Goal: Task Accomplishment & Management: Use online tool/utility

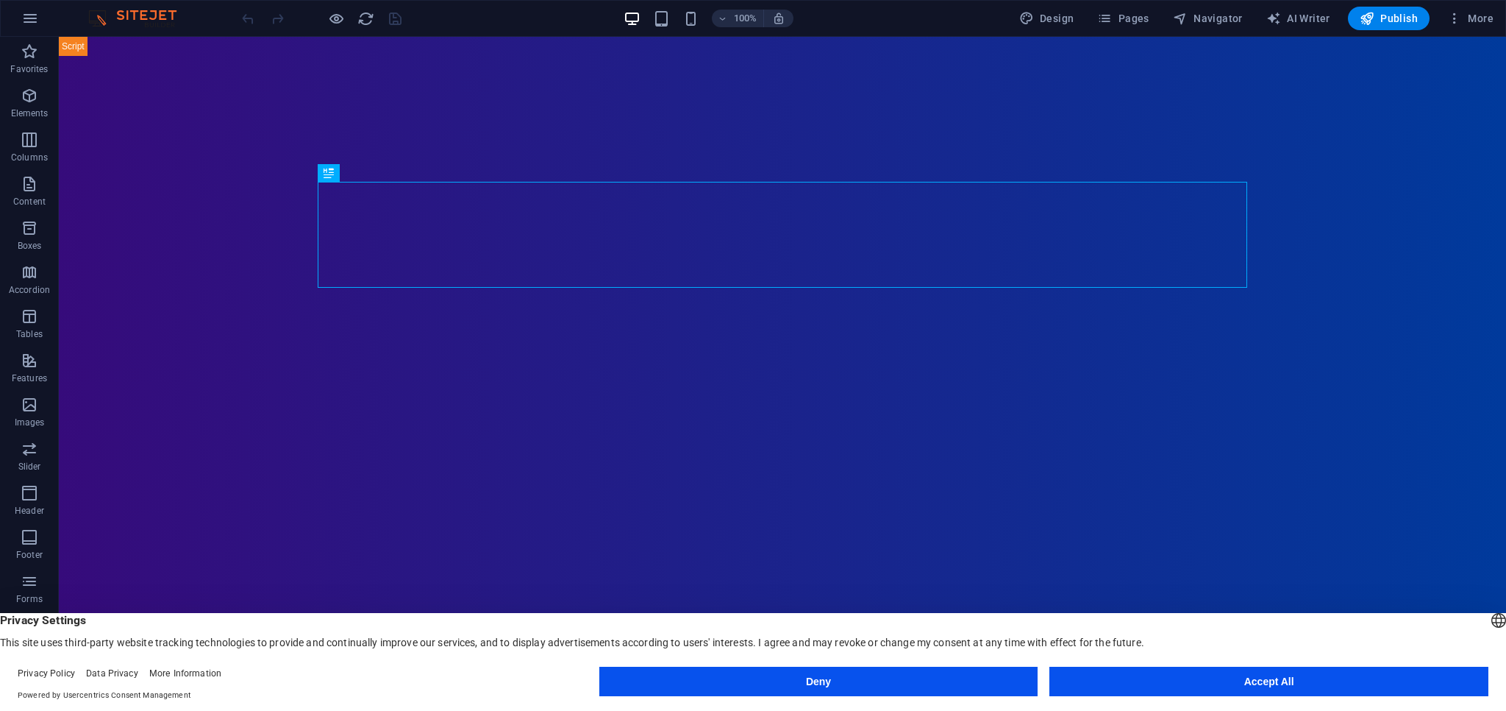
drag, startPoint x: 1243, startPoint y: 681, endPoint x: 1178, endPoint y: 641, distance: 75.9
click at [1243, 681] on button "Accept All" at bounding box center [1269, 680] width 439 height 29
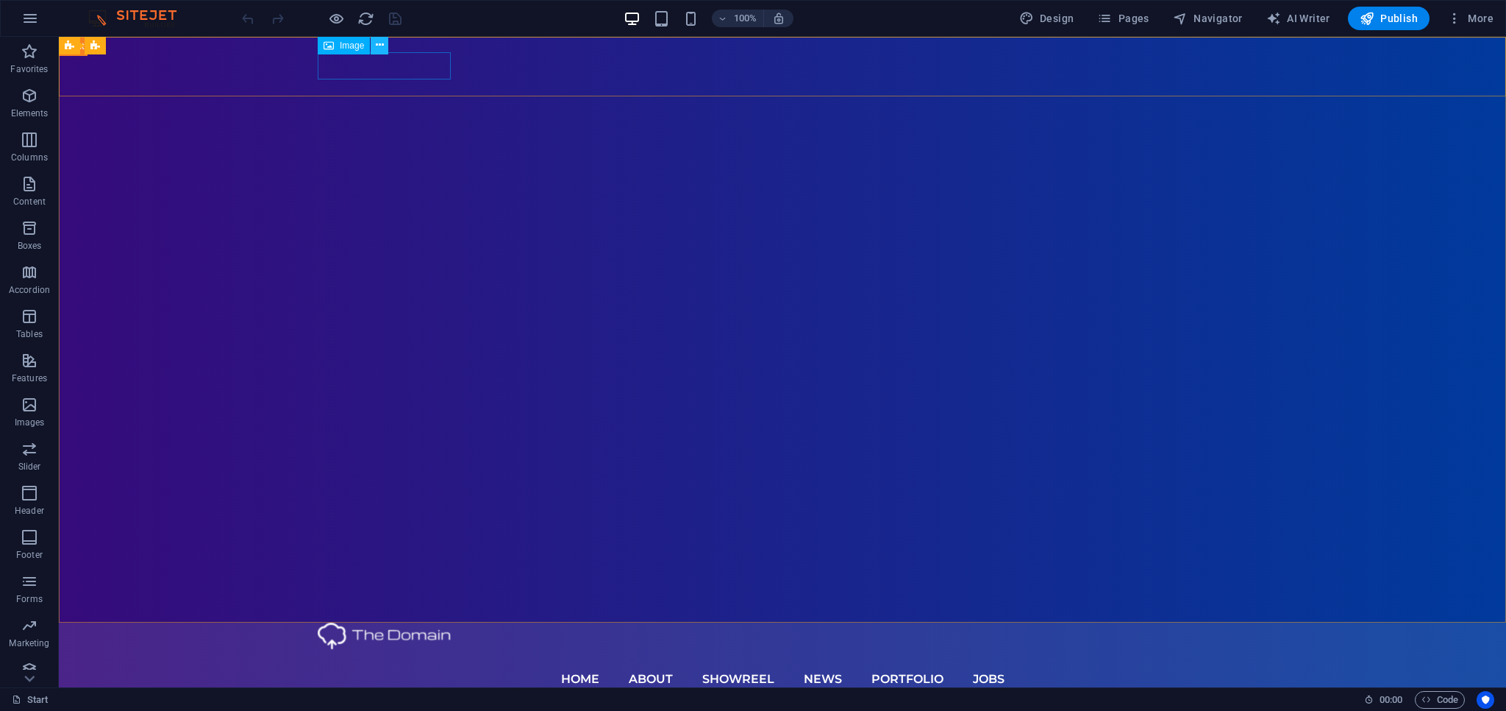
click at [382, 46] on icon at bounding box center [380, 45] width 8 height 15
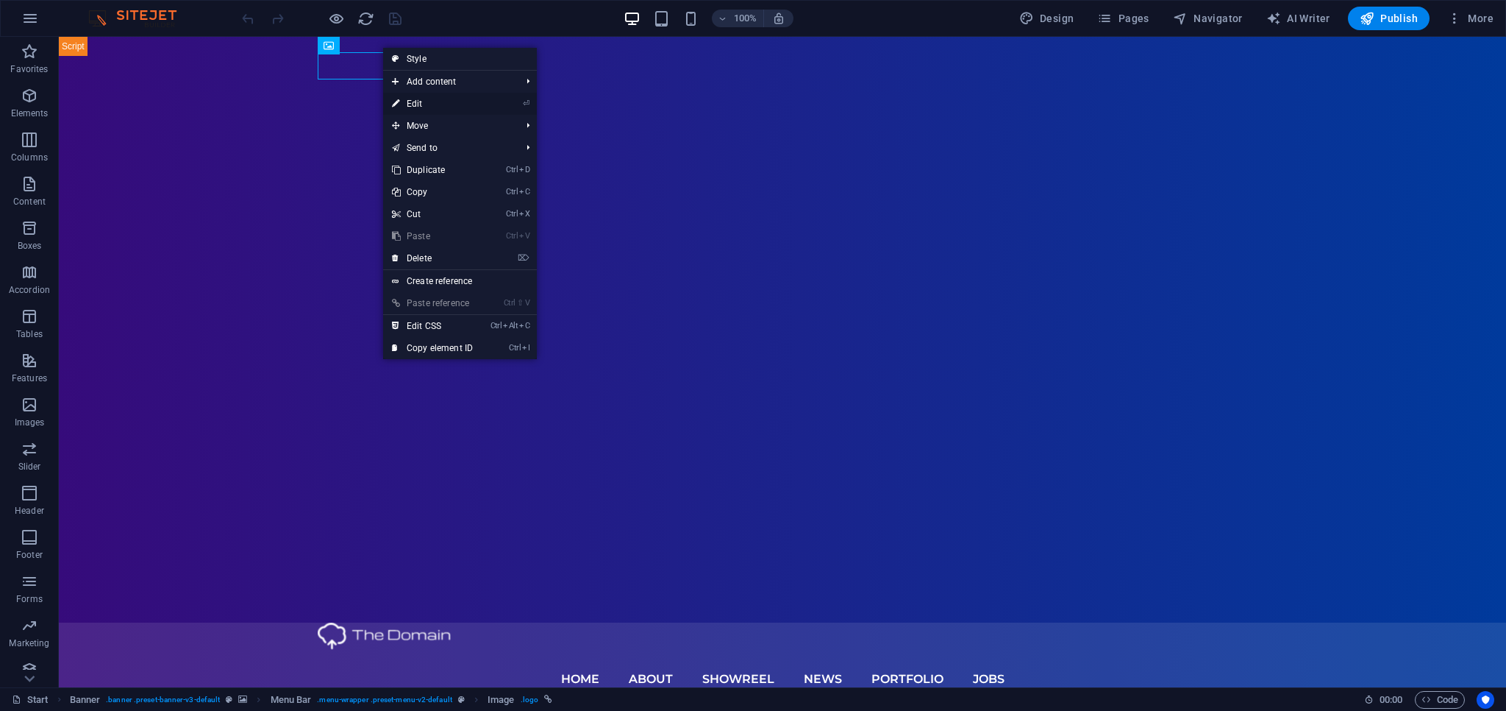
click at [422, 104] on link "⏎ Edit" at bounding box center [432, 104] width 99 height 22
select select "px"
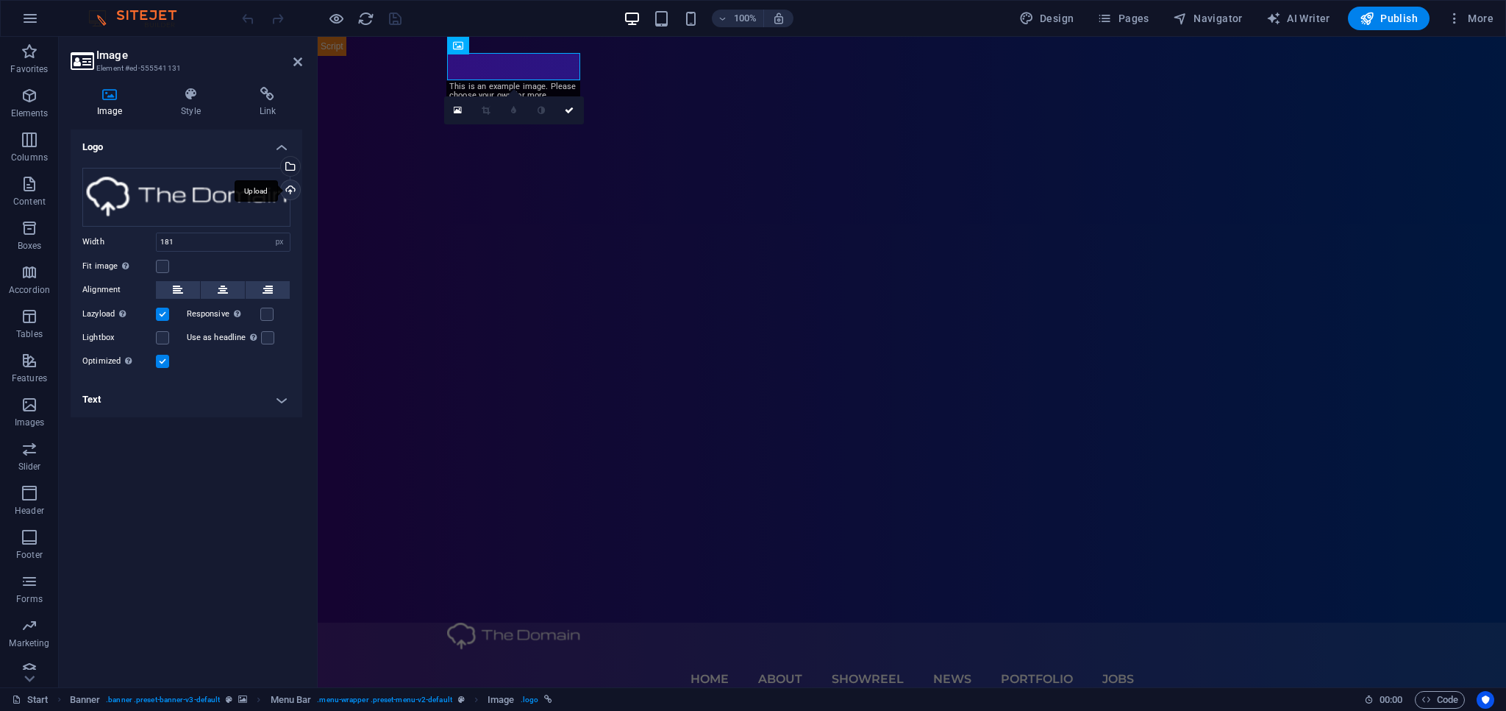
click at [287, 193] on div "Upload" at bounding box center [289, 191] width 22 height 22
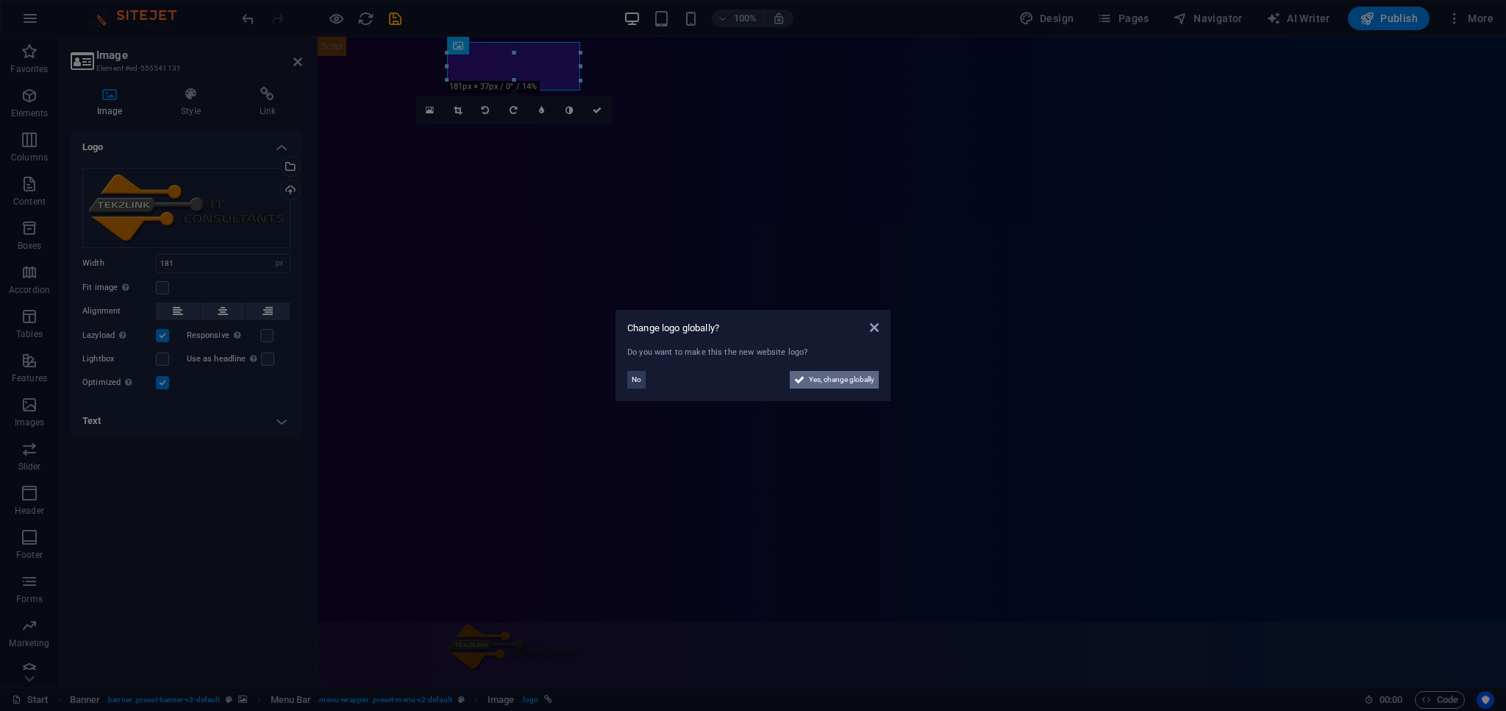
click at [830, 379] on span "Yes, change globally" at bounding box center [841, 380] width 65 height 18
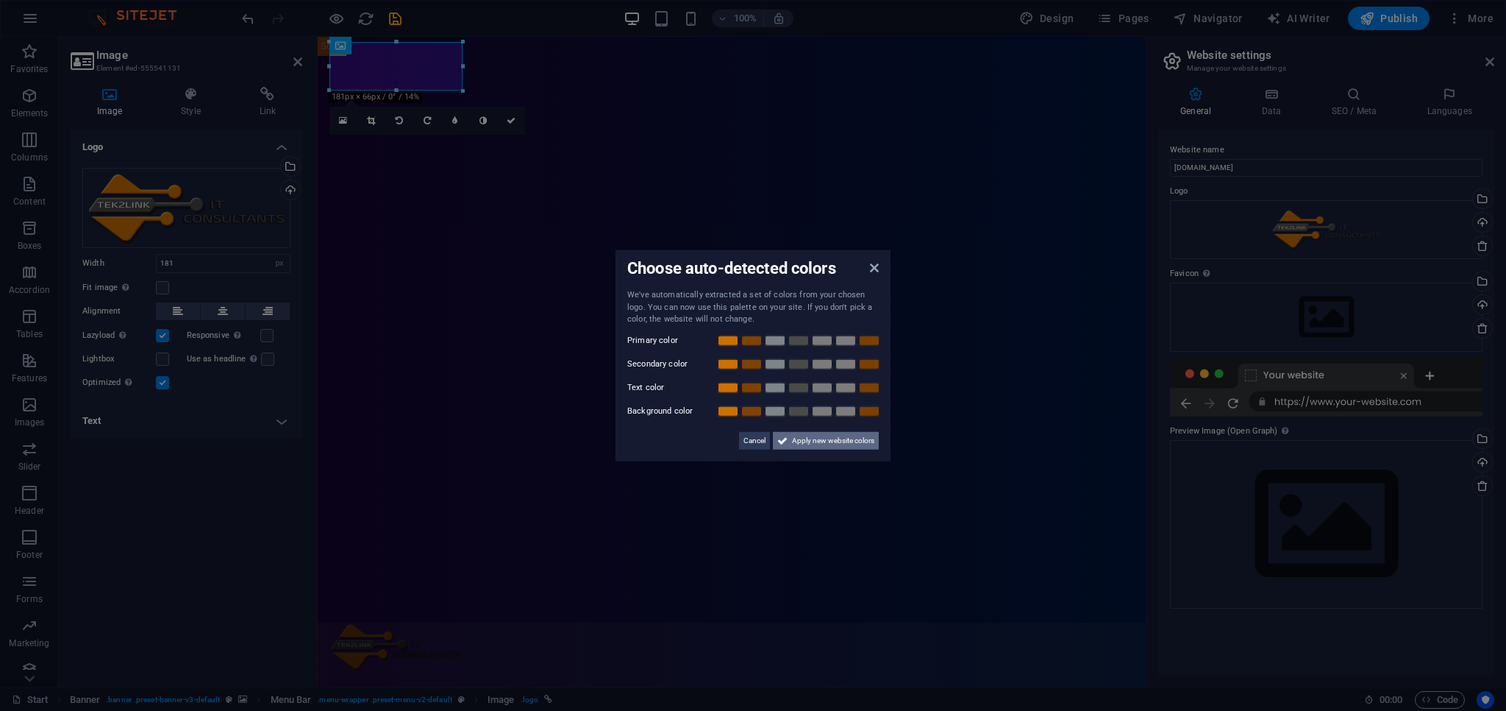
click at [820, 442] on span "Apply new website colors" at bounding box center [833, 440] width 82 height 18
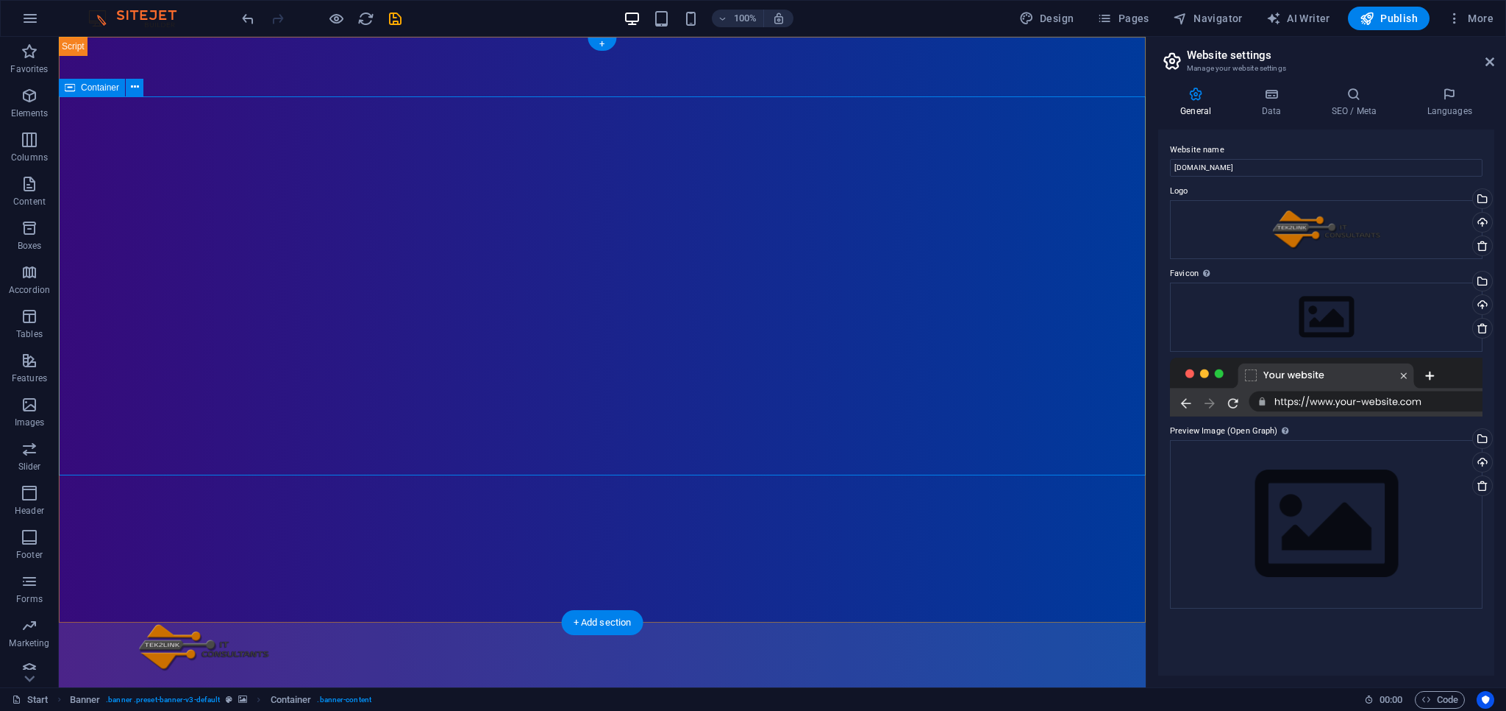
click at [1374, 15] on icon "button" at bounding box center [1367, 18] width 15 height 15
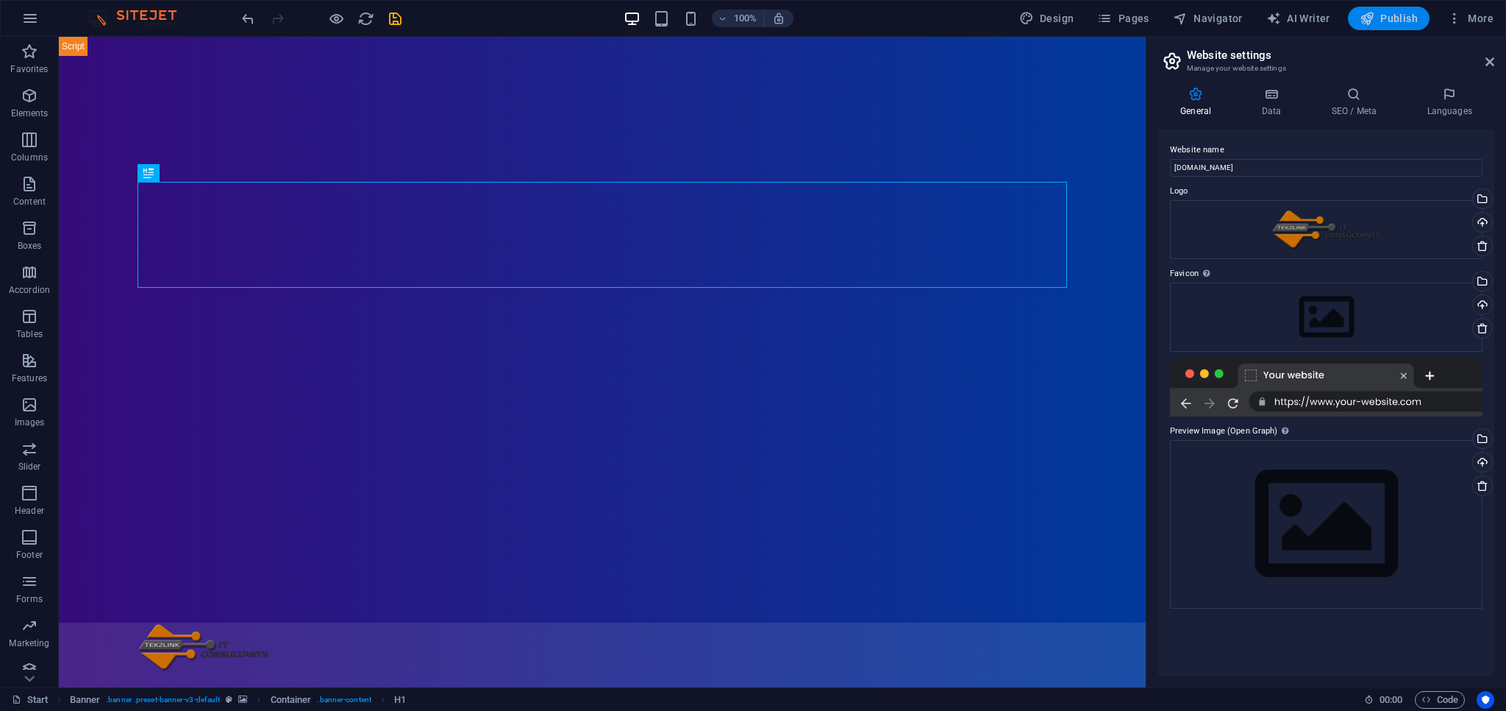
checkbox input "false"
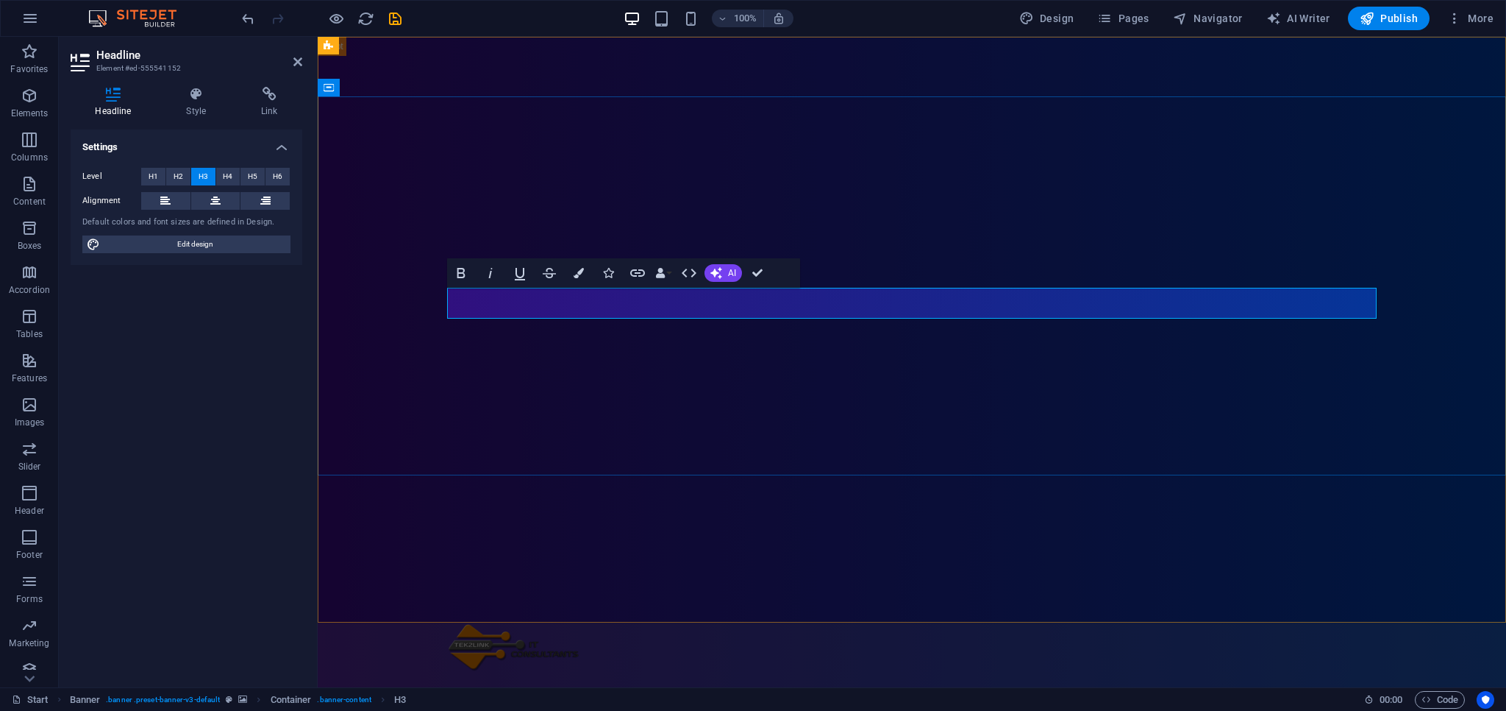
drag, startPoint x: 1022, startPoint y: 302, endPoint x: 932, endPoint y: 303, distance: 89.8
drag, startPoint x: 1014, startPoint y: 307, endPoint x: 887, endPoint y: 307, distance: 126.5
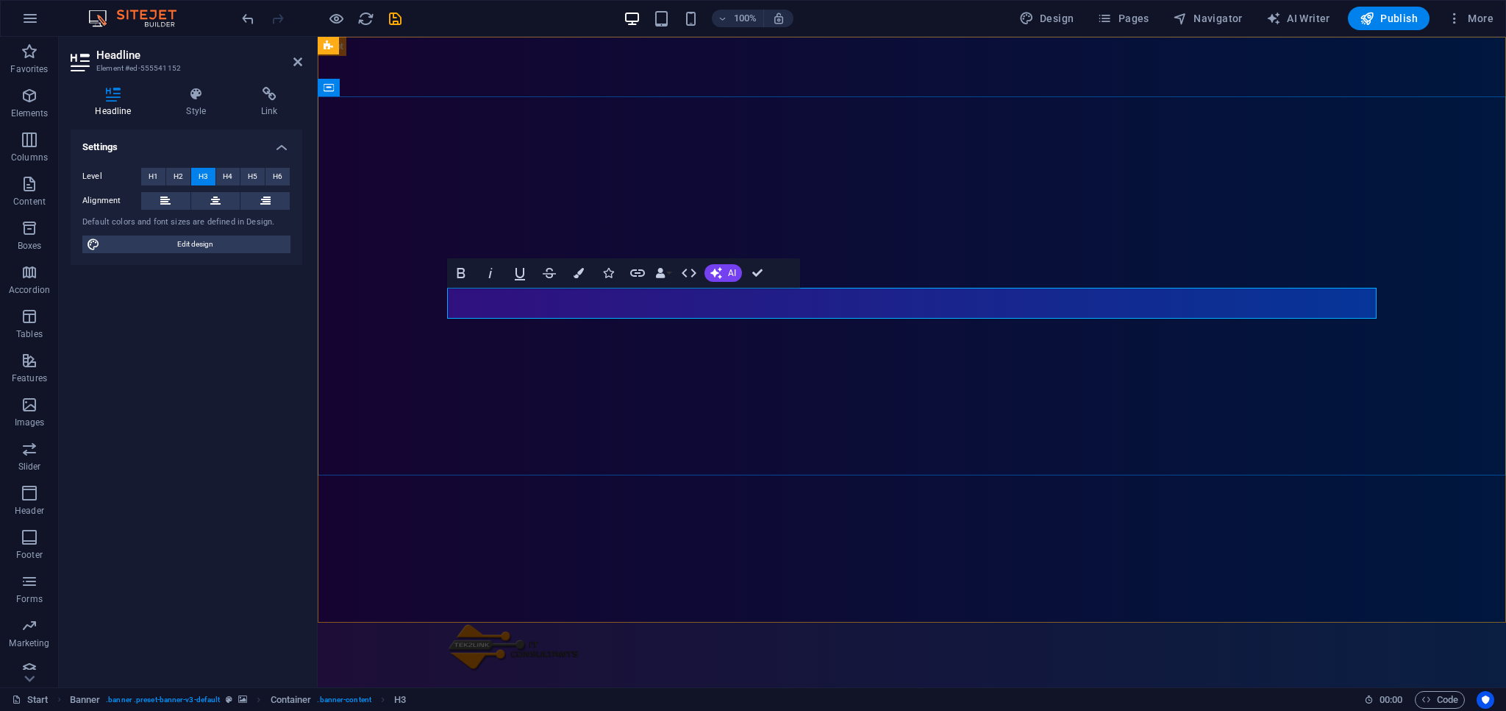
drag, startPoint x: 903, startPoint y: 305, endPoint x: 840, endPoint y: 309, distance: 63.4
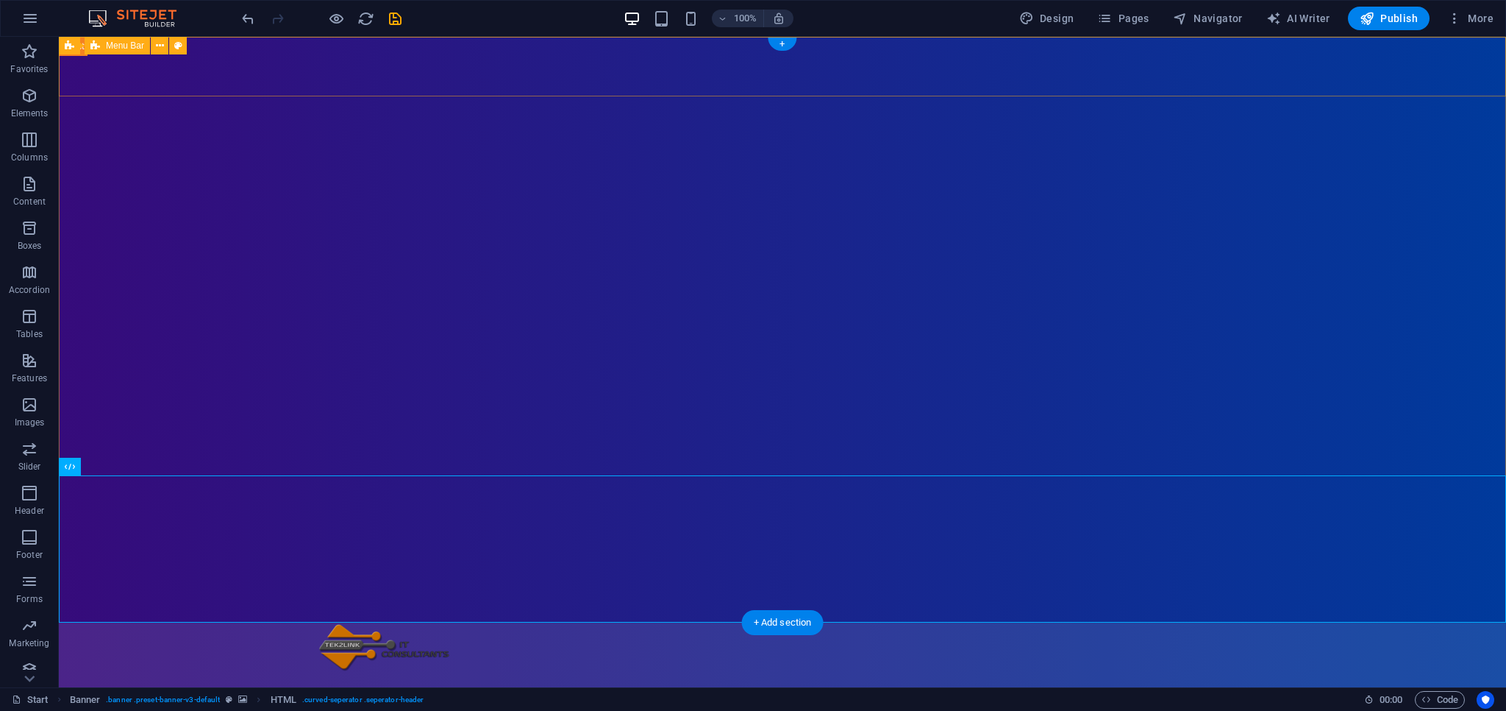
click at [1417, 622] on div "Home About Showreel News Portfolio jobs Contact Us" at bounding box center [783, 691] width 1448 height 139
click at [160, 51] on icon at bounding box center [160, 45] width 8 height 15
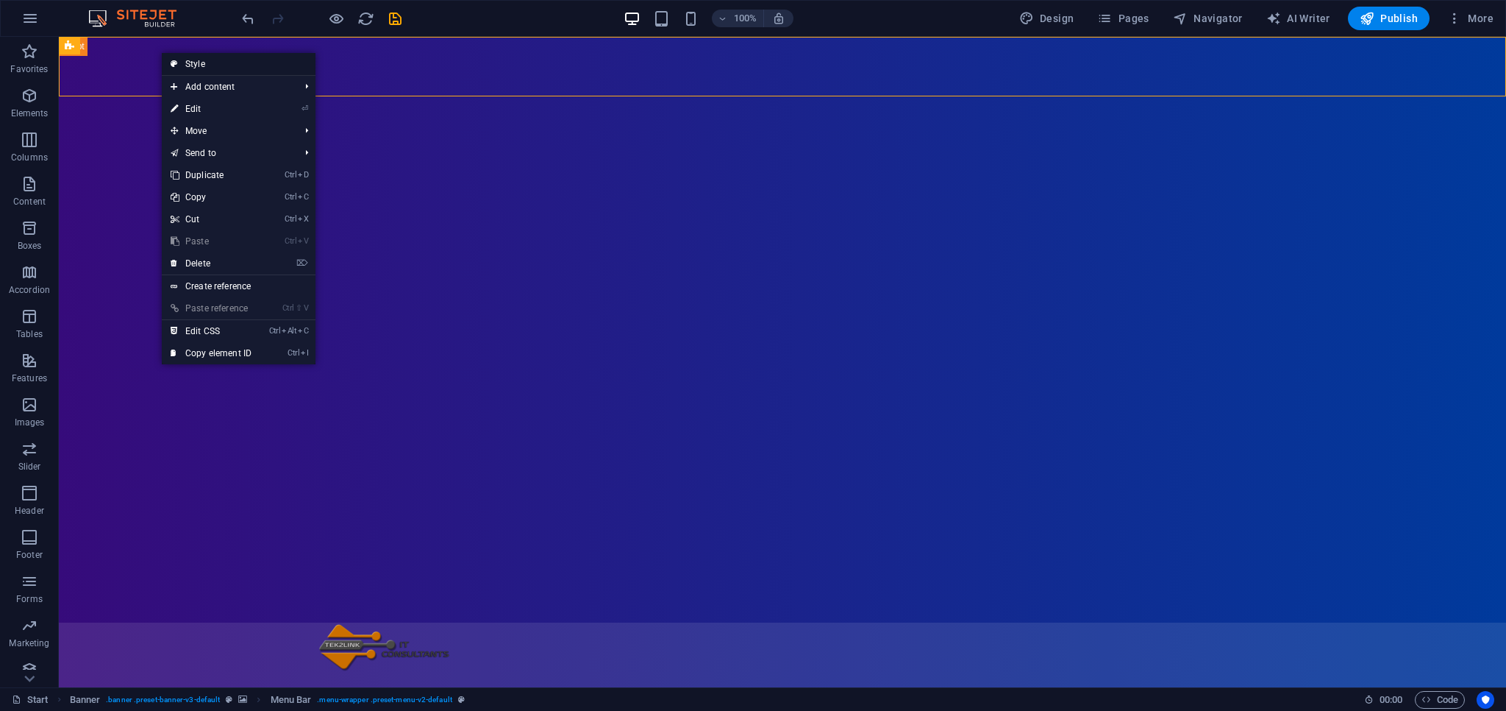
click at [205, 64] on link "Style" at bounding box center [239, 64] width 154 height 22
select select "rem"
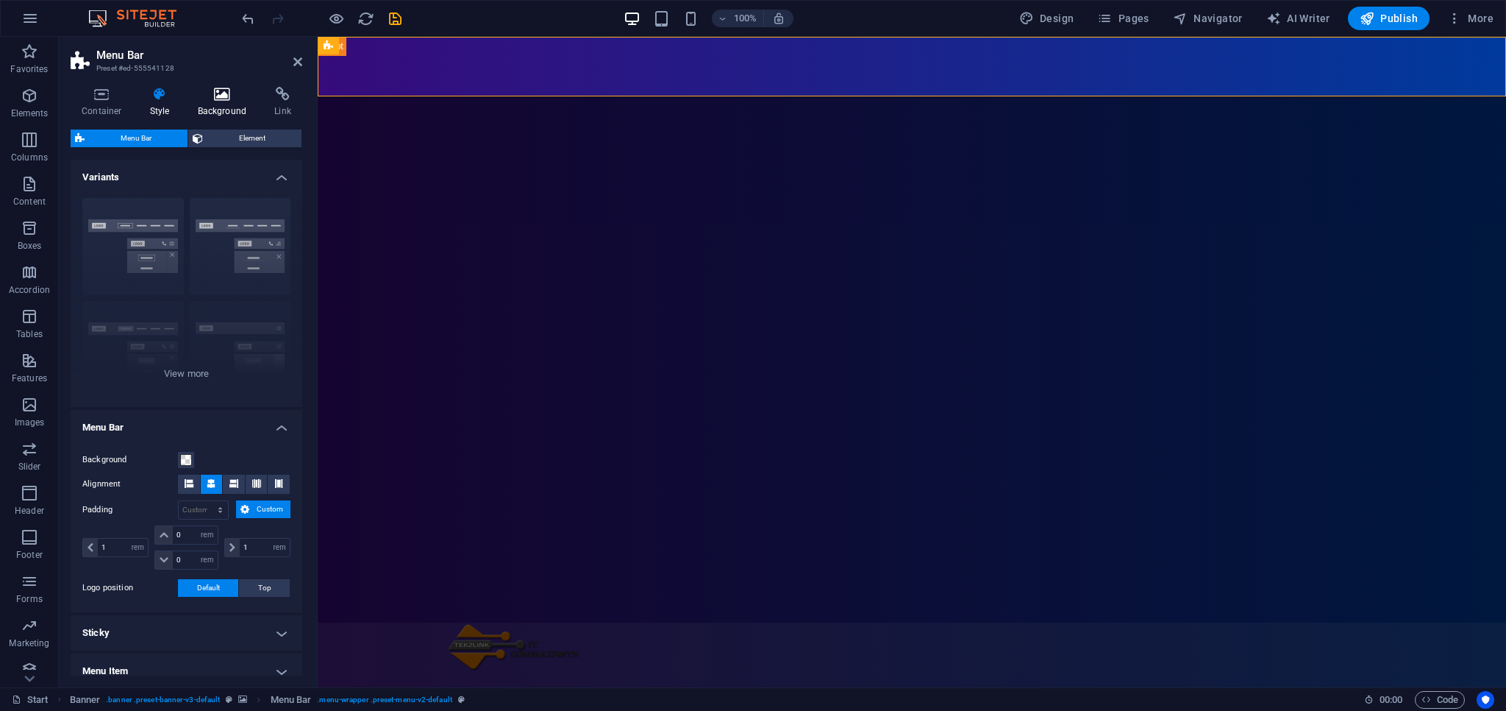
click at [229, 102] on icon at bounding box center [222, 94] width 71 height 15
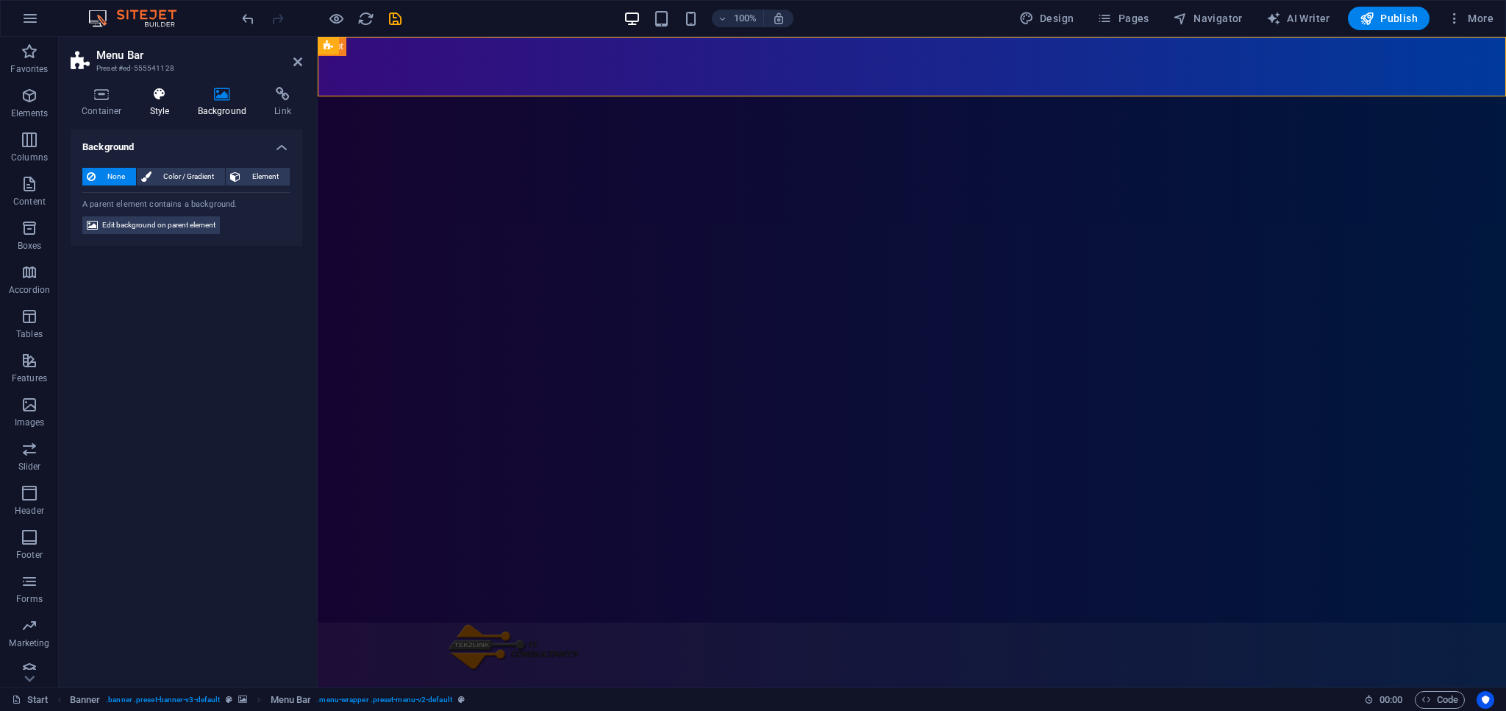
click at [152, 94] on icon at bounding box center [160, 94] width 42 height 15
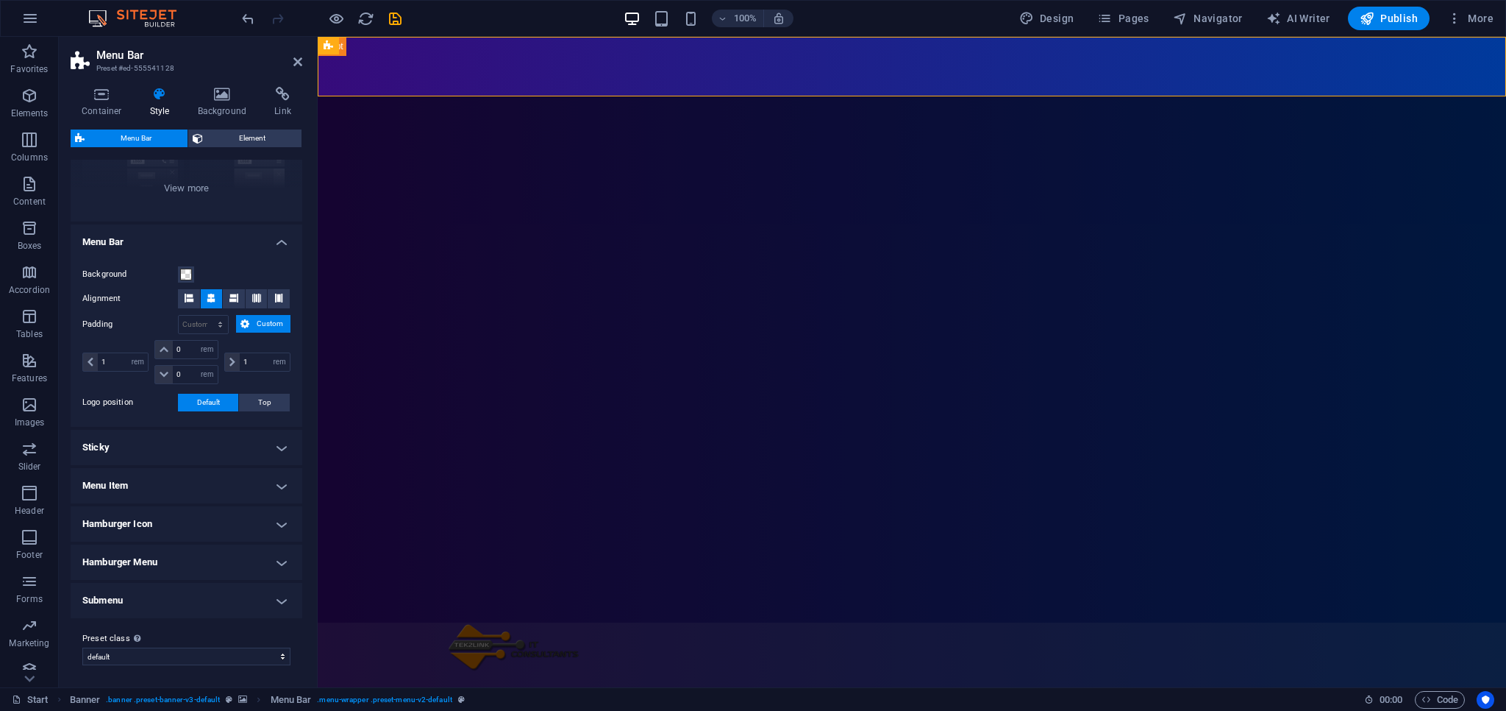
scroll to position [185, 0]
click at [113, 104] on h4 "Container" at bounding box center [105, 102] width 68 height 31
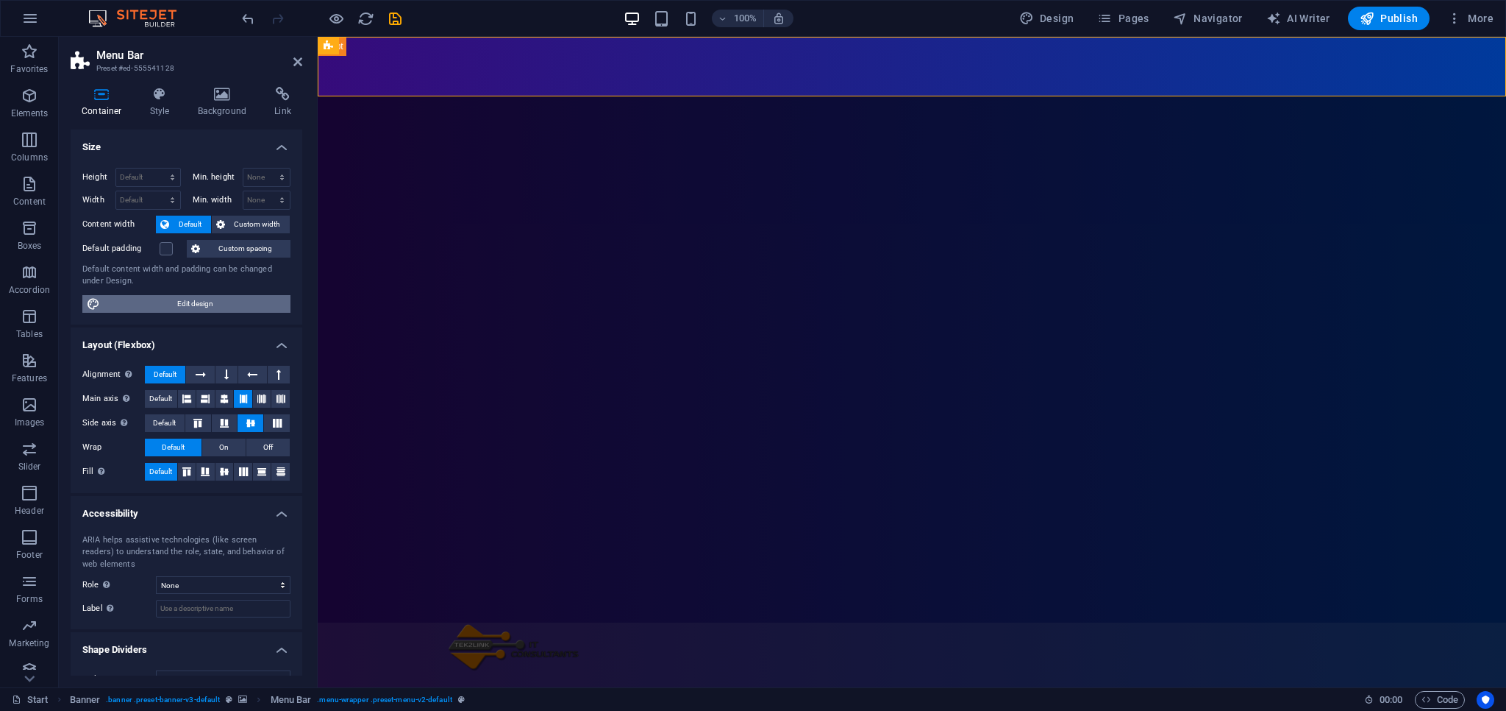
click at [193, 302] on span "Edit design" at bounding box center [195, 304] width 182 height 18
select select "px"
select select "300"
select select "px"
select select "rem"
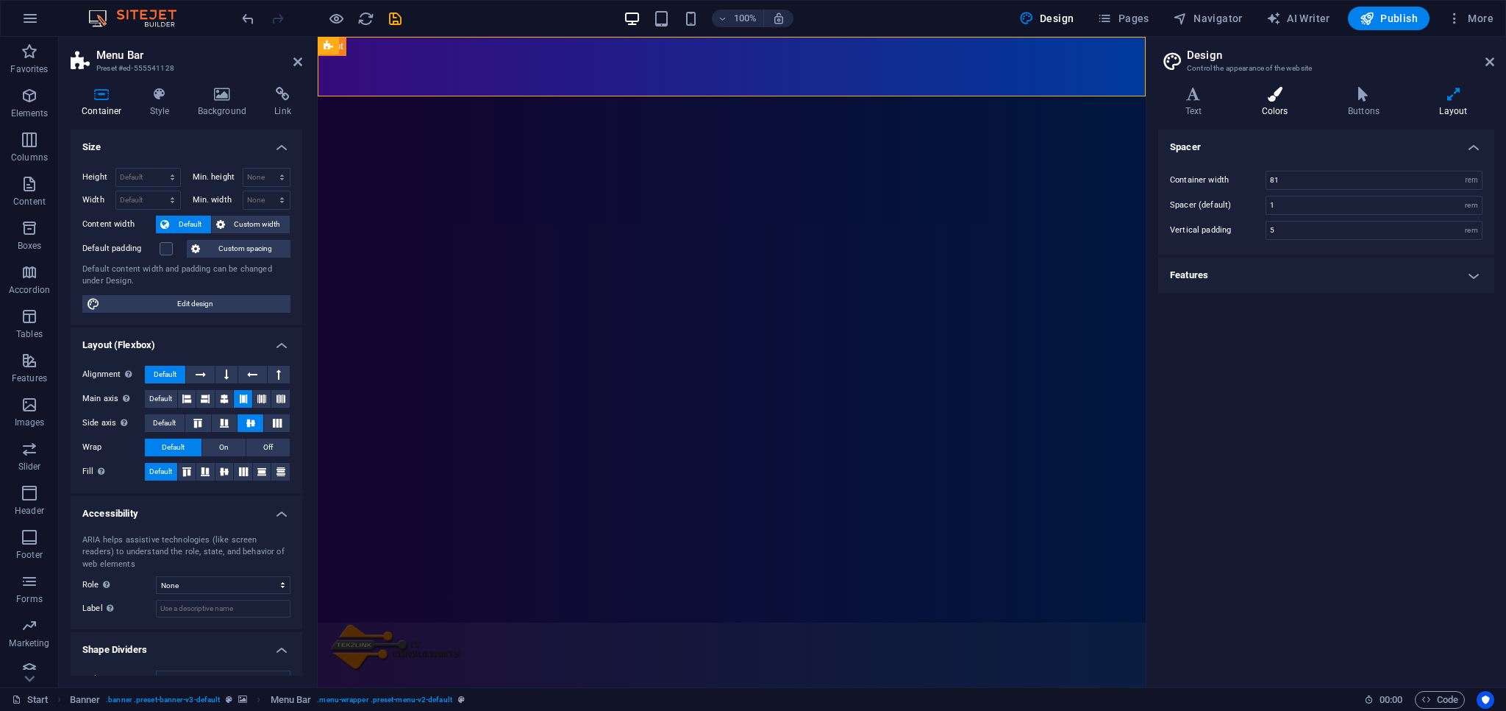
click at [1271, 104] on h4 "Colors" at bounding box center [1278, 102] width 86 height 31
click at [1274, 221] on span at bounding box center [1274, 221] width 12 height 12
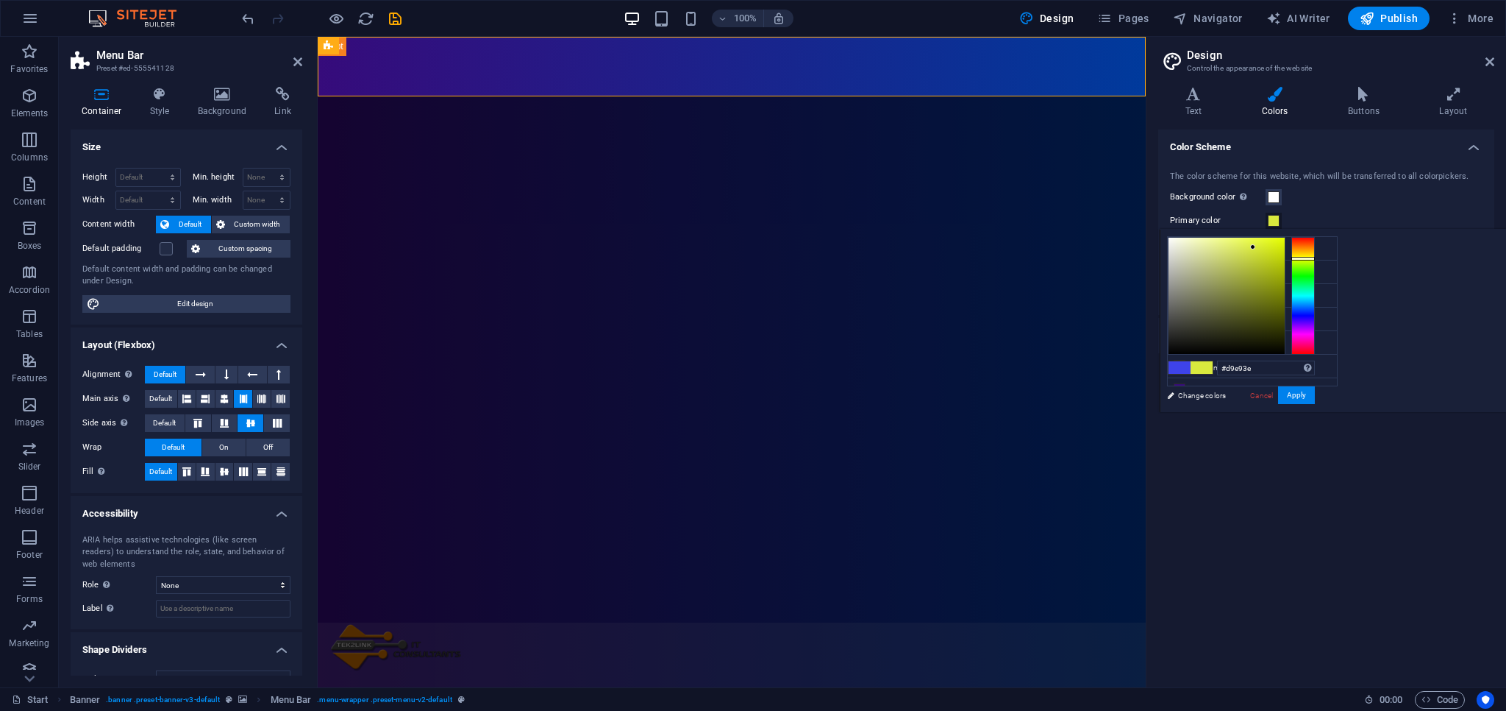
click at [1315, 257] on div at bounding box center [1304, 296] width 24 height 118
click at [1181, 270] on icon at bounding box center [1180, 271] width 10 height 10
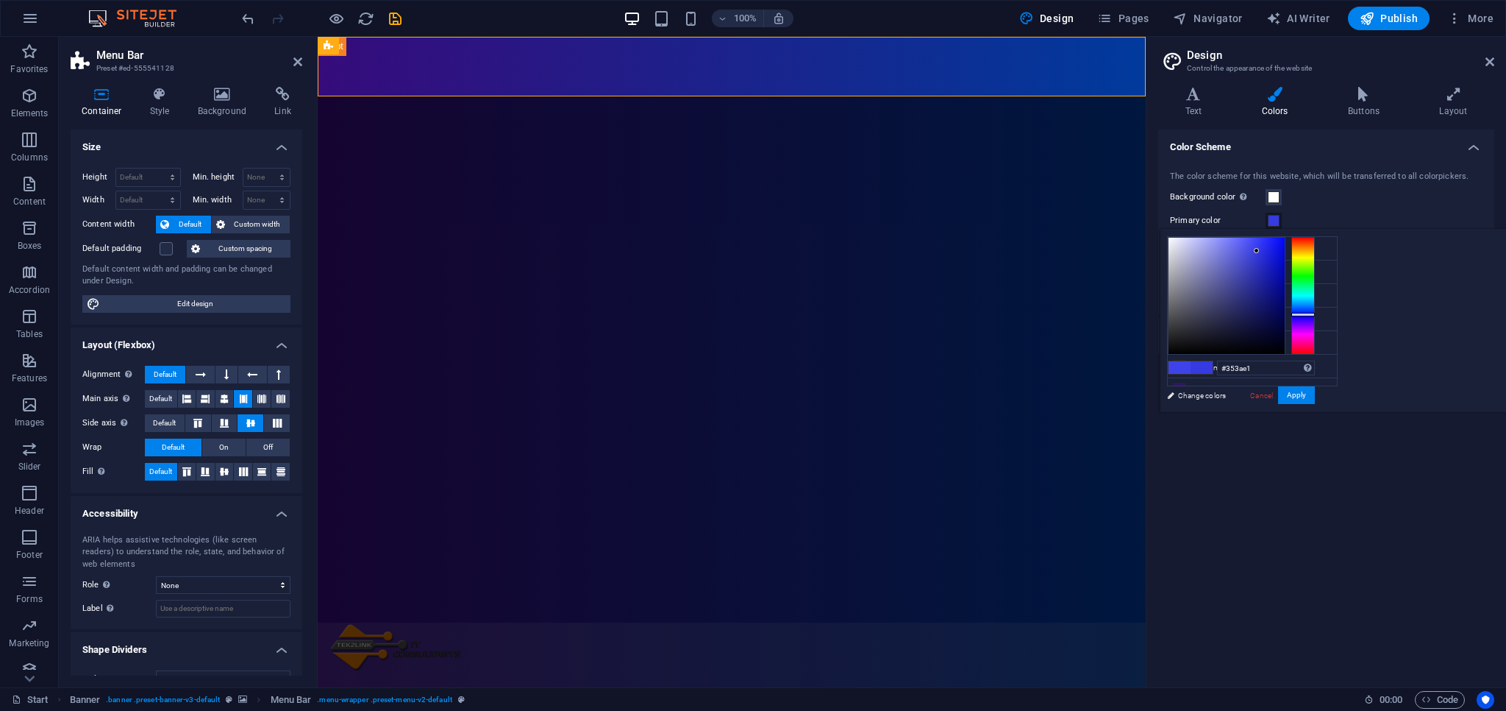
drag, startPoint x: 1436, startPoint y: 243, endPoint x: 1441, endPoint y: 250, distance: 8.4
click at [1259, 250] on div at bounding box center [1256, 250] width 5 height 5
click at [1181, 293] on icon at bounding box center [1180, 295] width 10 height 10
click at [1285, 246] on div at bounding box center [1227, 296] width 116 height 116
drag, startPoint x: 1363, startPoint y: 246, endPoint x: 1342, endPoint y: 238, distance: 21.9
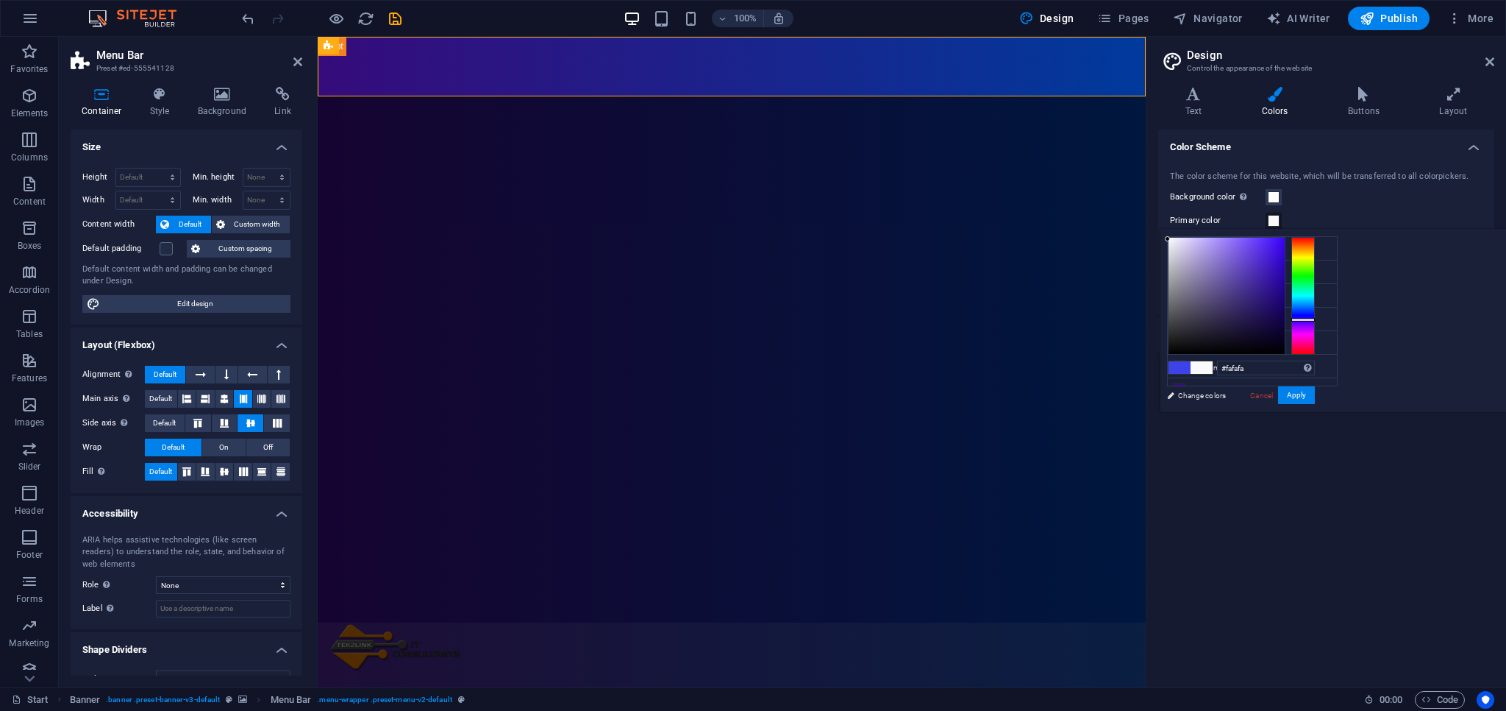
click at [1342, 238] on div "less Background color #ffffff Primary color #3e43e9 Secondary color #562ce7 Fon…" at bounding box center [1333, 320] width 346 height 183
click at [1179, 317] on icon at bounding box center [1180, 318] width 10 height 10
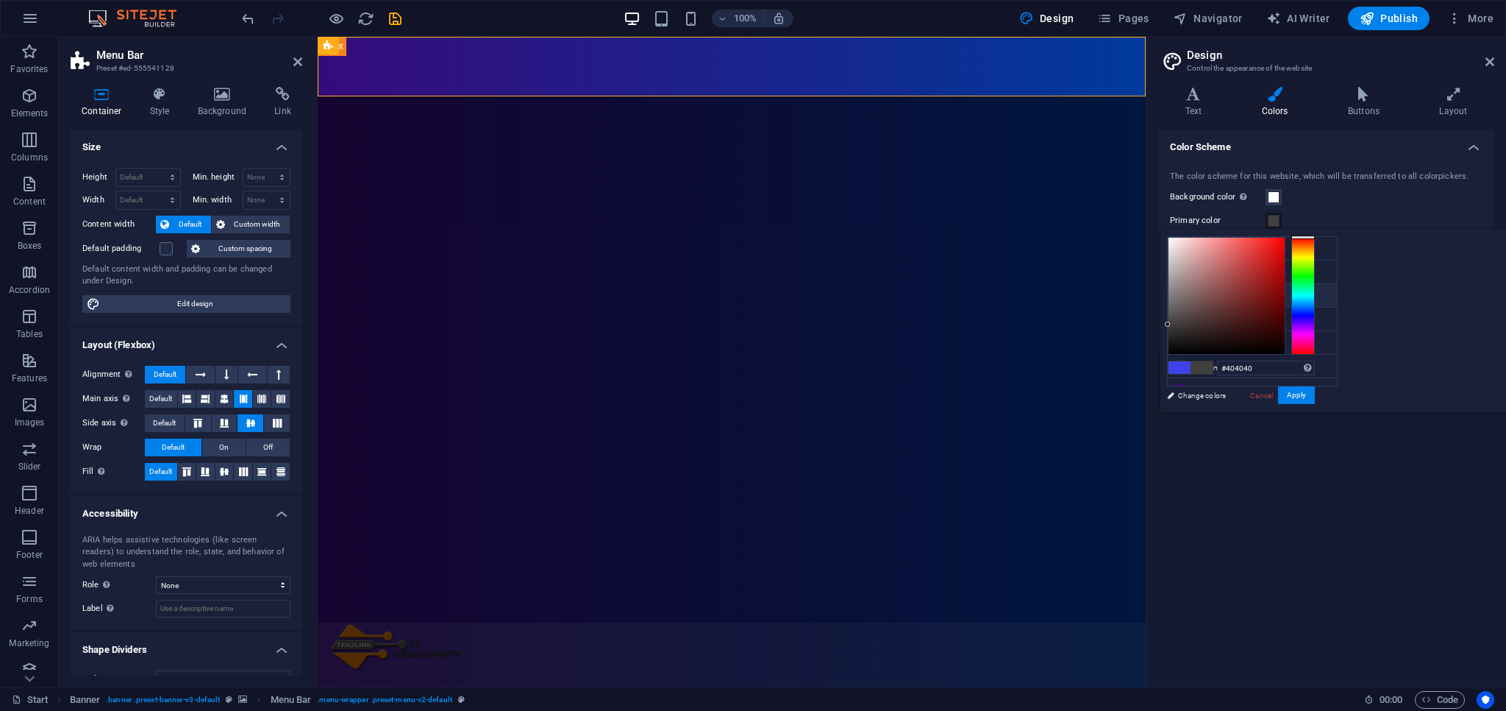
click at [1180, 291] on icon at bounding box center [1180, 295] width 10 height 10
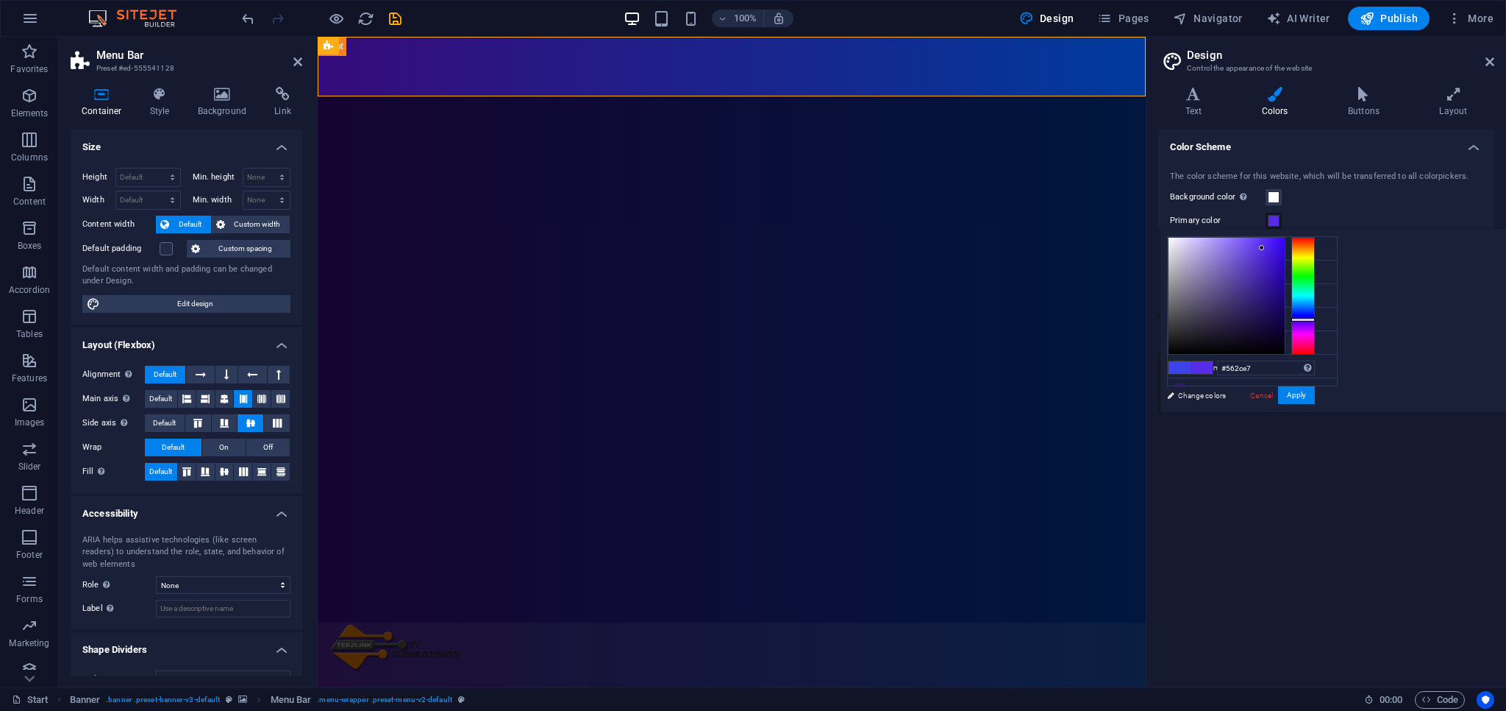
type input "#cdc7e4"
click at [1285, 249] on div at bounding box center [1227, 296] width 116 height 116
click at [1213, 372] on span at bounding box center [1202, 367] width 22 height 13
click at [1213, 367] on span at bounding box center [1202, 367] width 22 height 13
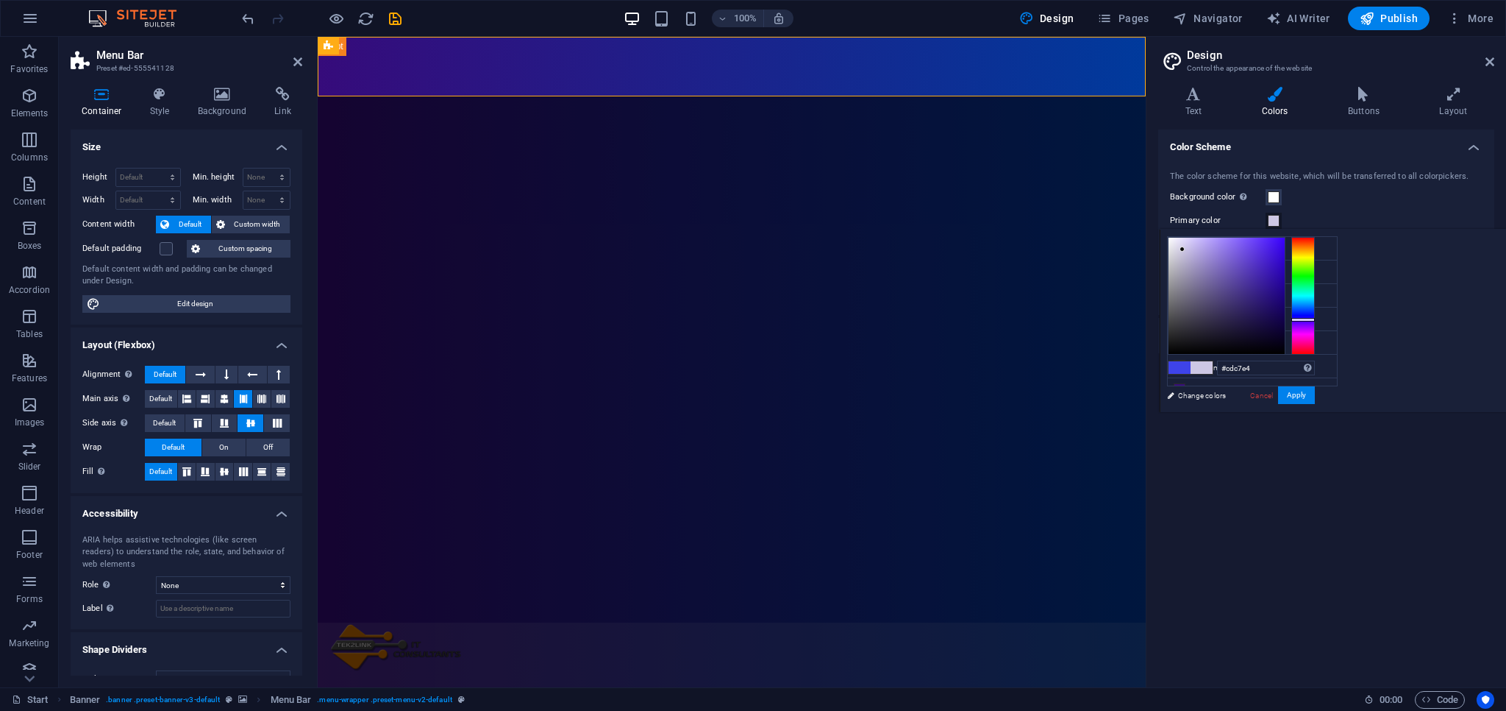
click at [1213, 367] on span at bounding box center [1202, 367] width 22 height 13
click at [1315, 394] on button "Apply" at bounding box center [1296, 395] width 37 height 18
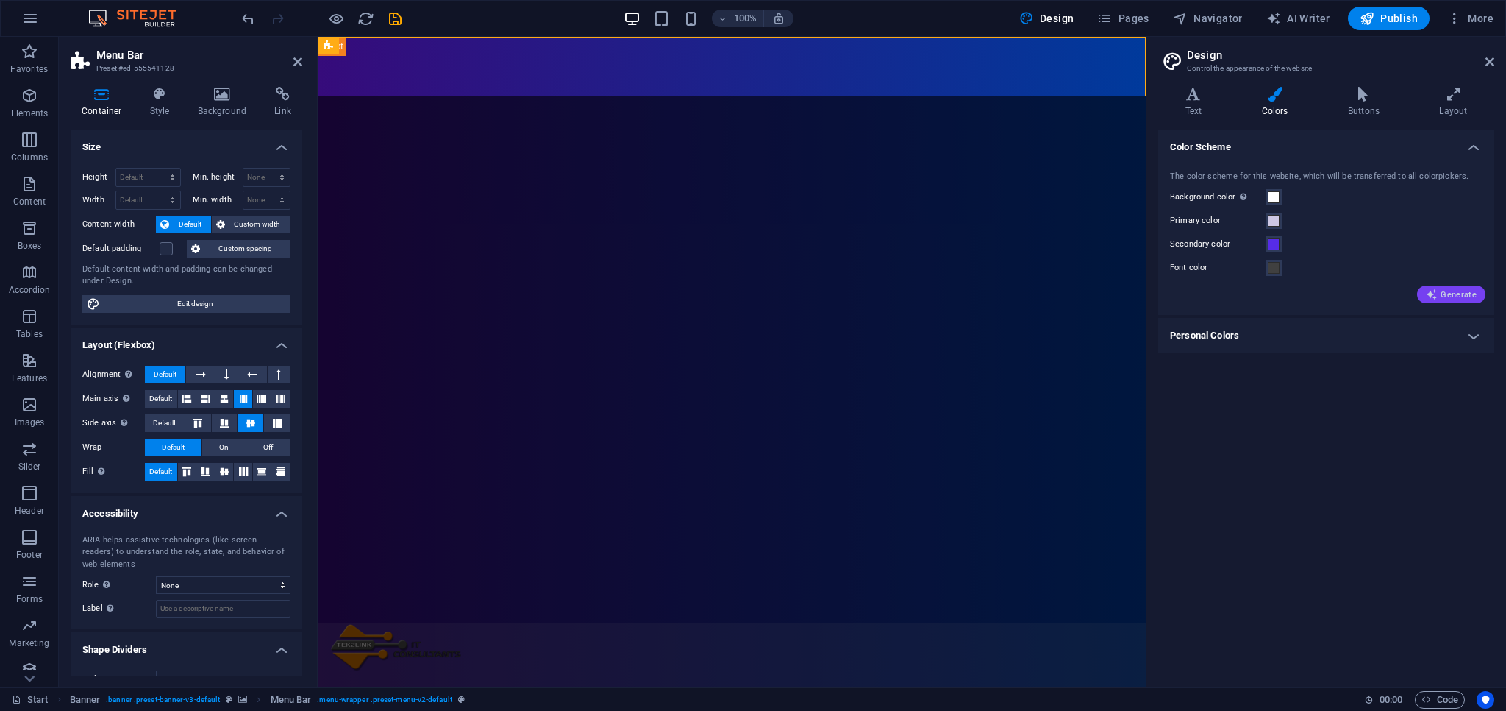
click at [1452, 296] on span "Generate" at bounding box center [1451, 294] width 51 height 12
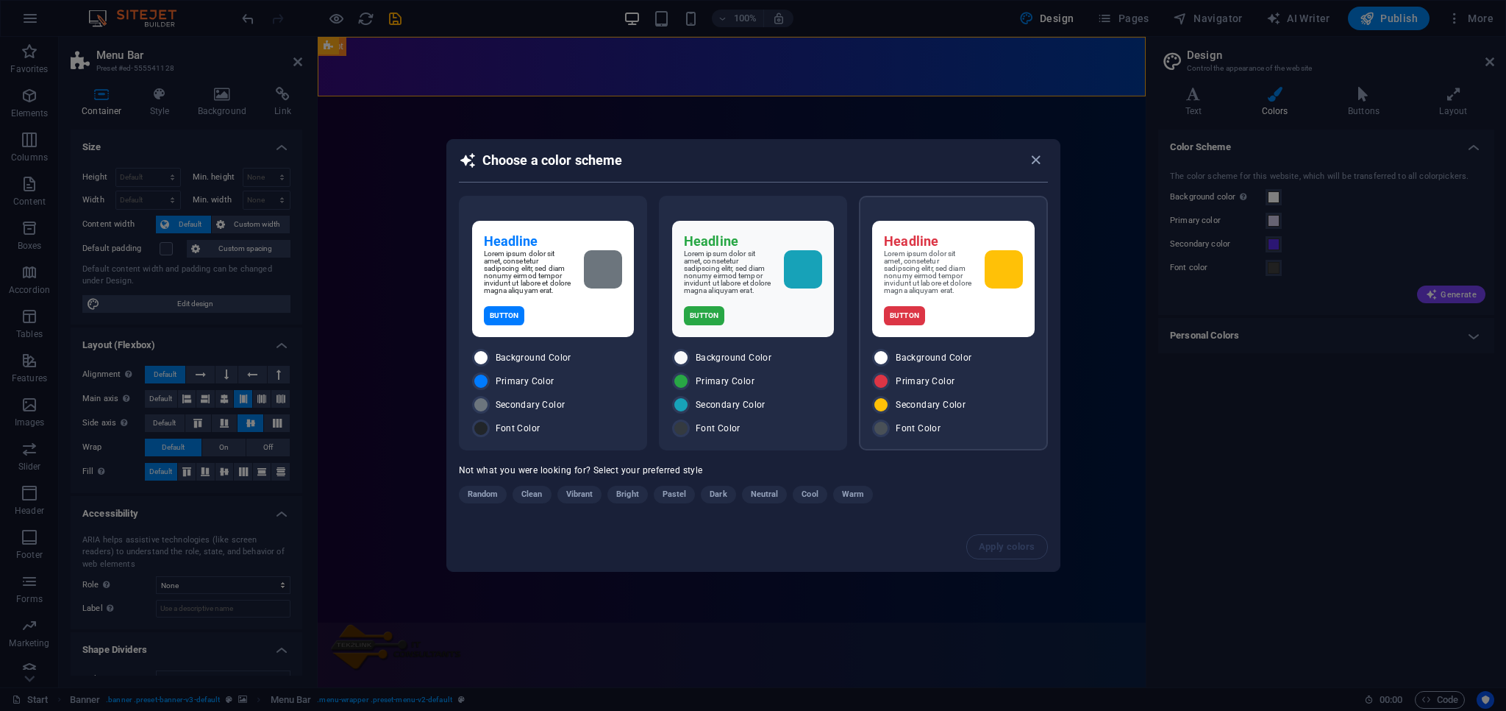
click at [975, 321] on div "Button" at bounding box center [953, 315] width 138 height 19
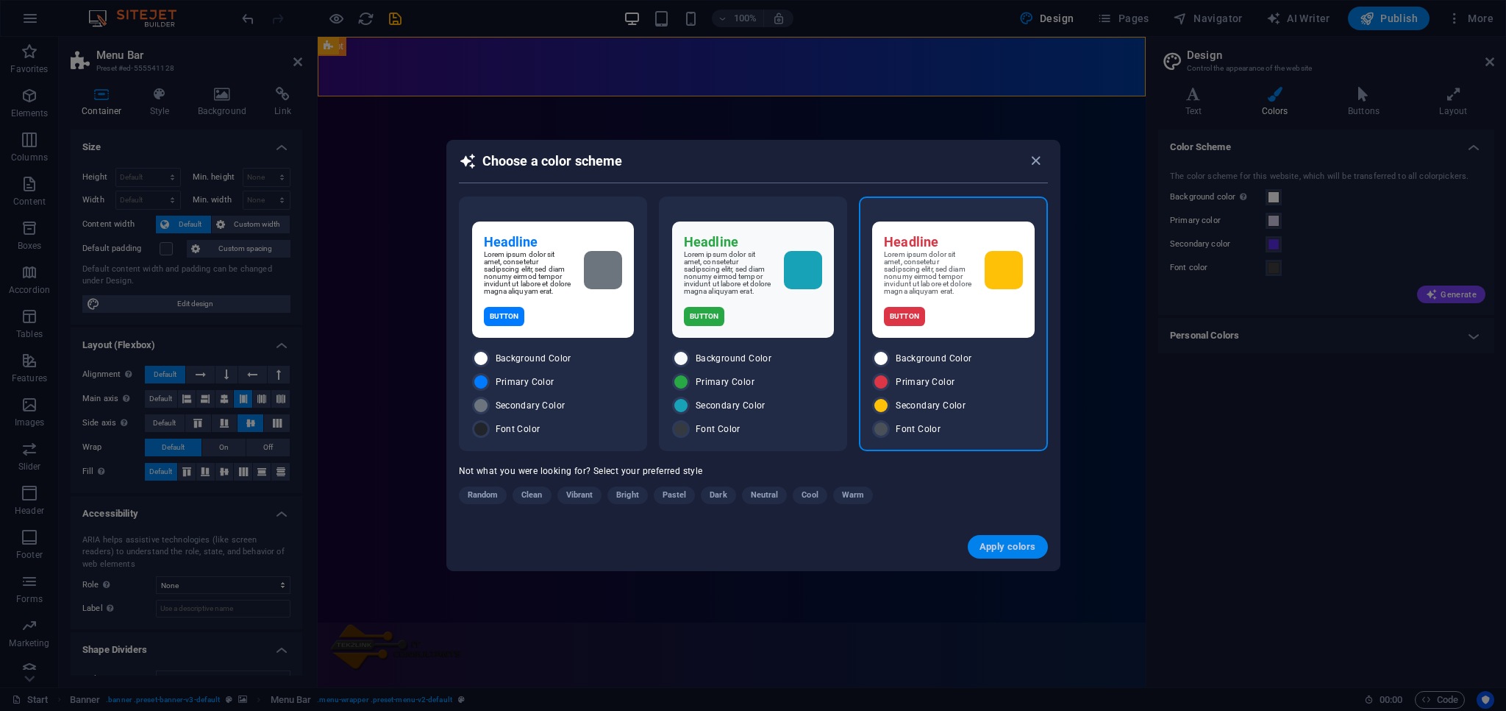
click at [1014, 543] on span "Apply colors" at bounding box center [1008, 547] width 57 height 12
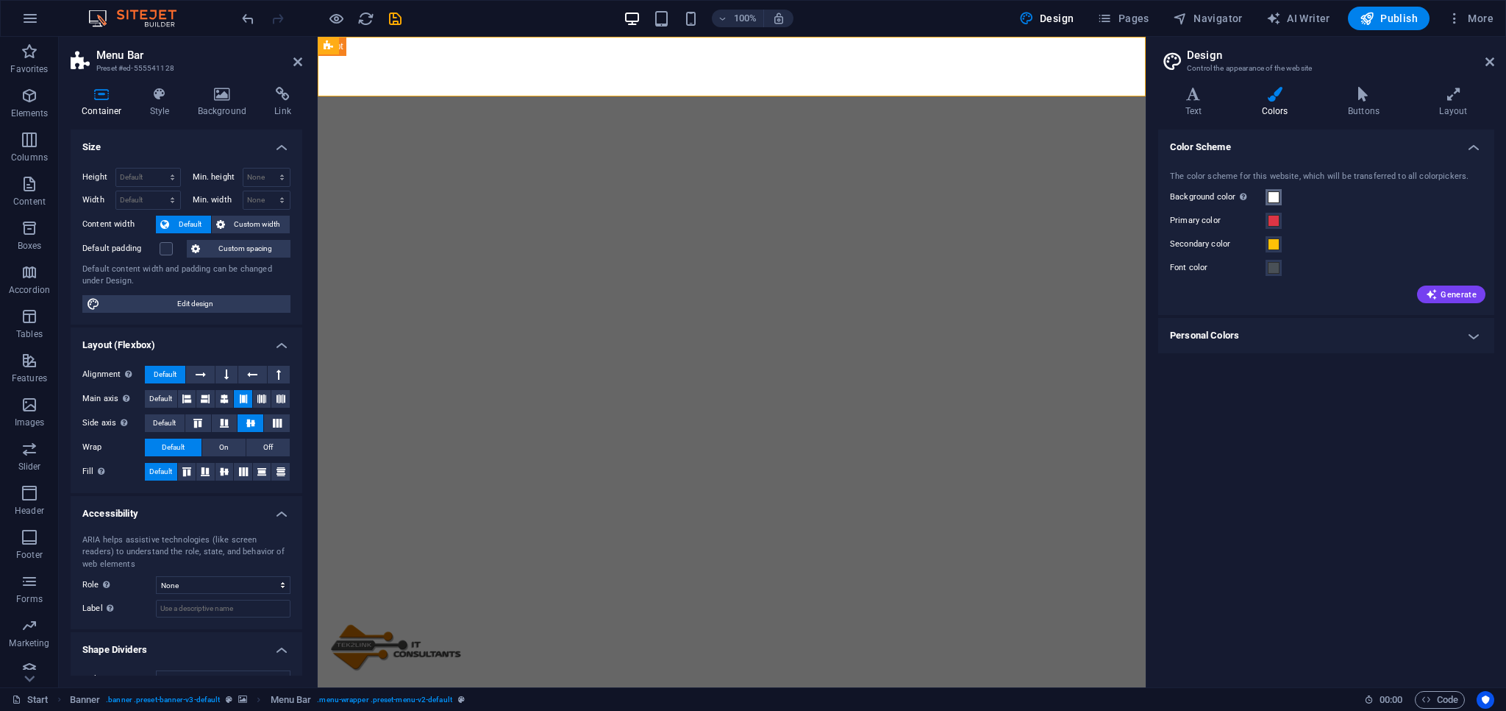
click at [1273, 200] on span at bounding box center [1274, 197] width 12 height 12
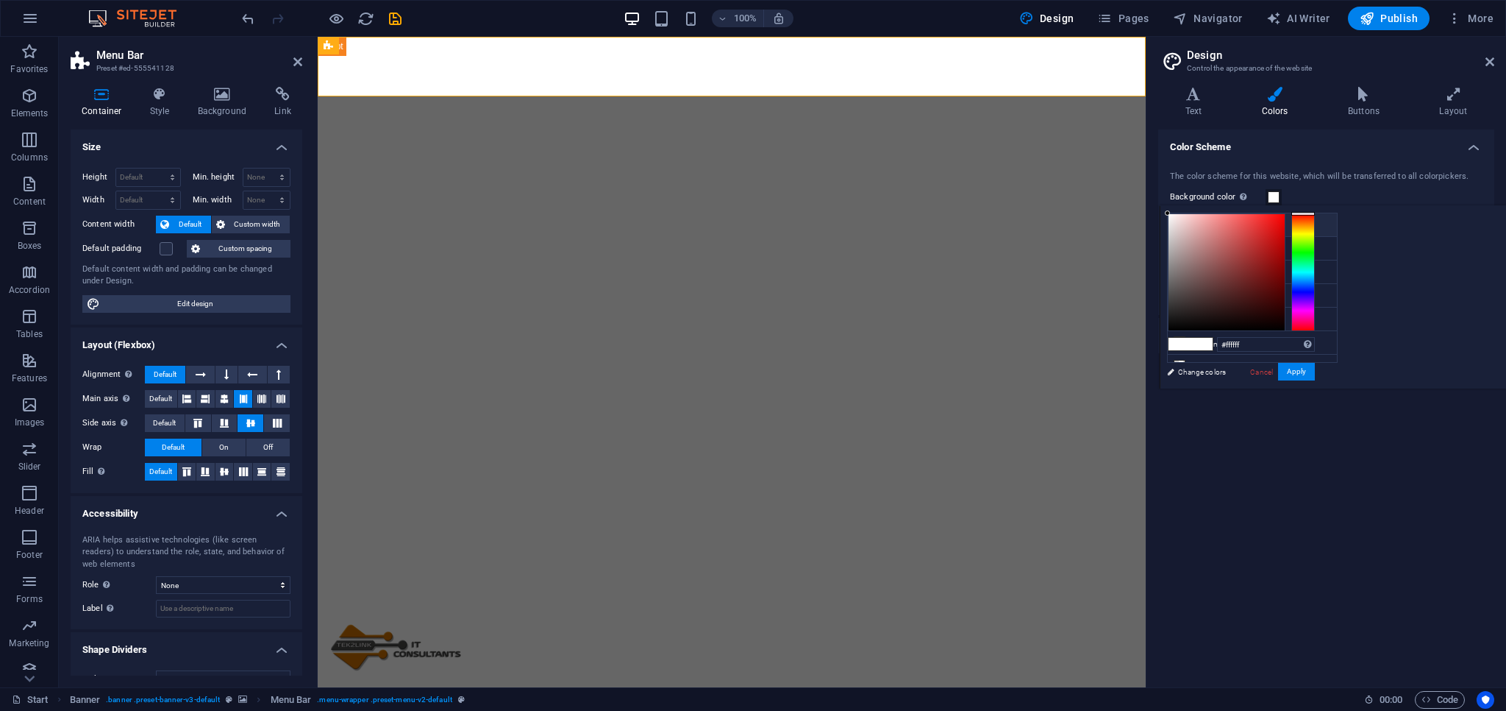
click at [1178, 219] on span at bounding box center [1180, 224] width 12 height 12
drag, startPoint x: 1356, startPoint y: 237, endPoint x: 1379, endPoint y: 249, distance: 25.7
click at [1285, 249] on div at bounding box center [1227, 272] width 116 height 116
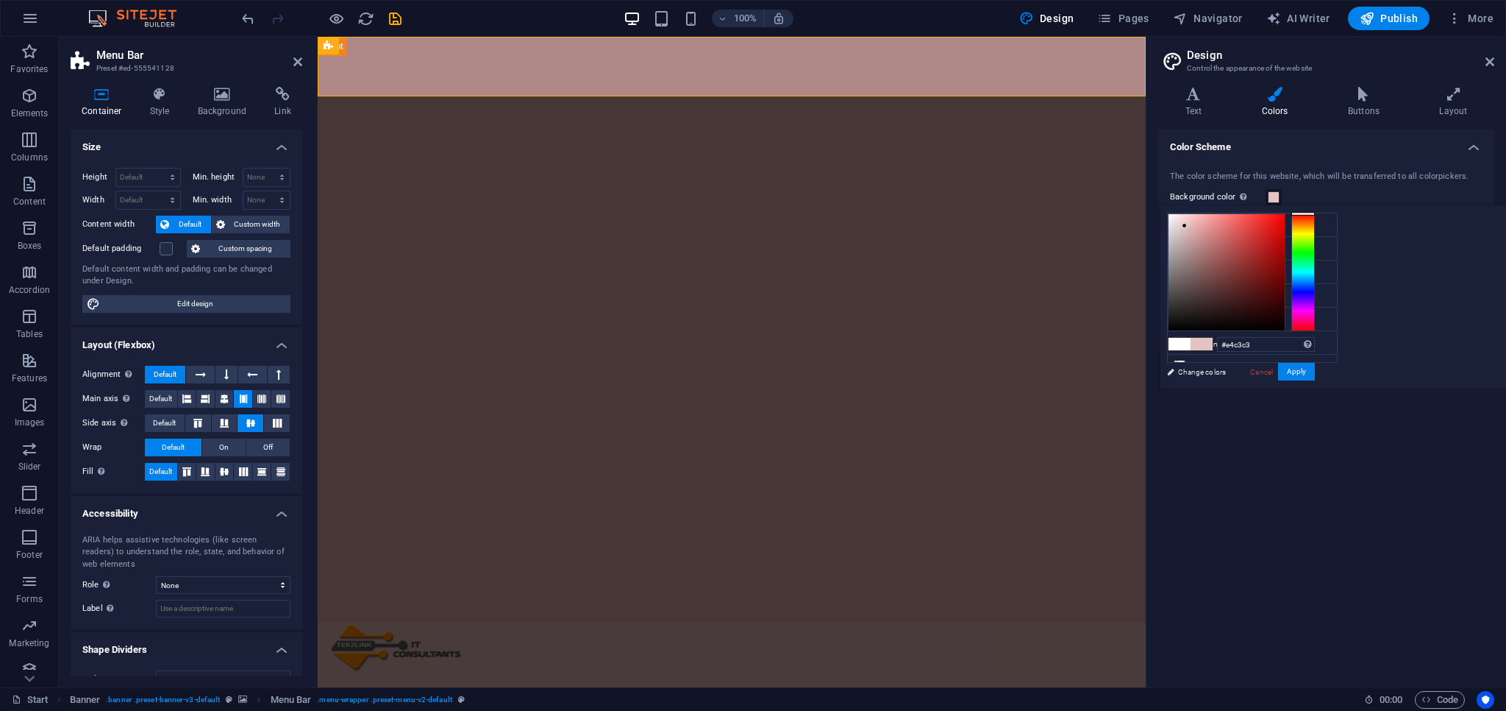
drag, startPoint x: 1379, startPoint y: 249, endPoint x: 1369, endPoint y: 225, distance: 25.7
click at [1187, 225] on div at bounding box center [1184, 225] width 5 height 5
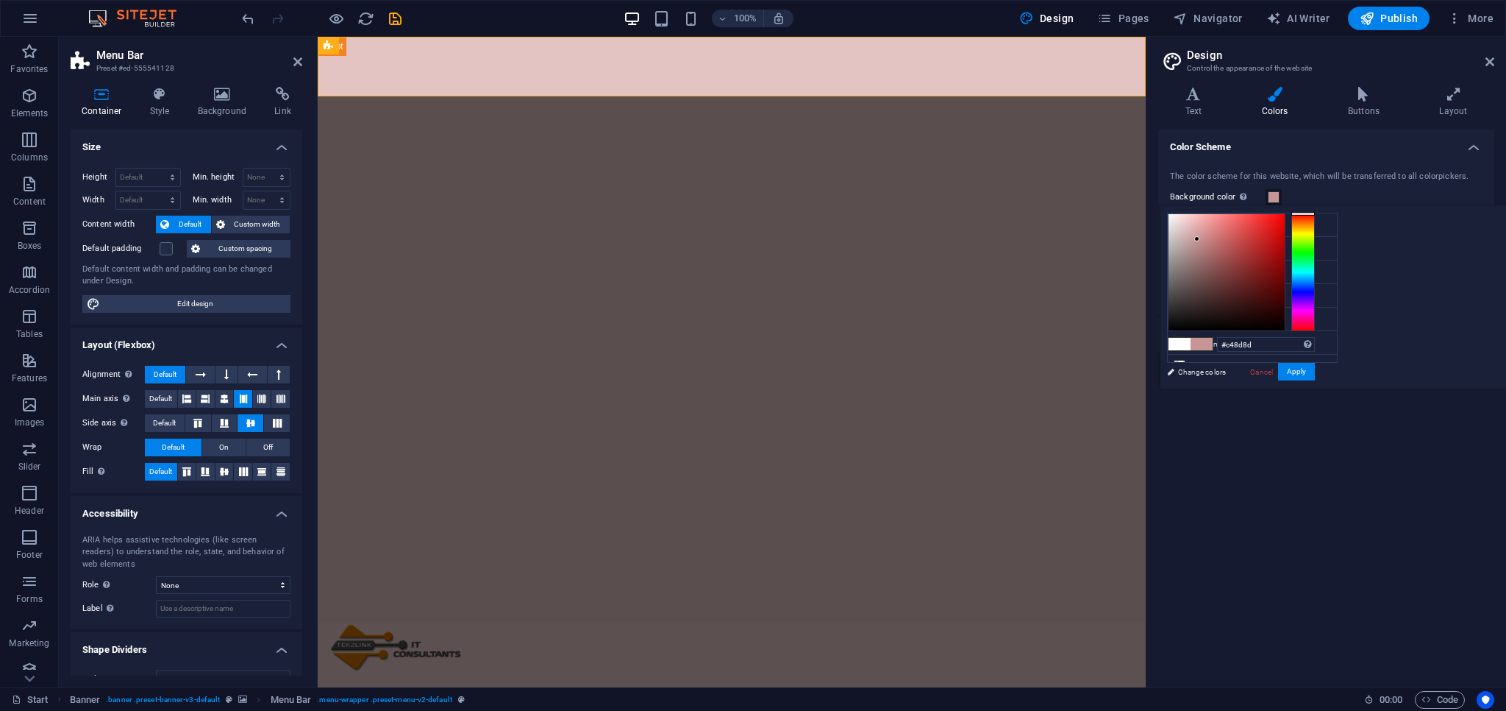
drag, startPoint x: 1369, startPoint y: 225, endPoint x: 1384, endPoint y: 240, distance: 21.3
click at [1200, 240] on div at bounding box center [1197, 238] width 5 height 5
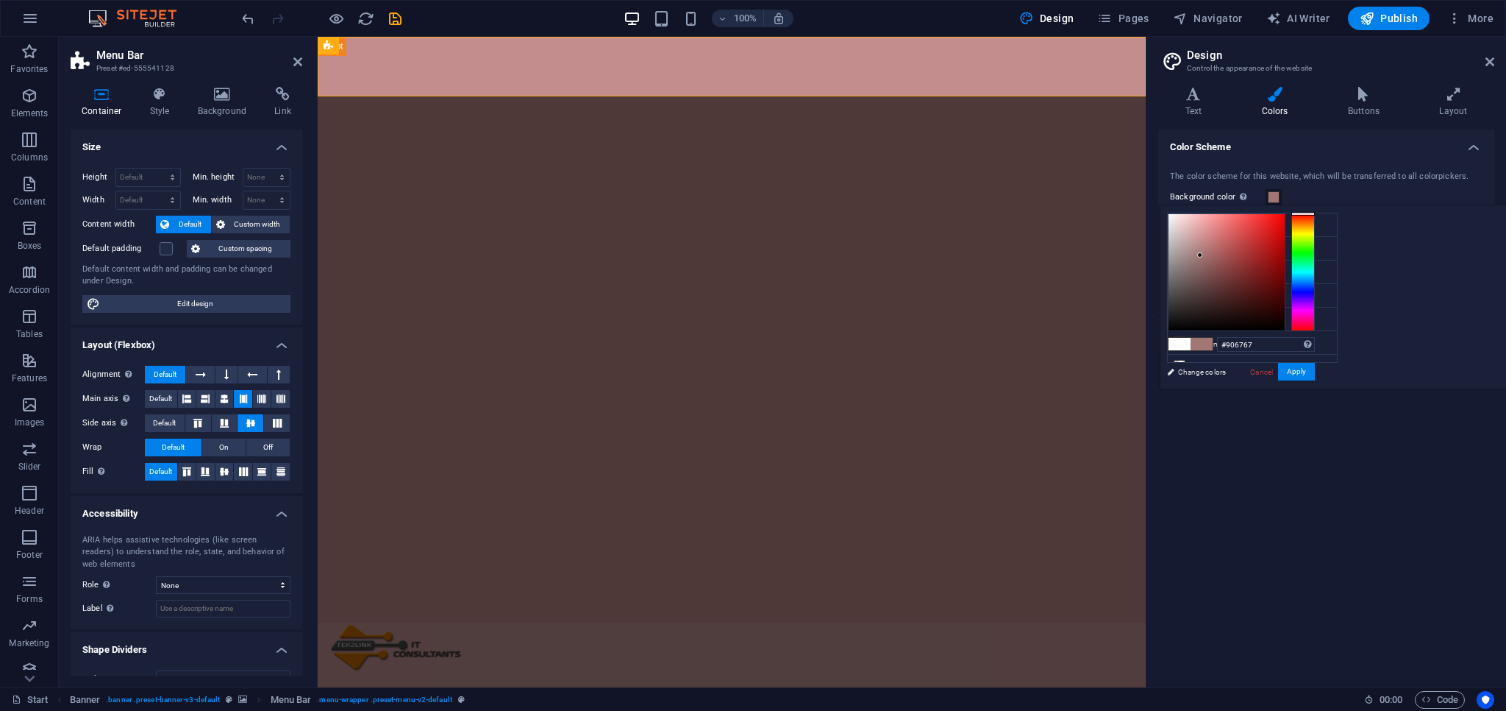
drag, startPoint x: 1384, startPoint y: 240, endPoint x: 1385, endPoint y: 263, distance: 23.6
click at [1203, 257] on div at bounding box center [1200, 254] width 5 height 5
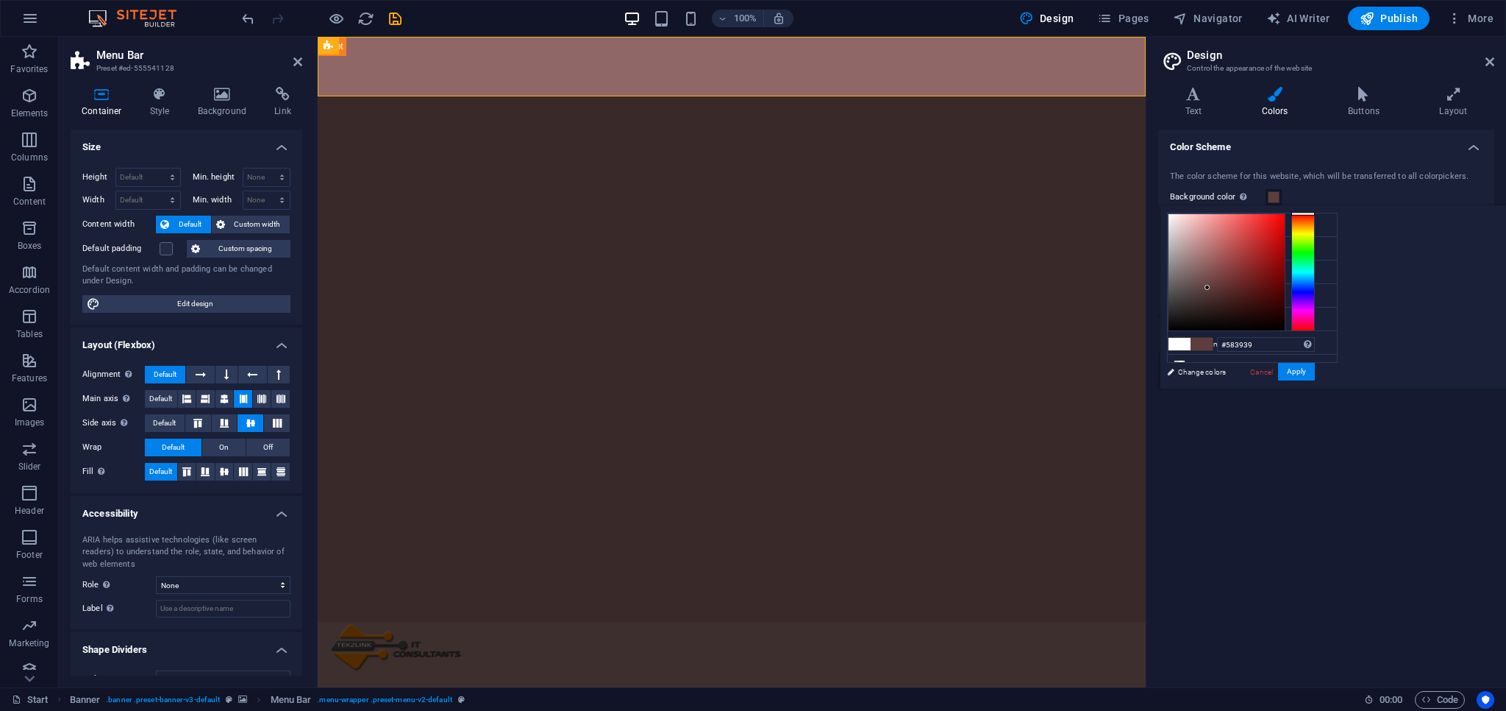
drag, startPoint x: 1385, startPoint y: 263, endPoint x: 1393, endPoint y: 289, distance: 27.0
click at [1210, 289] on div at bounding box center [1207, 287] width 5 height 5
drag, startPoint x: 1393, startPoint y: 289, endPoint x: 1378, endPoint y: 249, distance: 42.4
click at [1197, 249] on div at bounding box center [1194, 249] width 5 height 5
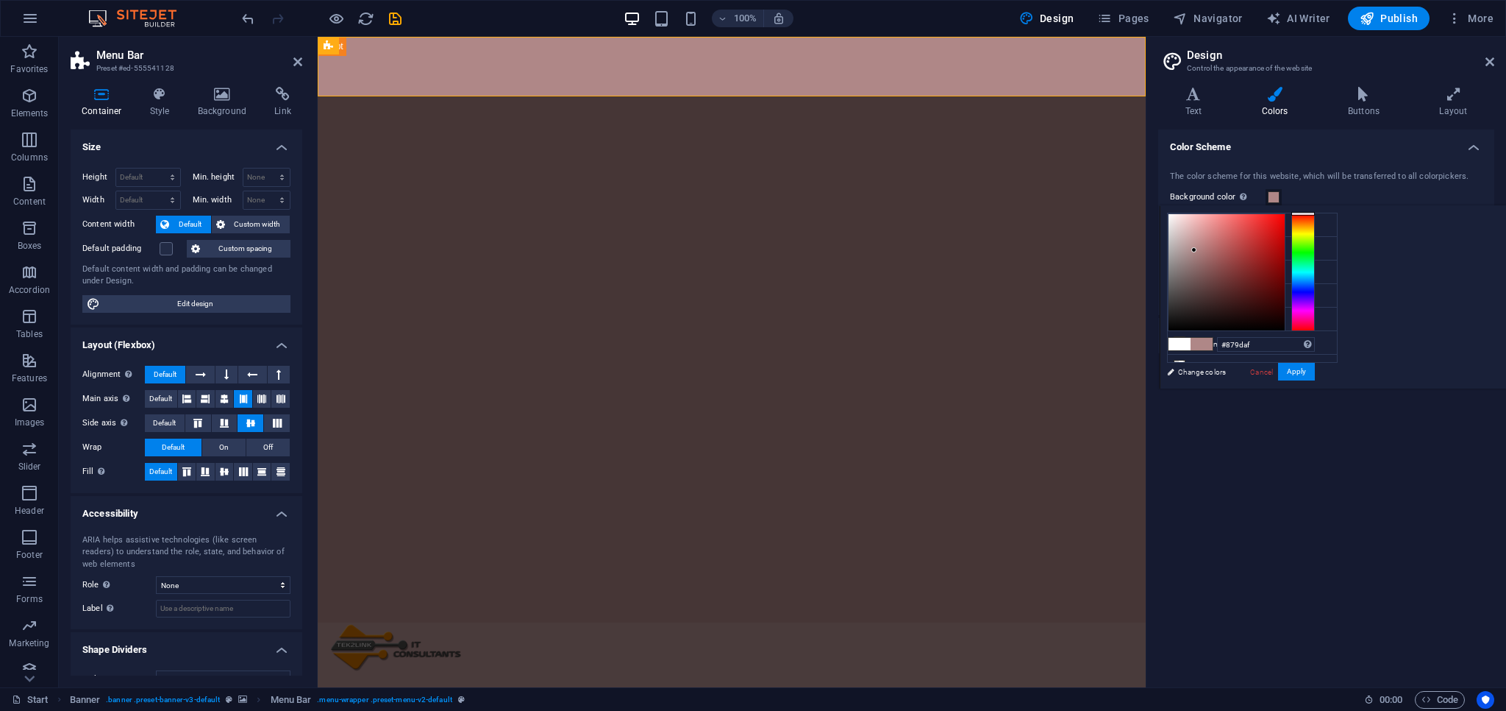
click at [1315, 280] on div at bounding box center [1304, 272] width 24 height 118
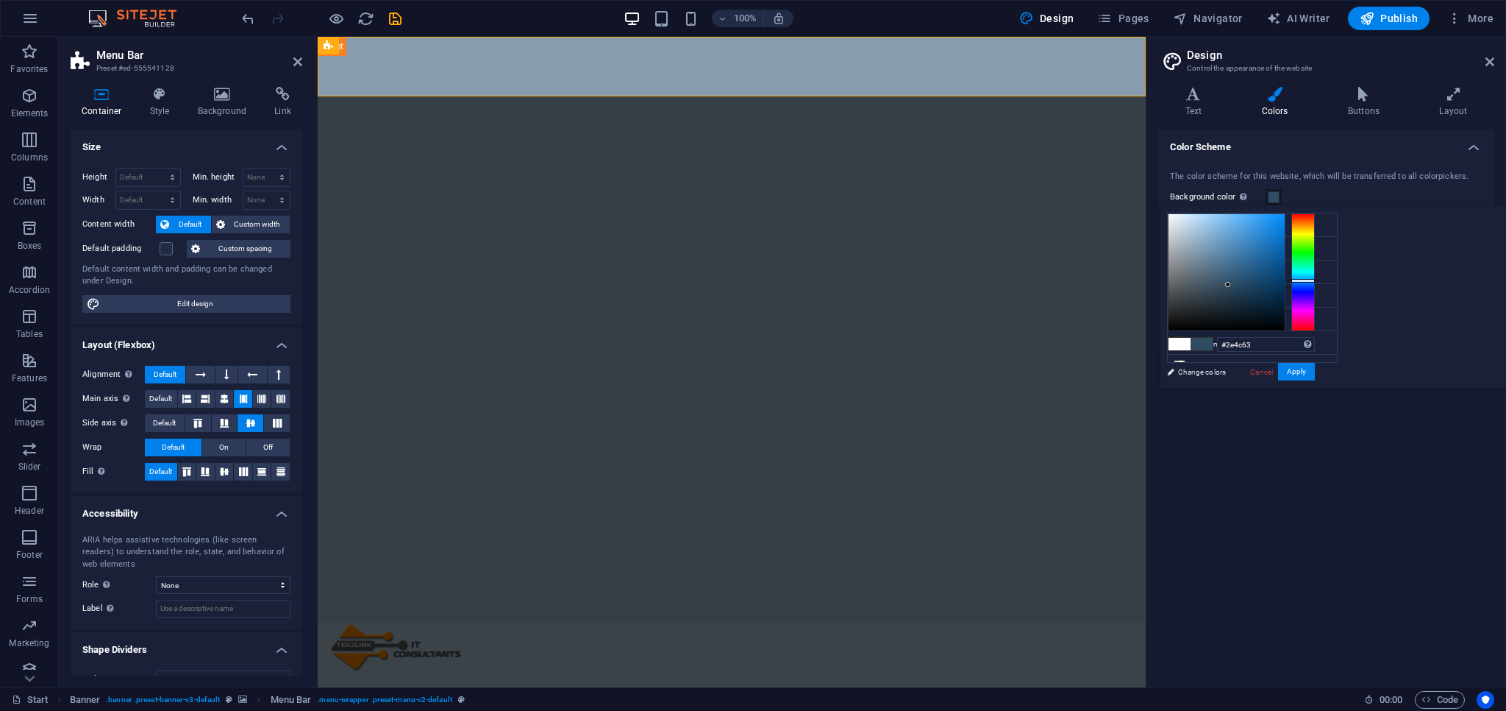
drag, startPoint x: 1399, startPoint y: 252, endPoint x: 1414, endPoint y: 284, distance: 34.9
click at [1285, 284] on div at bounding box center [1227, 272] width 116 height 116
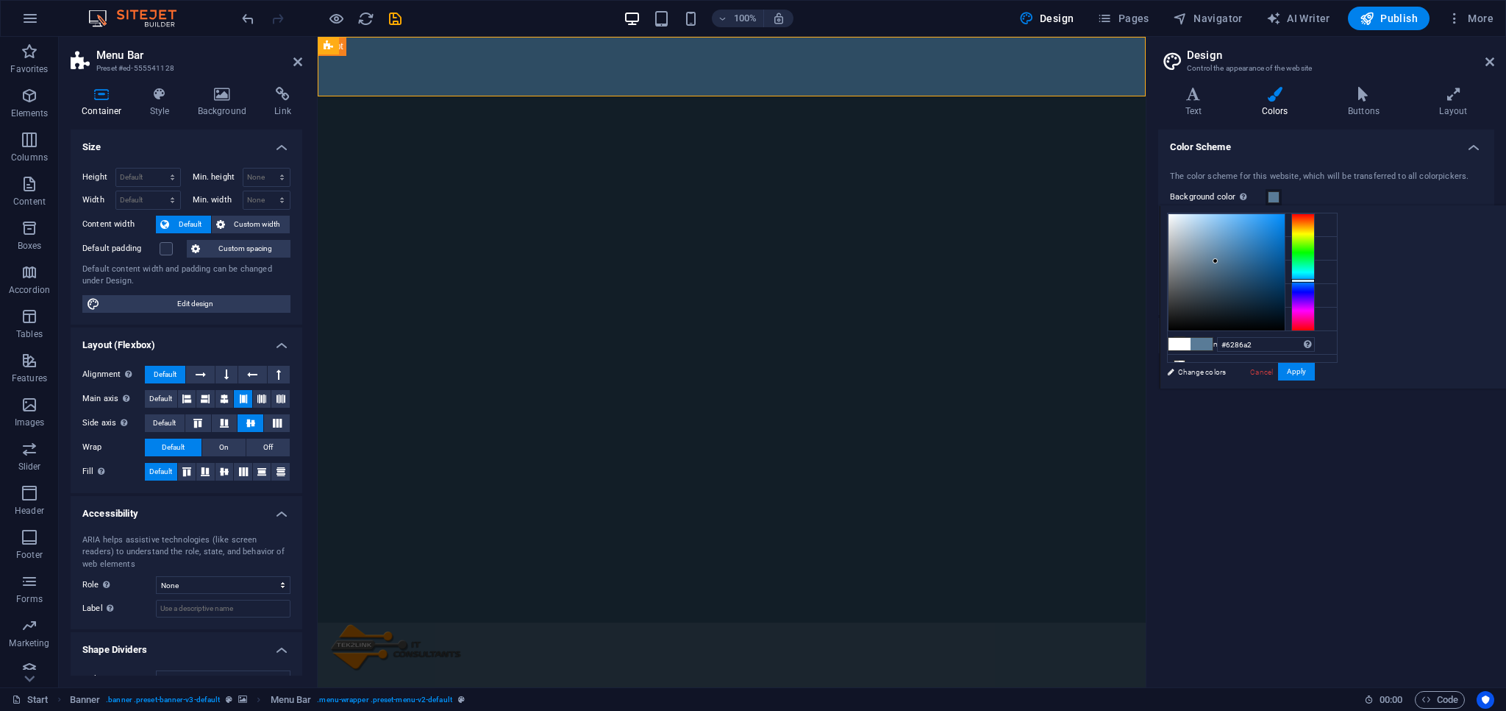
drag, startPoint x: 1414, startPoint y: 284, endPoint x: 1398, endPoint y: 255, distance: 32.9
click at [1218, 258] on div at bounding box center [1215, 260] width 5 height 5
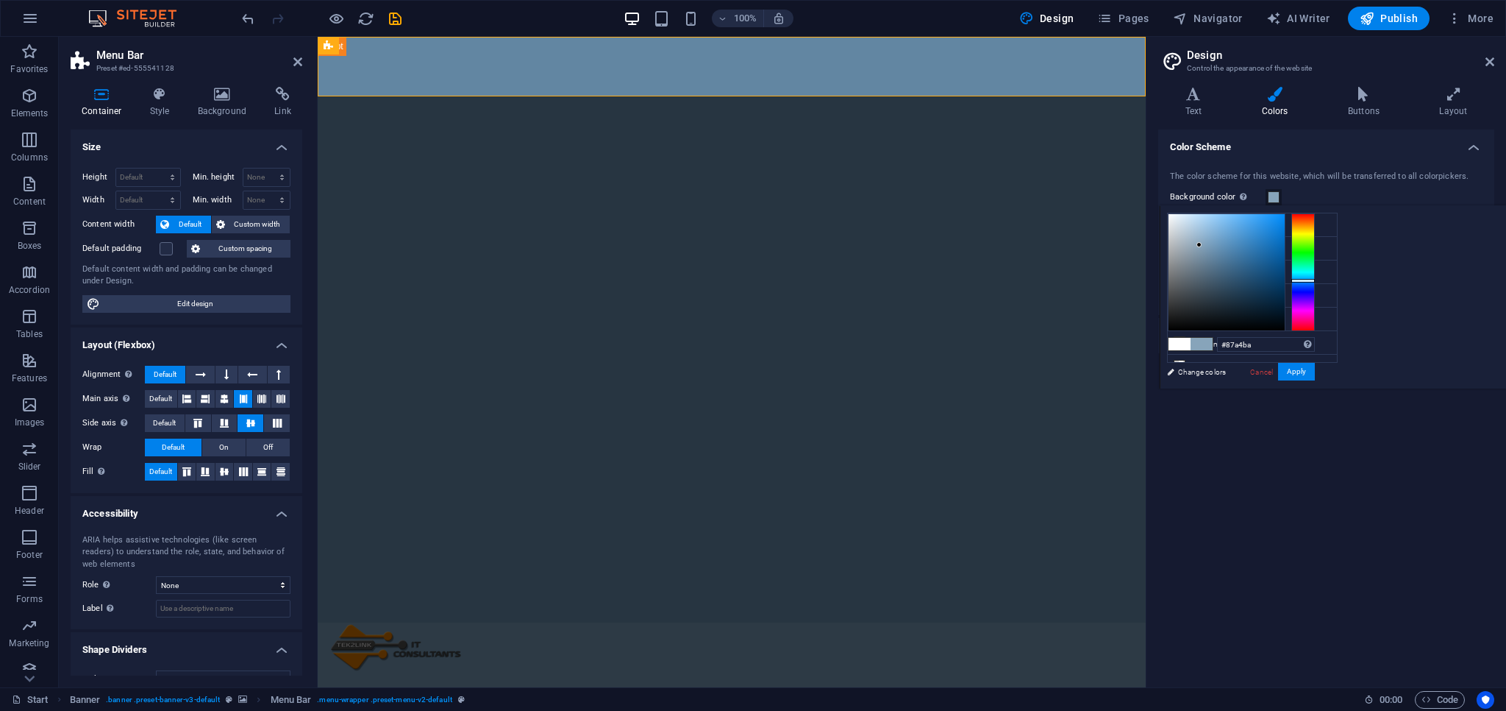
drag, startPoint x: 1398, startPoint y: 255, endPoint x: 1384, endPoint y: 244, distance: 17.8
click at [1202, 244] on div at bounding box center [1199, 244] width 5 height 5
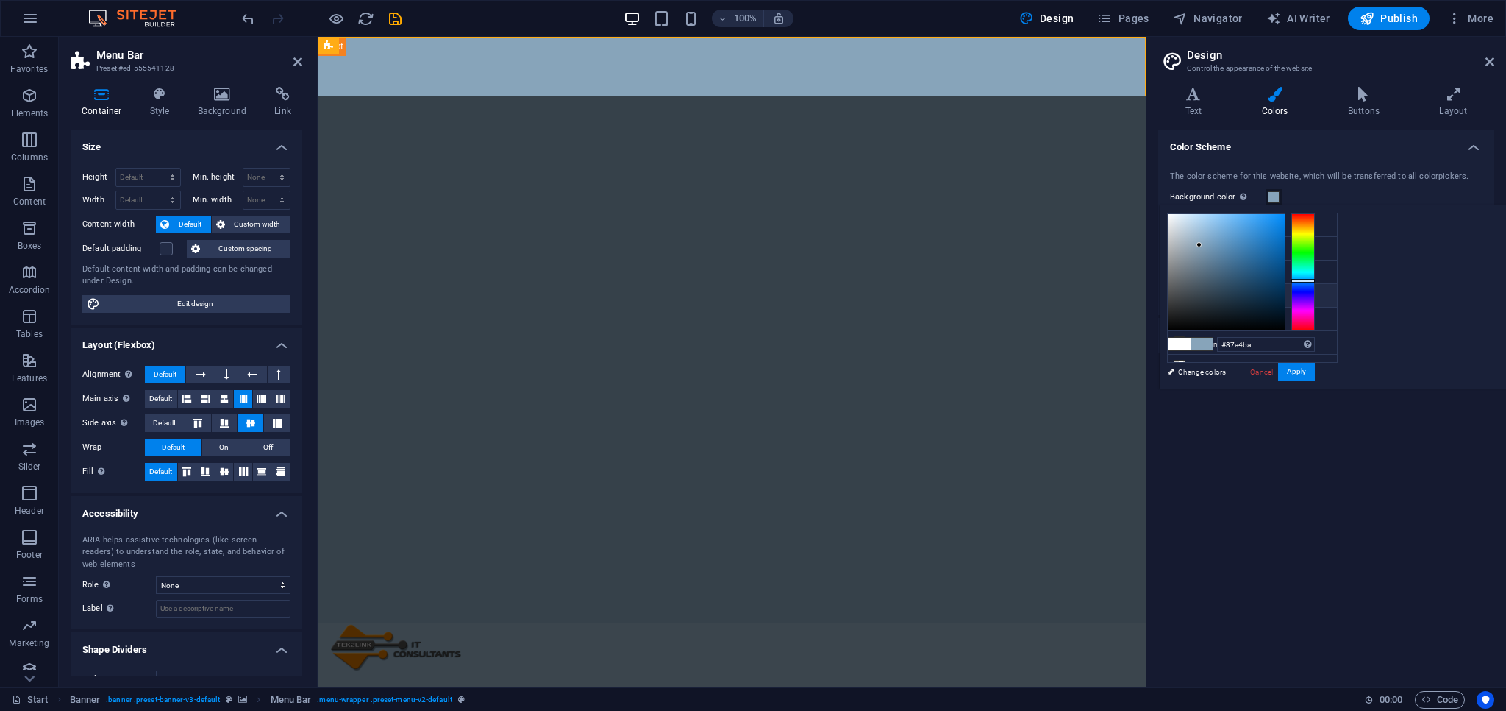
click at [1181, 291] on icon at bounding box center [1180, 295] width 10 height 10
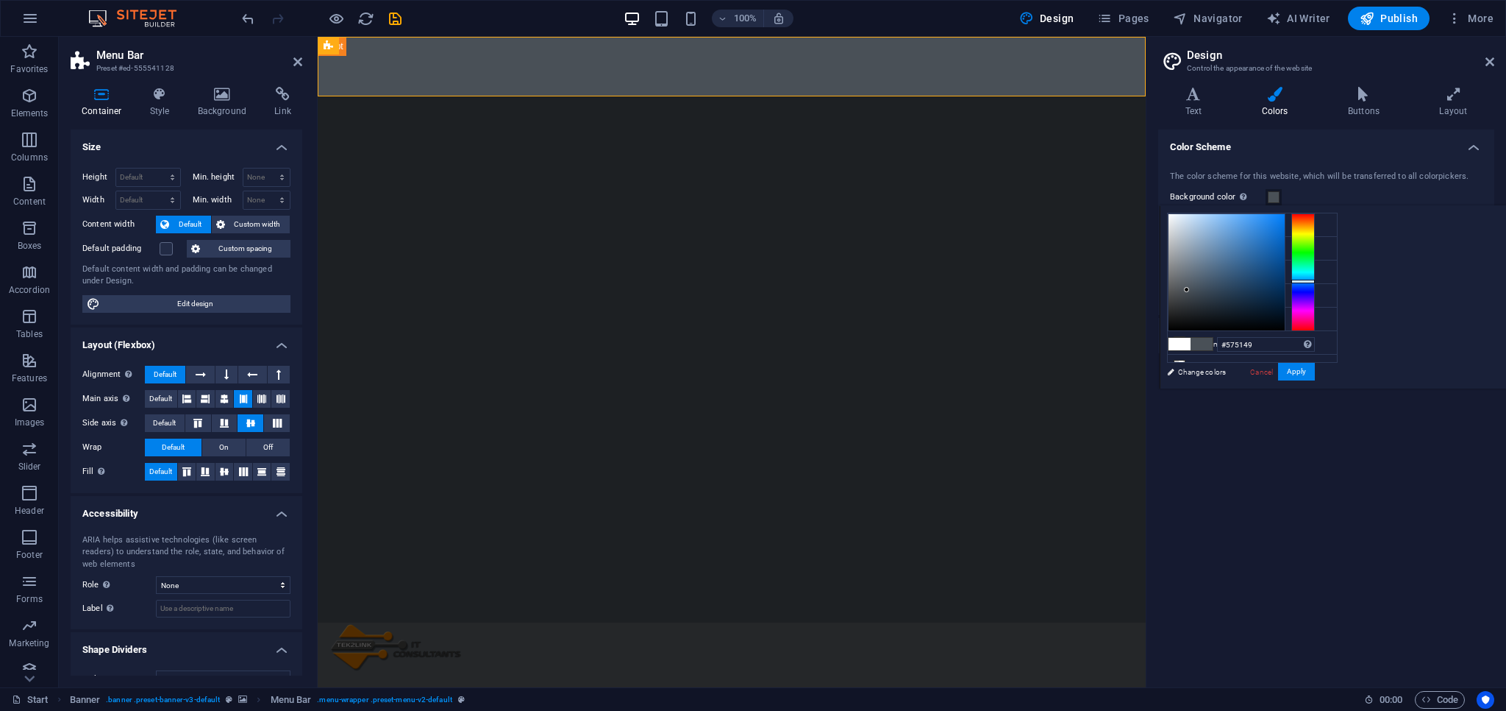
click at [1315, 224] on div at bounding box center [1304, 272] width 24 height 118
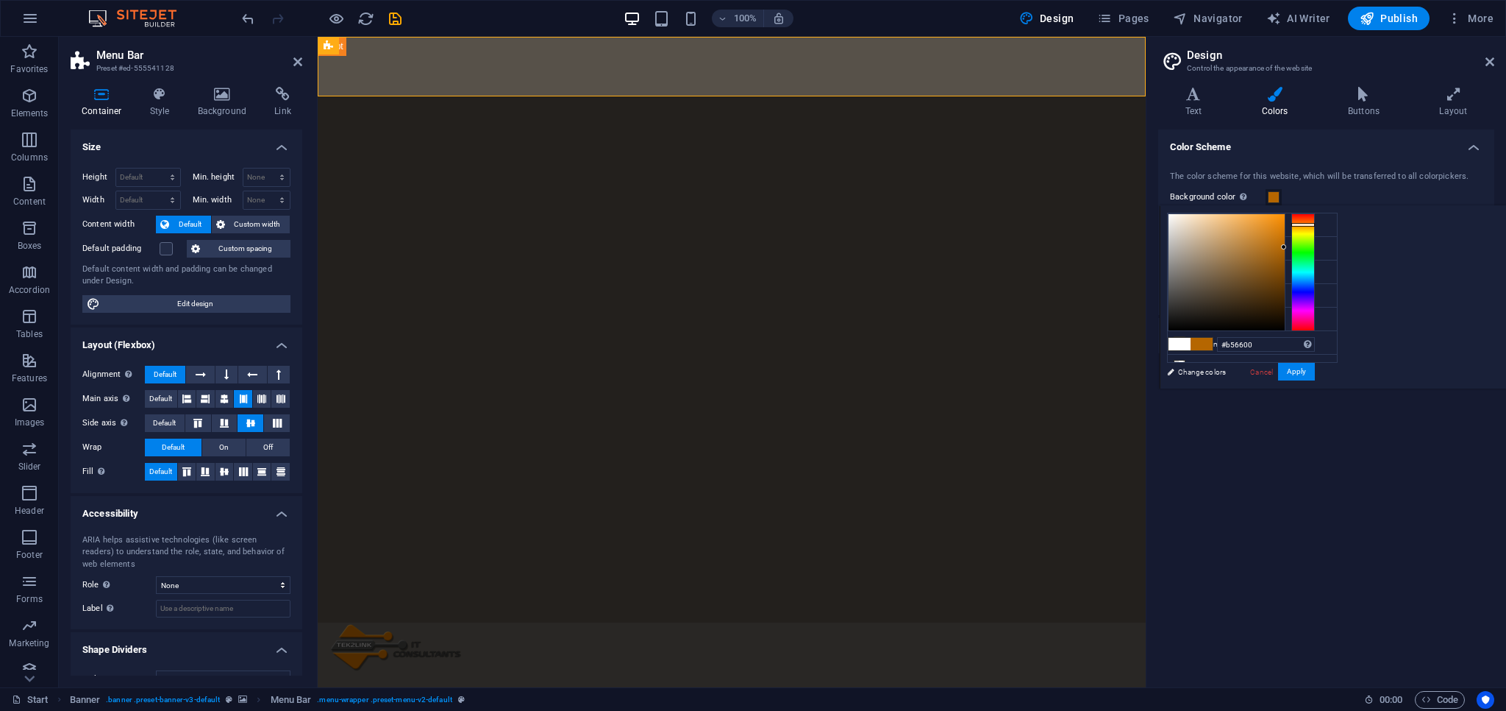
drag, startPoint x: 1442, startPoint y: 257, endPoint x: 1468, endPoint y: 246, distance: 28.7
click at [1285, 246] on div at bounding box center [1227, 272] width 116 height 116
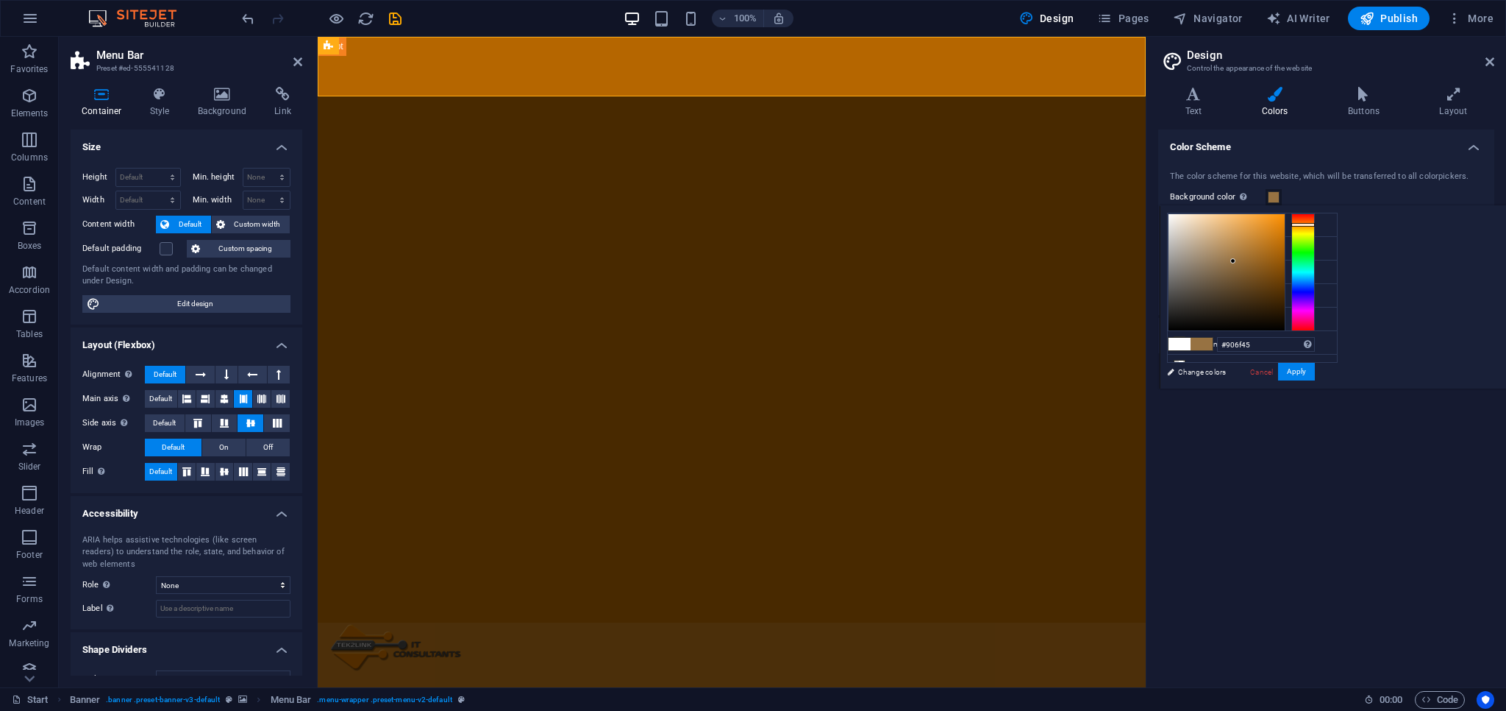
drag, startPoint x: 1461, startPoint y: 246, endPoint x: 1413, endPoint y: 263, distance: 51.0
click at [1285, 263] on div at bounding box center [1227, 272] width 116 height 116
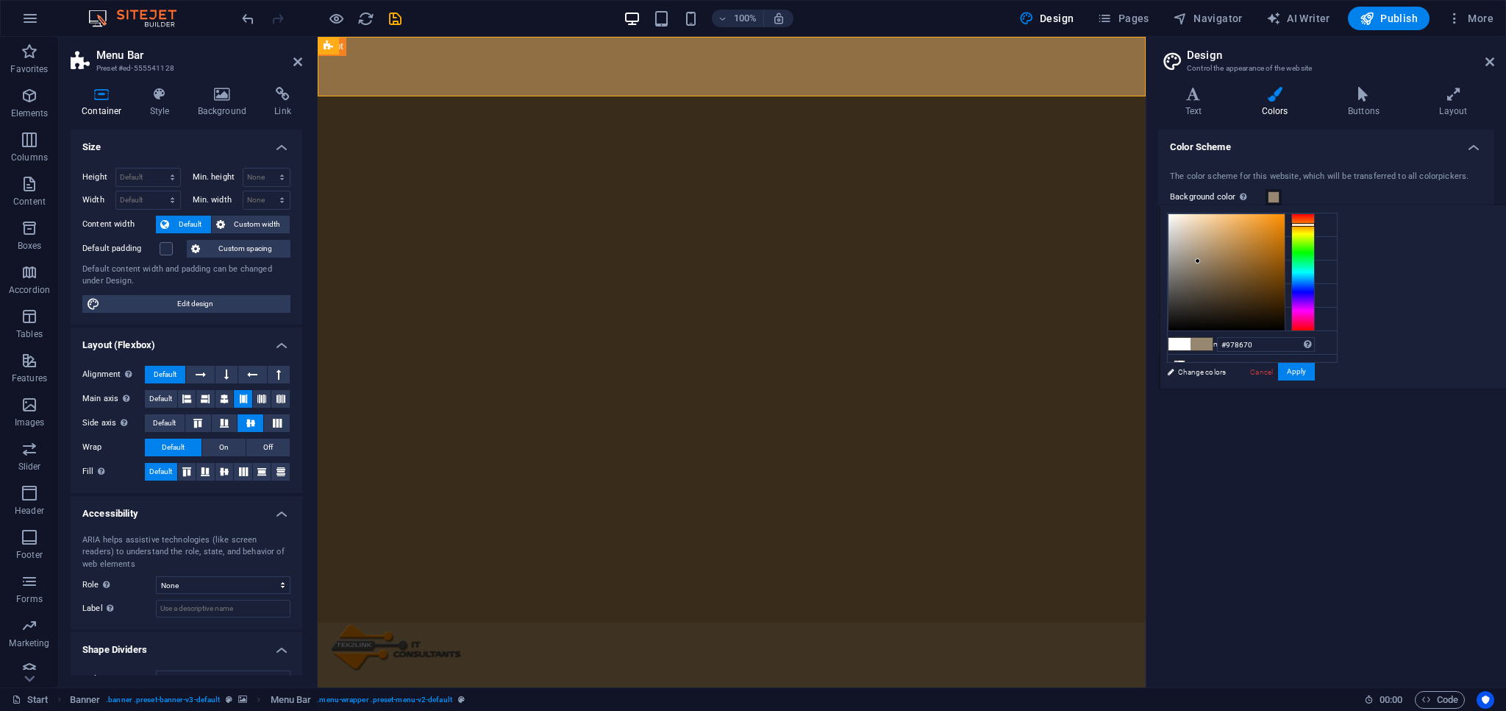
click at [1285, 260] on div at bounding box center [1227, 272] width 116 height 116
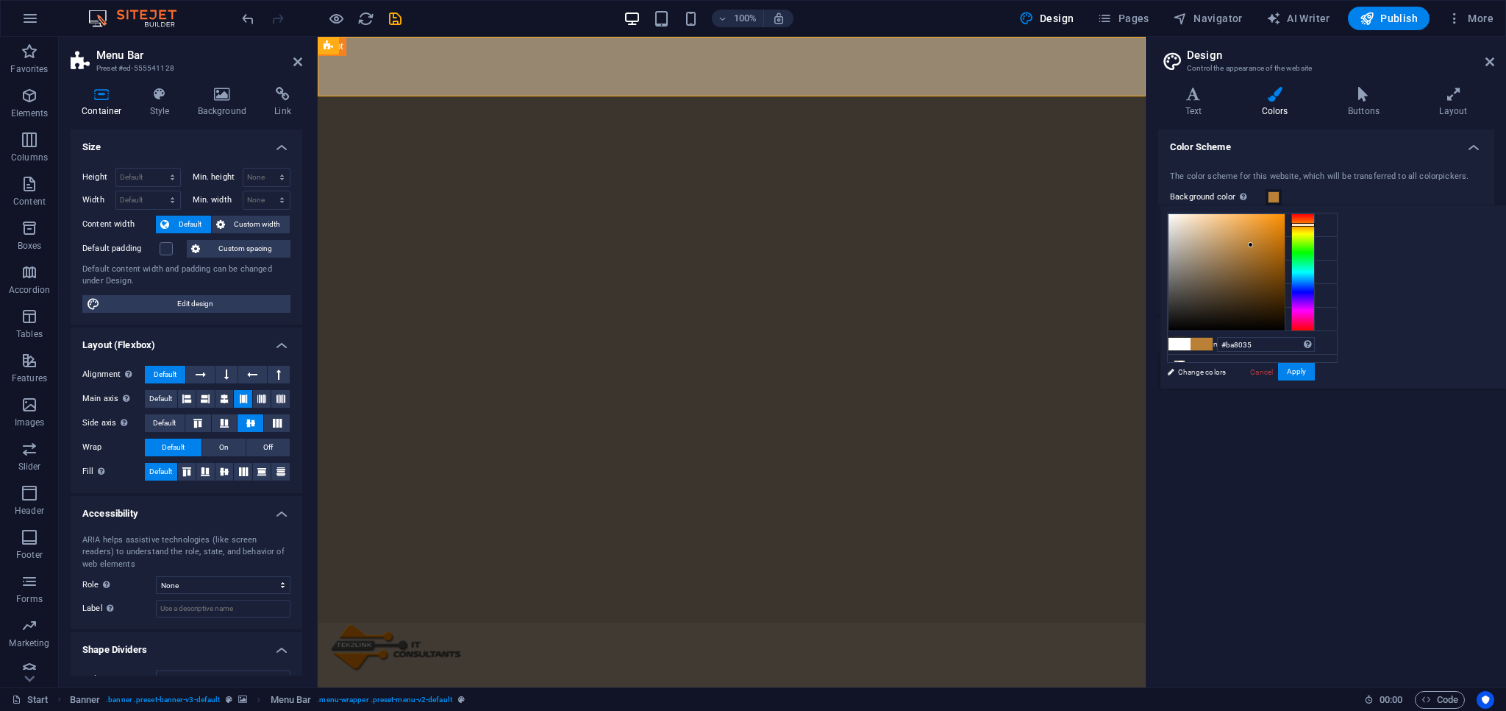
drag, startPoint x: 1395, startPoint y: 260, endPoint x: 1435, endPoint y: 244, distance: 43.6
click at [1285, 244] on div at bounding box center [1227, 272] width 116 height 116
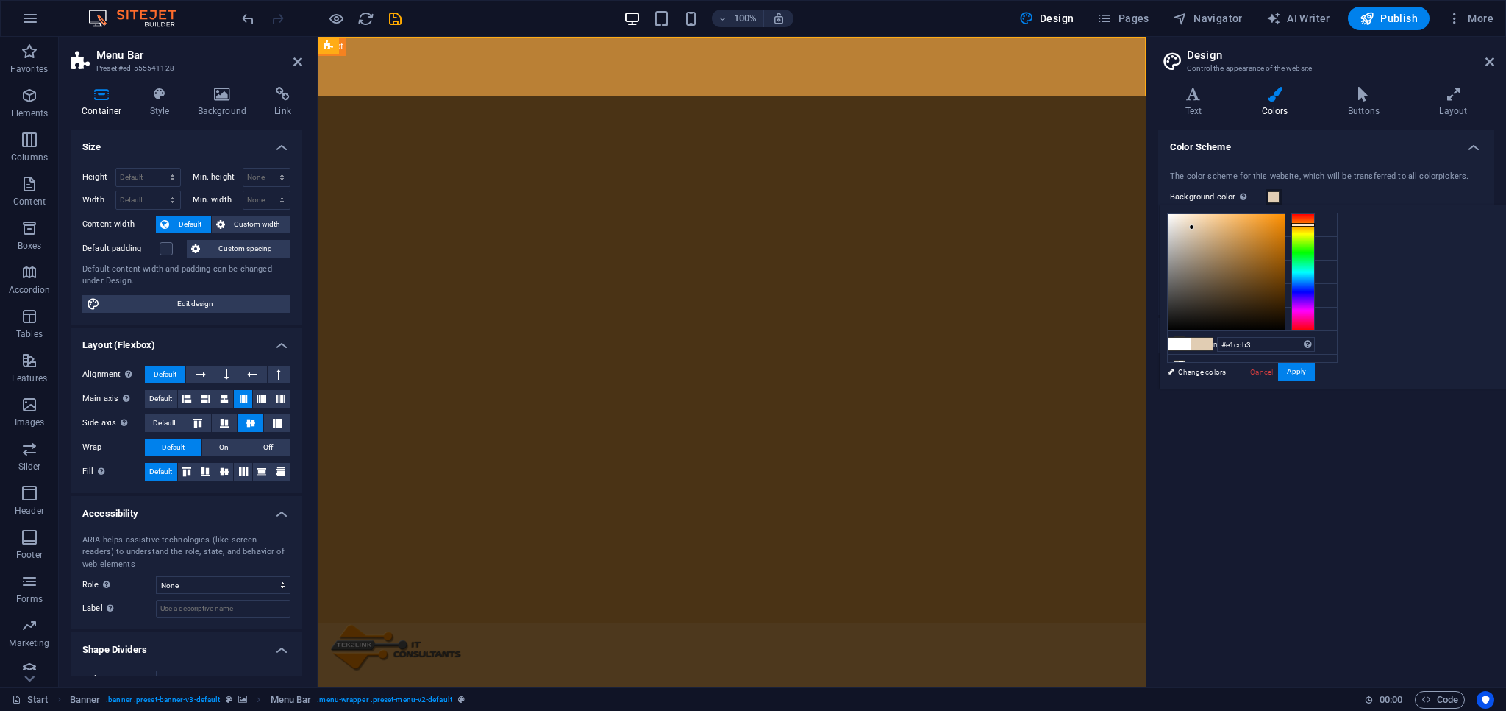
drag, startPoint x: 1435, startPoint y: 244, endPoint x: 1398, endPoint y: 224, distance: 42.8
click at [1285, 224] on div at bounding box center [1227, 272] width 116 height 116
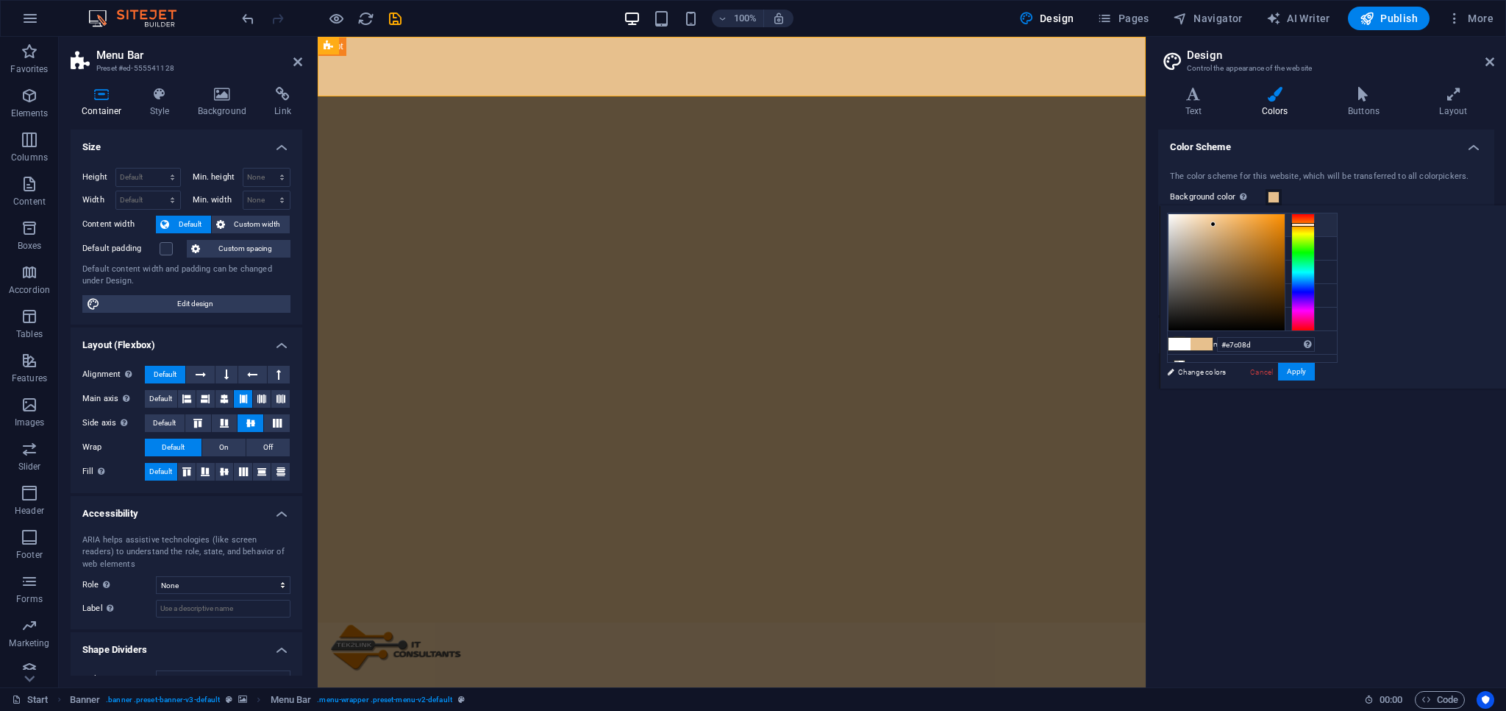
click at [1184, 222] on icon at bounding box center [1180, 224] width 10 height 10
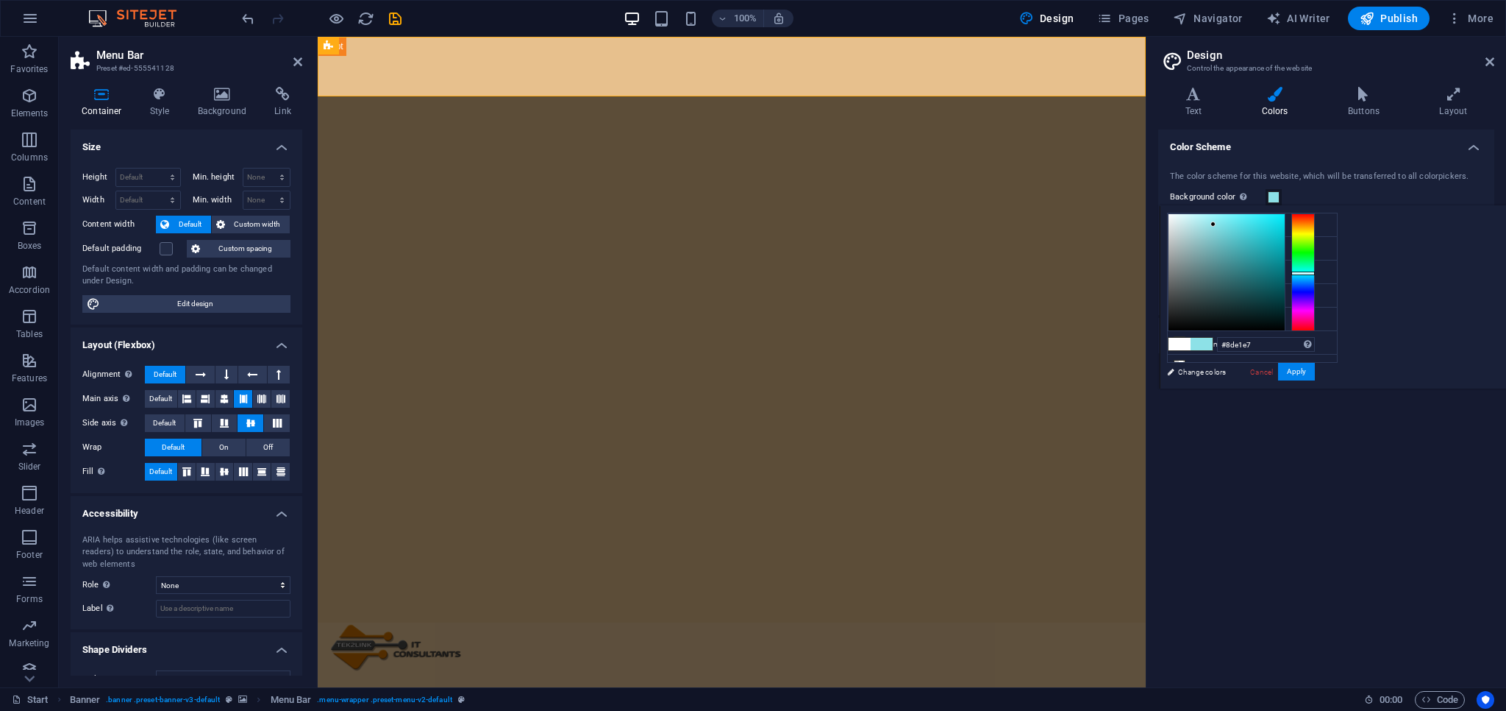
click at [1315, 272] on div at bounding box center [1304, 272] width 24 height 118
click at [1315, 282] on div at bounding box center [1304, 272] width 24 height 118
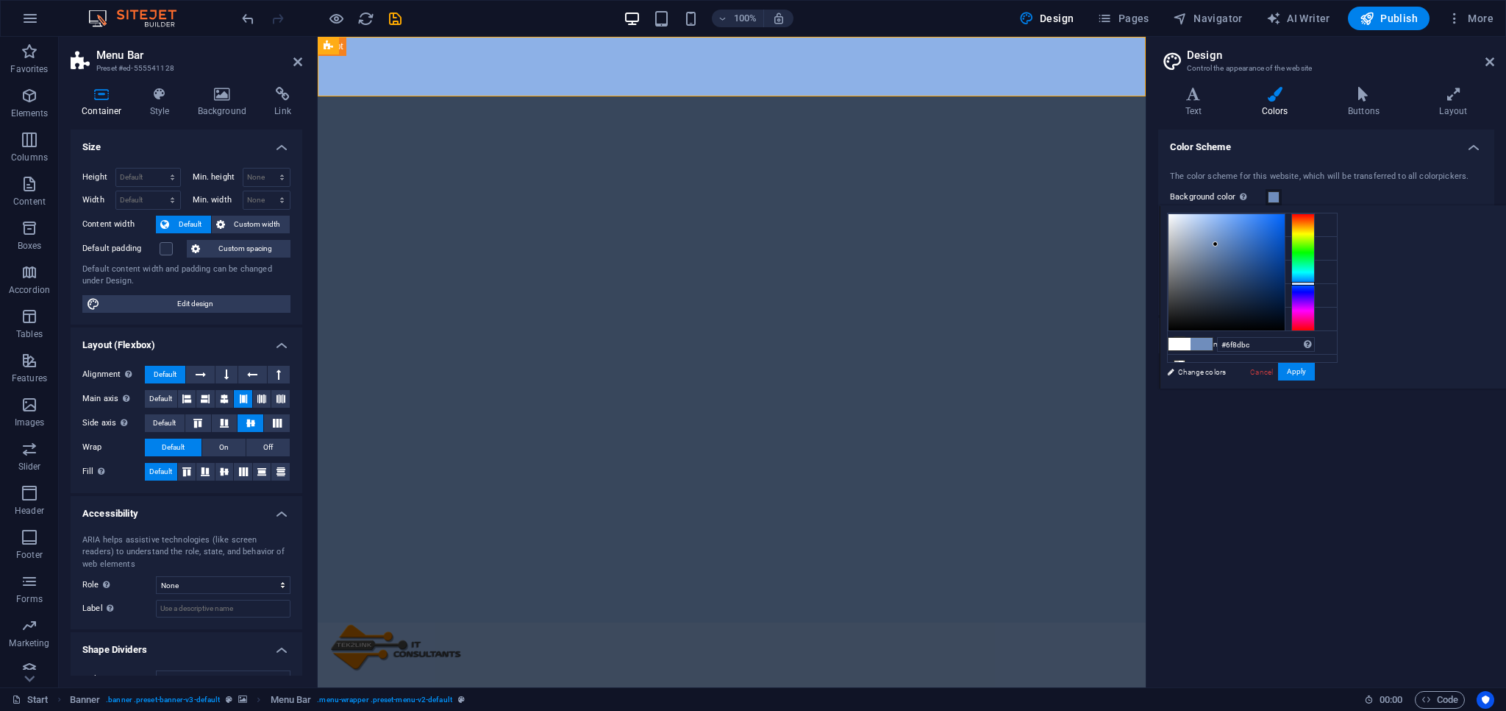
click at [1285, 243] on div at bounding box center [1227, 272] width 116 height 116
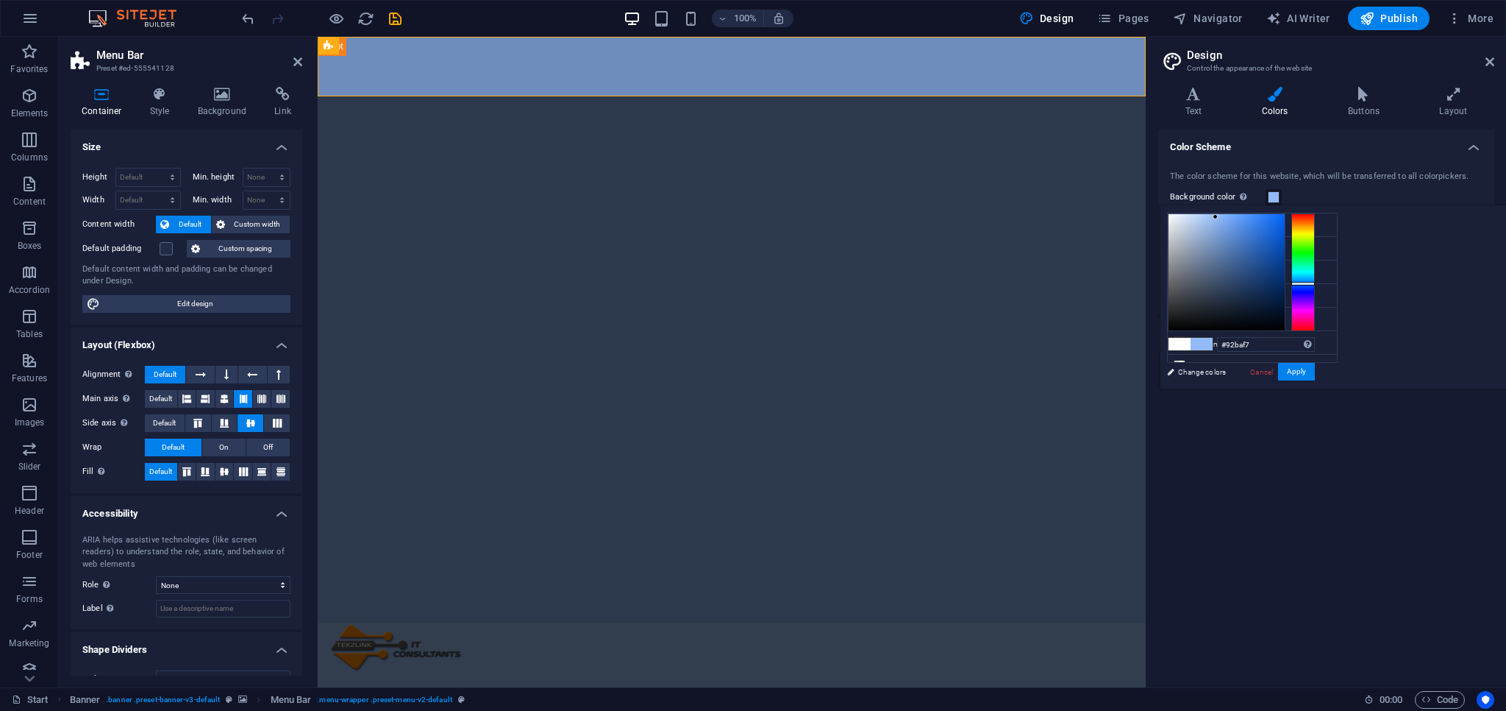
drag, startPoint x: 1400, startPoint y: 243, endPoint x: 1400, endPoint y: 216, distance: 26.5
click at [1218, 216] on div at bounding box center [1215, 216] width 5 height 5
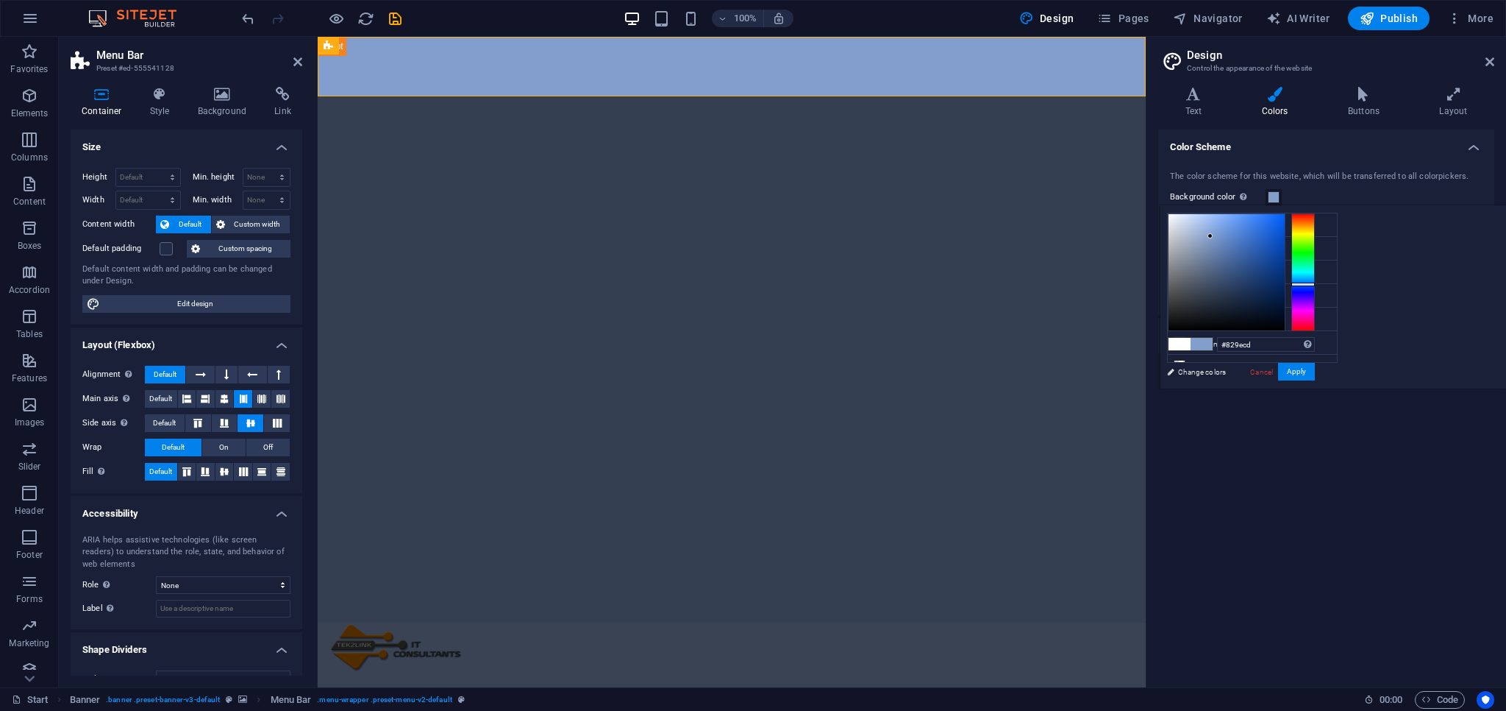
drag, startPoint x: 1400, startPoint y: 216, endPoint x: 1395, endPoint y: 235, distance: 19.8
click at [1213, 235] on div at bounding box center [1210, 235] width 5 height 5
drag, startPoint x: 1395, startPoint y: 235, endPoint x: 1382, endPoint y: 222, distance: 18.2
click at [1200, 222] on div at bounding box center [1197, 222] width 5 height 5
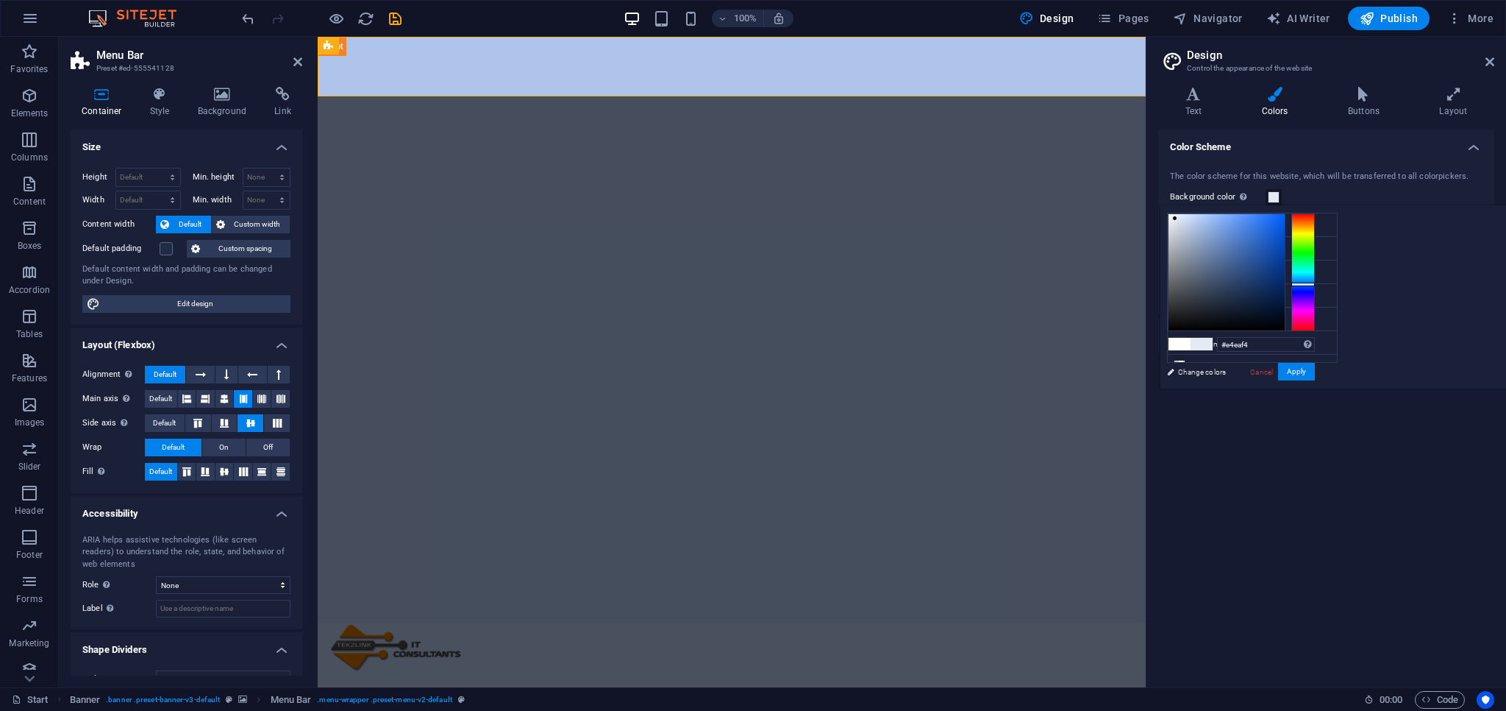
drag, startPoint x: 1382, startPoint y: 222, endPoint x: 1359, endPoint y: 218, distance: 23.2
click at [1178, 218] on div at bounding box center [1175, 218] width 5 height 5
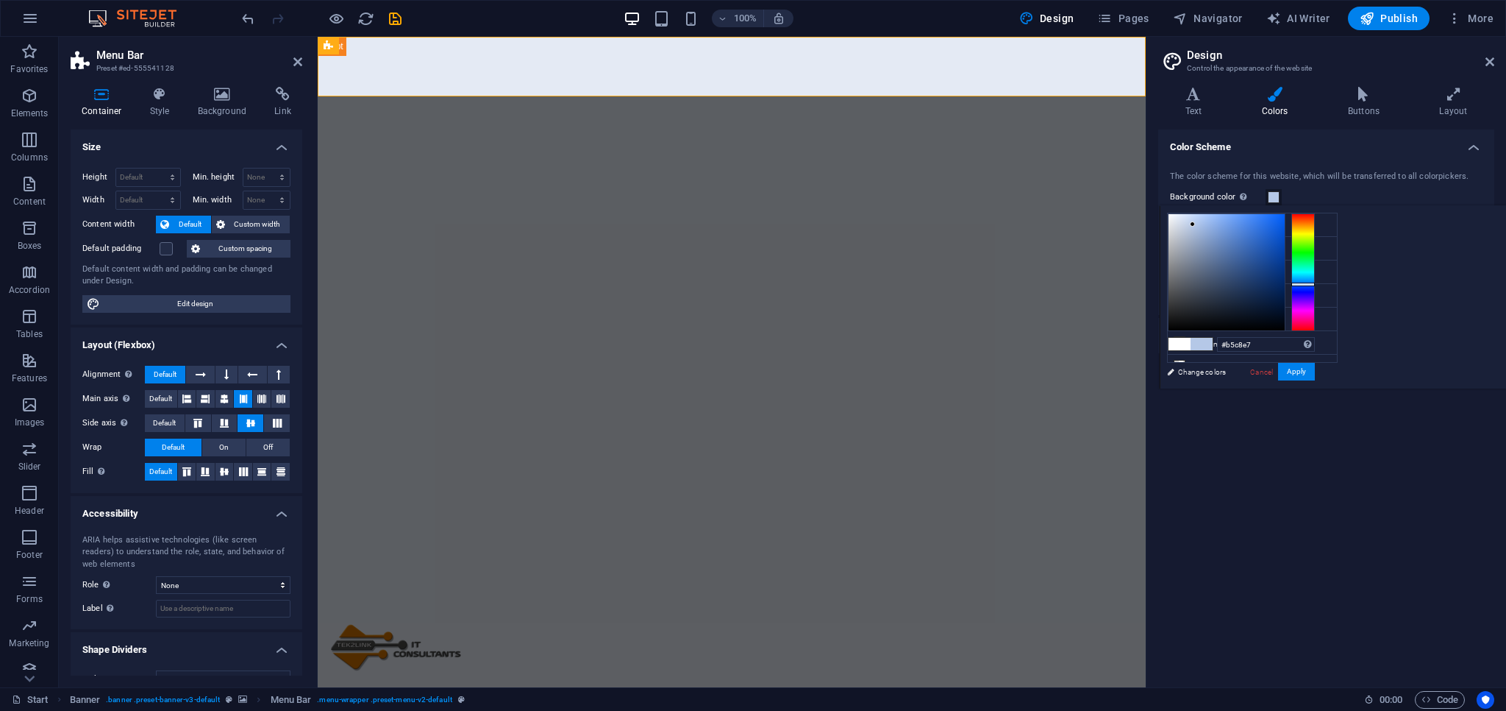
drag, startPoint x: 1359, startPoint y: 218, endPoint x: 1377, endPoint y: 224, distance: 18.6
click at [1195, 224] on div at bounding box center [1192, 223] width 5 height 5
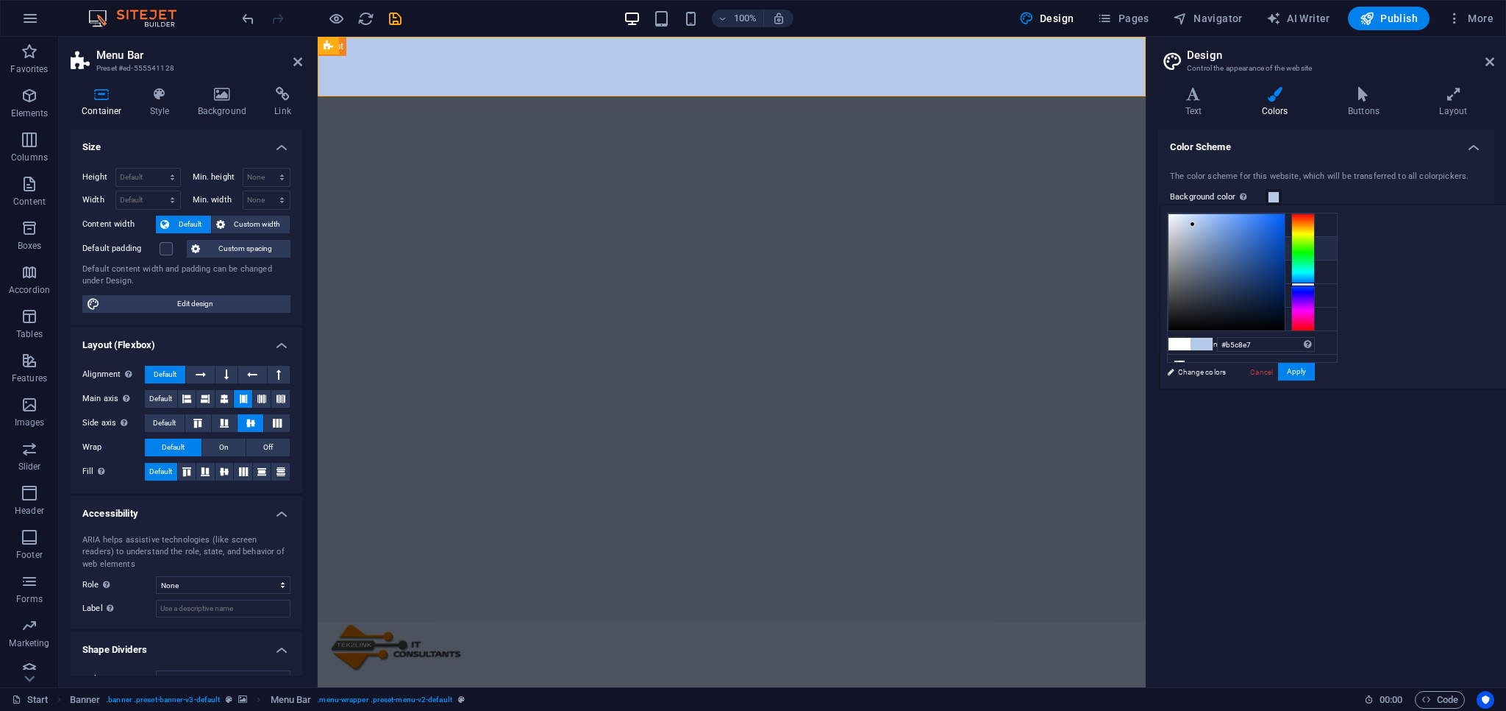
click at [1179, 248] on icon at bounding box center [1180, 248] width 10 height 10
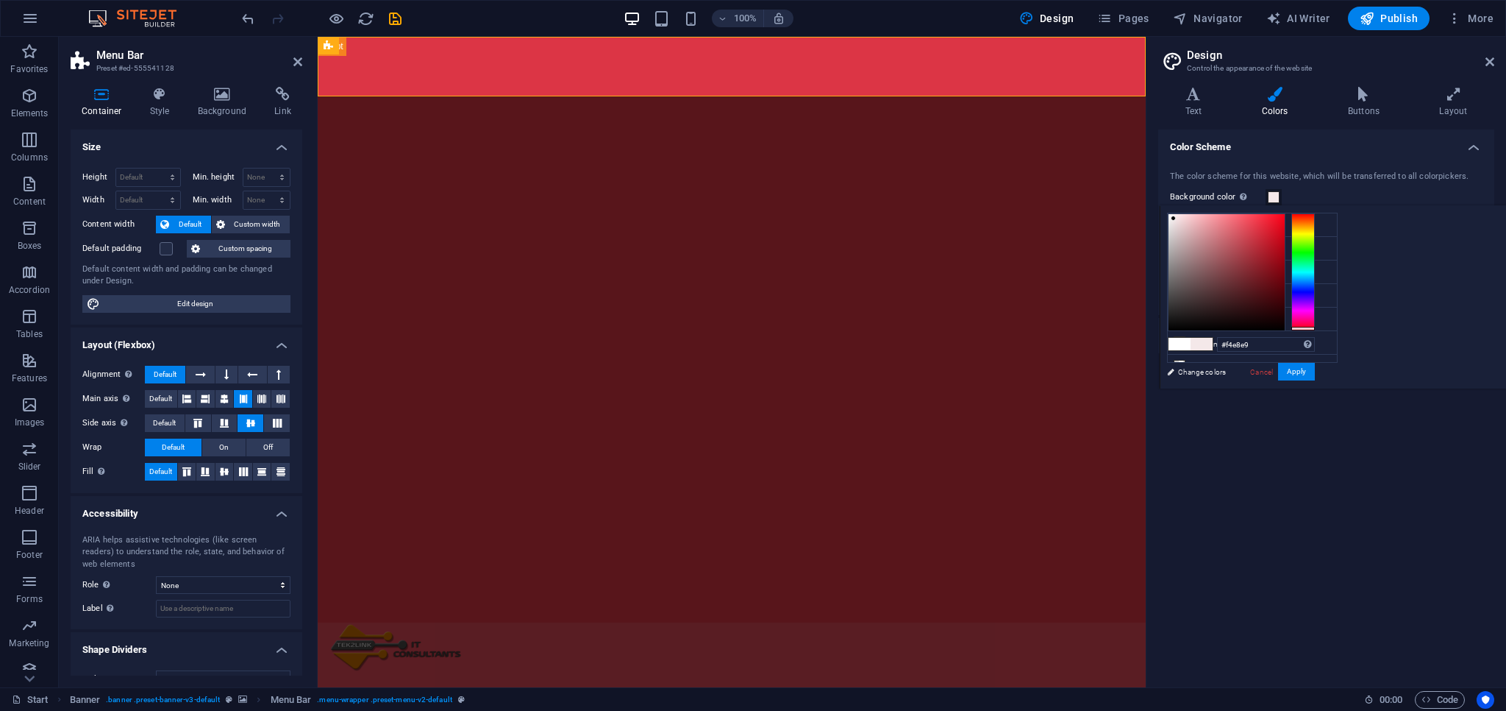
click at [1285, 218] on div at bounding box center [1227, 272] width 116 height 116
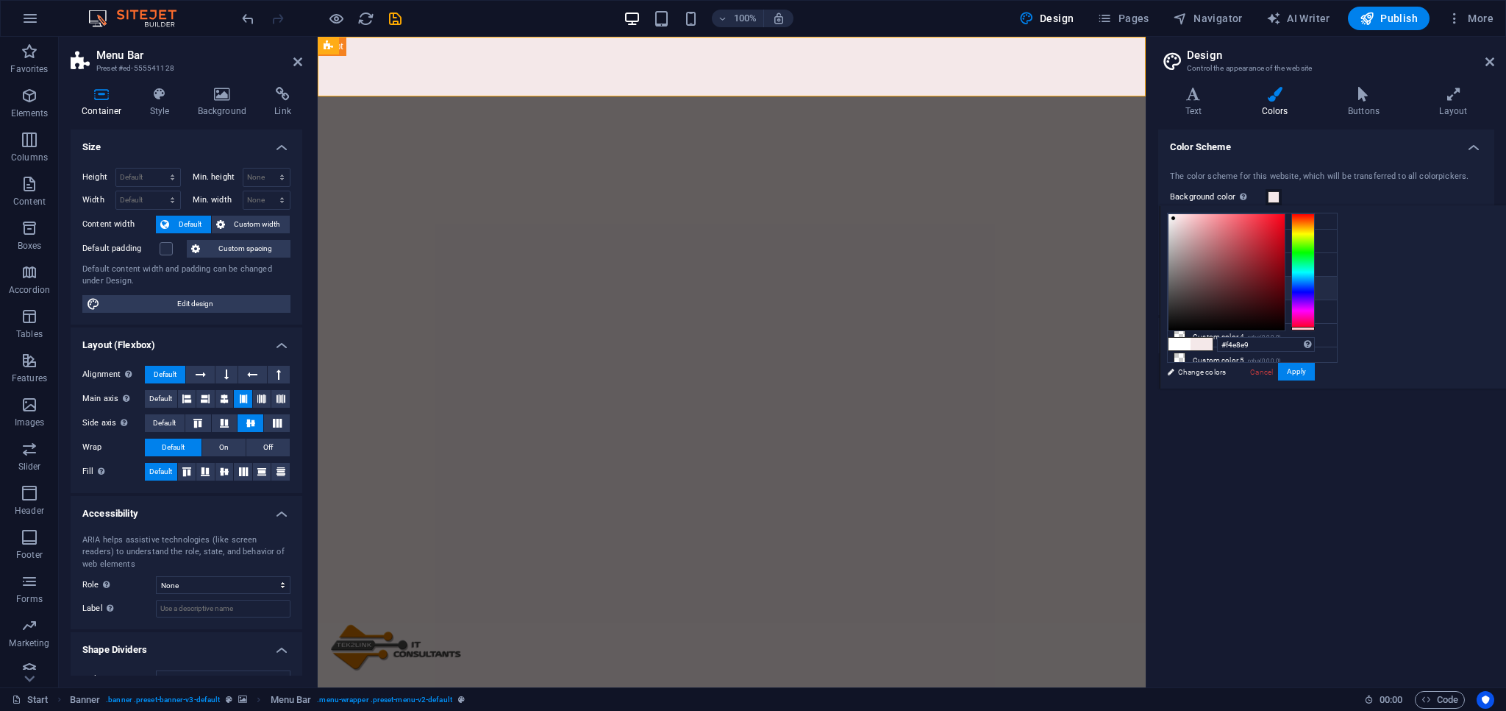
scroll to position [0, 0]
click at [1243, 230] on li "Background color #f4e8e9" at bounding box center [1252, 225] width 169 height 24
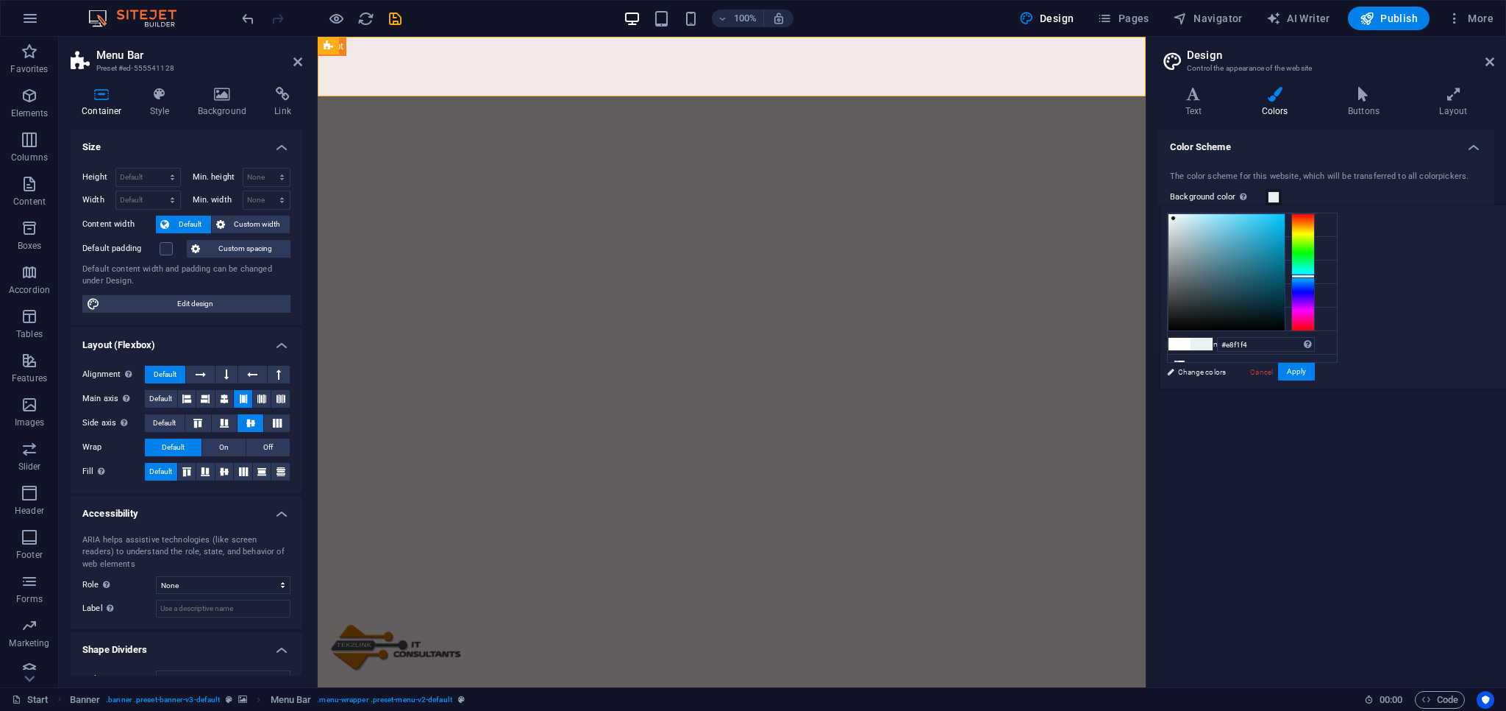
click at [1315, 275] on div at bounding box center [1304, 272] width 24 height 118
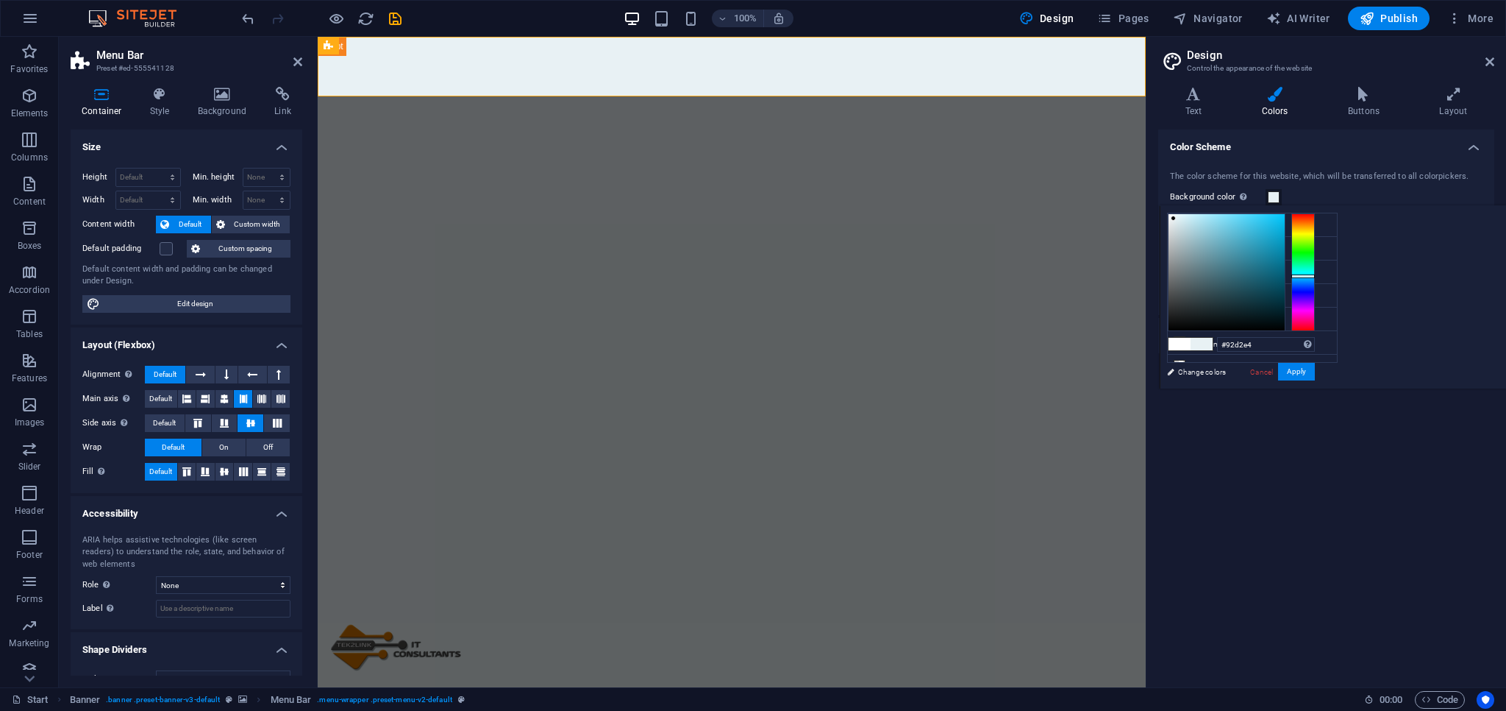
click at [1285, 225] on div at bounding box center [1227, 272] width 116 height 116
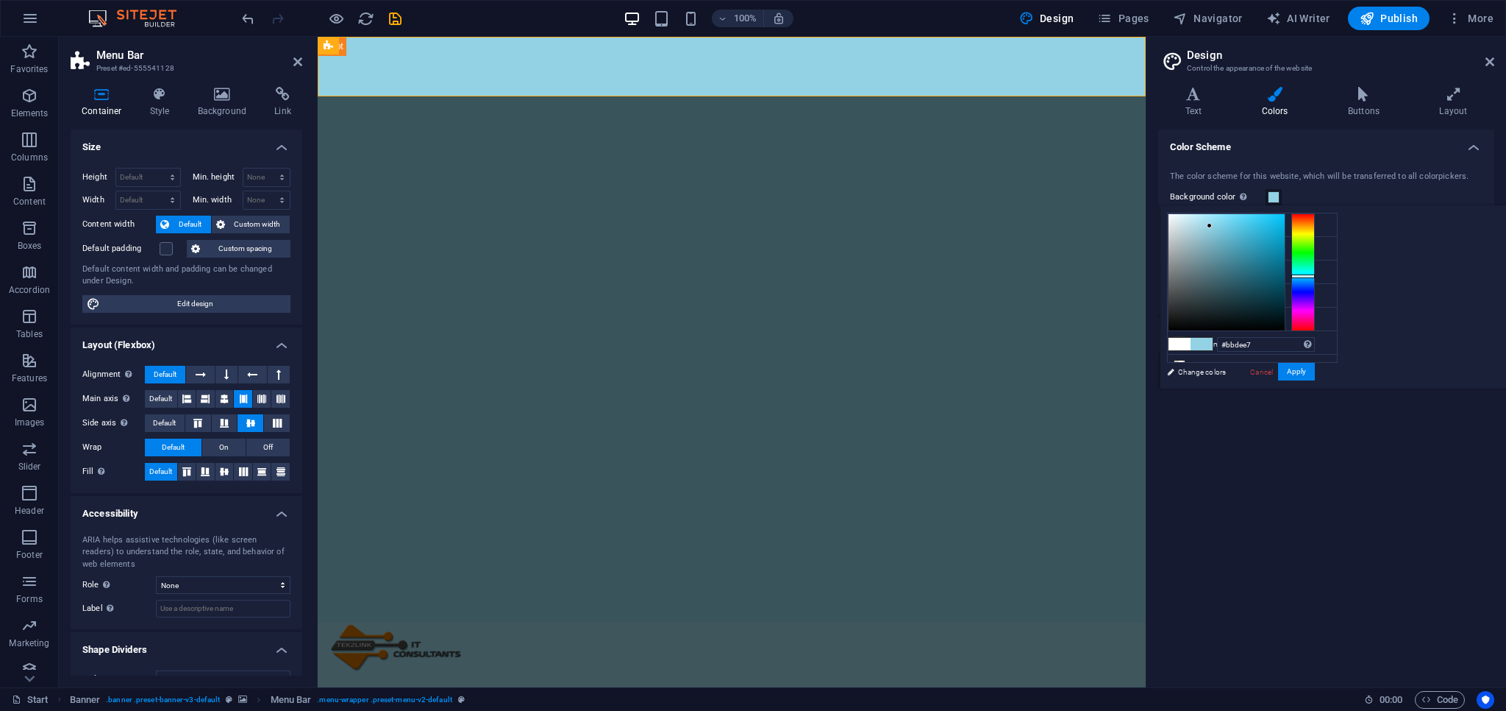
click at [1285, 224] on div at bounding box center [1227, 272] width 116 height 116
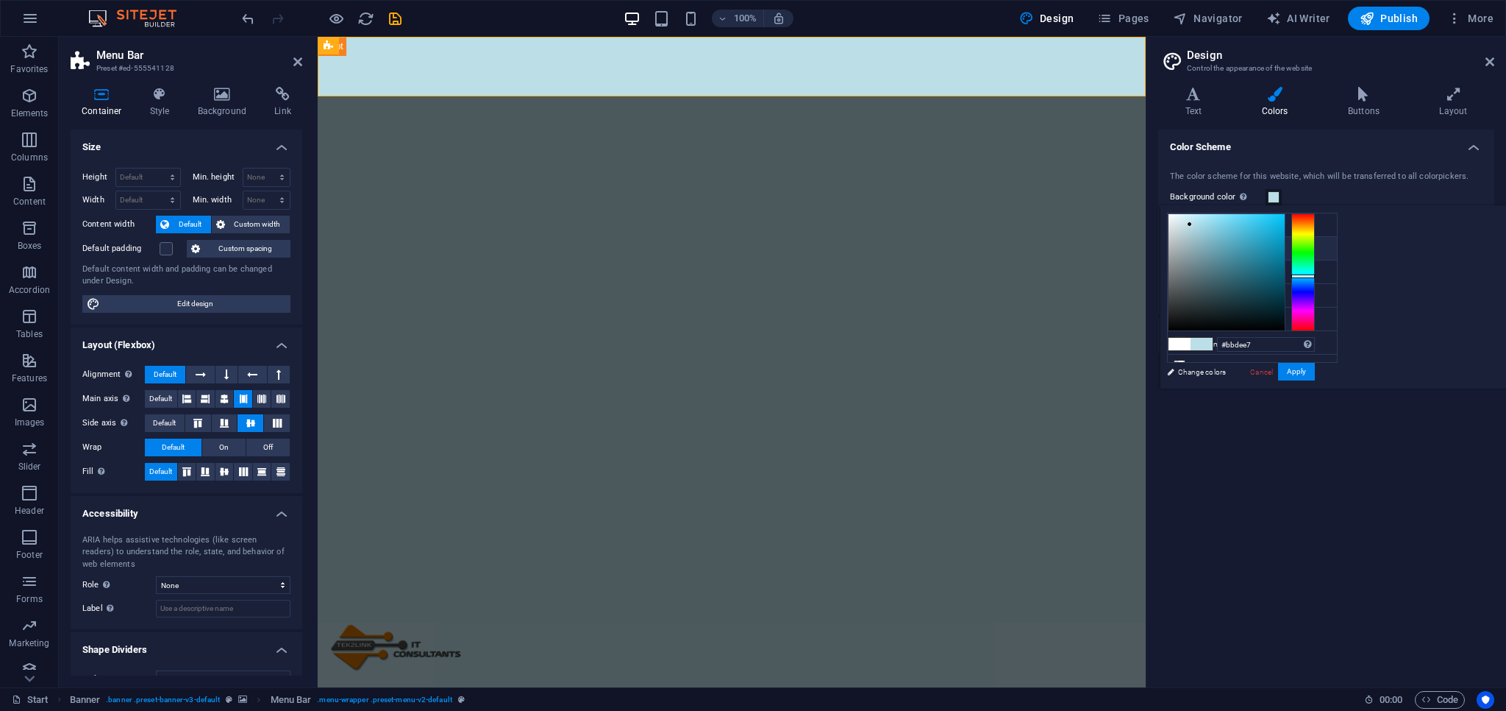
click at [1237, 248] on li "Primary color #dc3545" at bounding box center [1252, 249] width 169 height 24
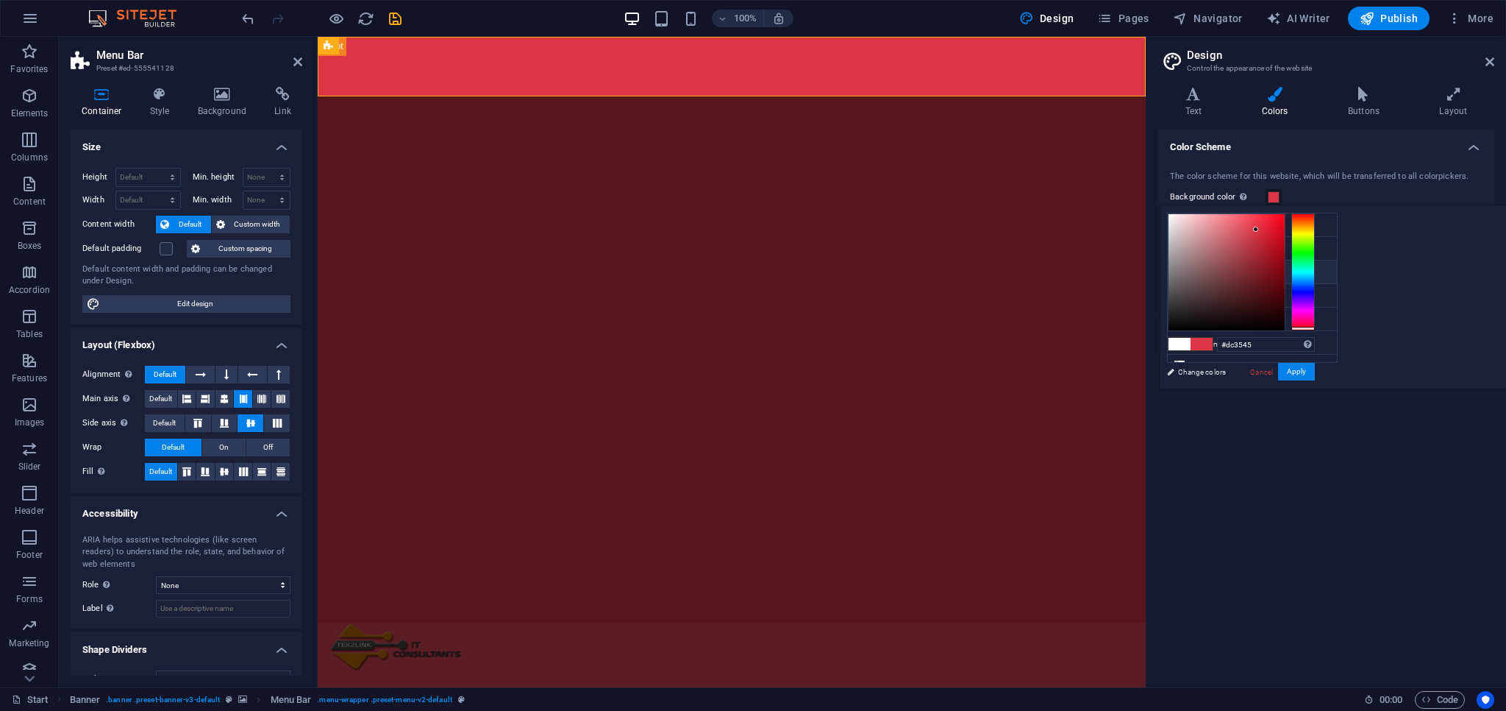
click at [1231, 268] on li "Secondary color #ffc107" at bounding box center [1252, 272] width 169 height 24
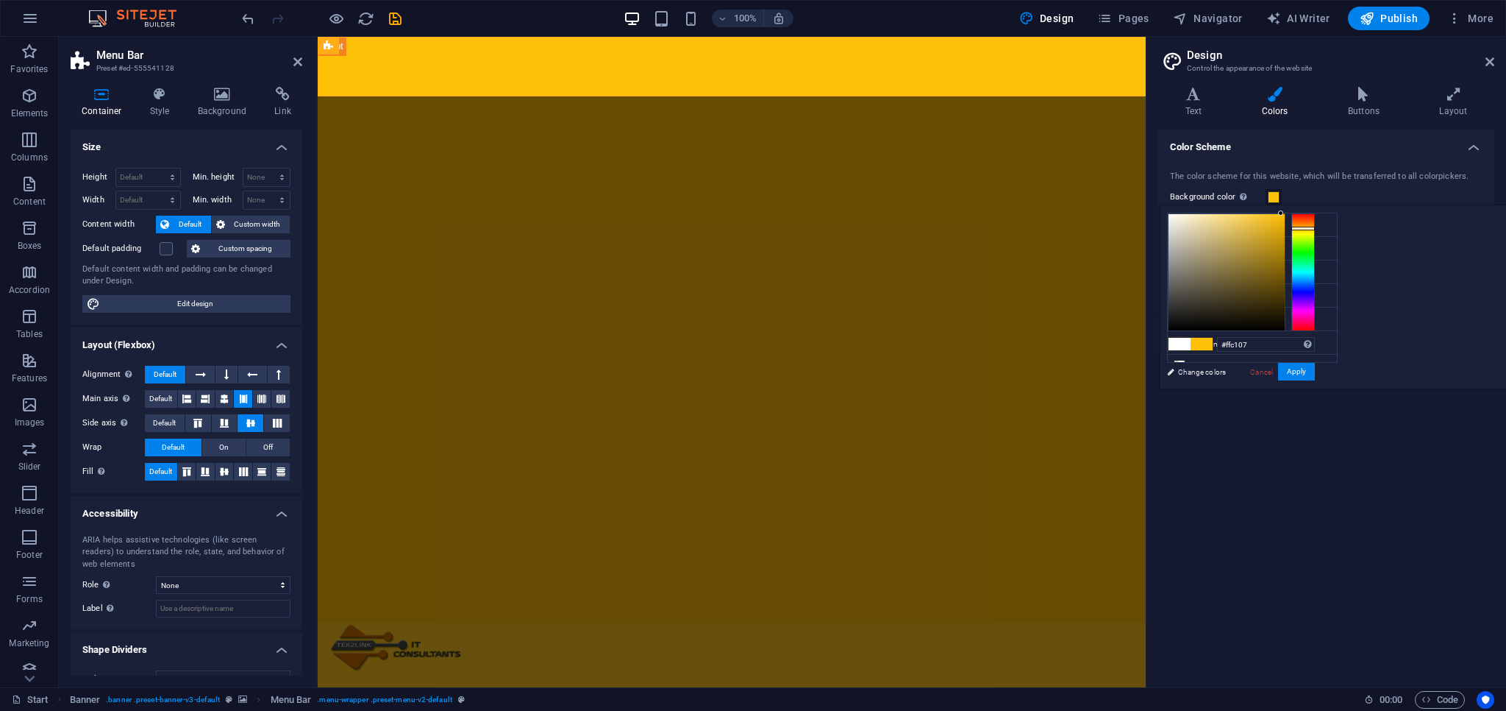
click at [1233, 294] on li "Font color #495057" at bounding box center [1252, 296] width 169 height 24
type input "#495057"
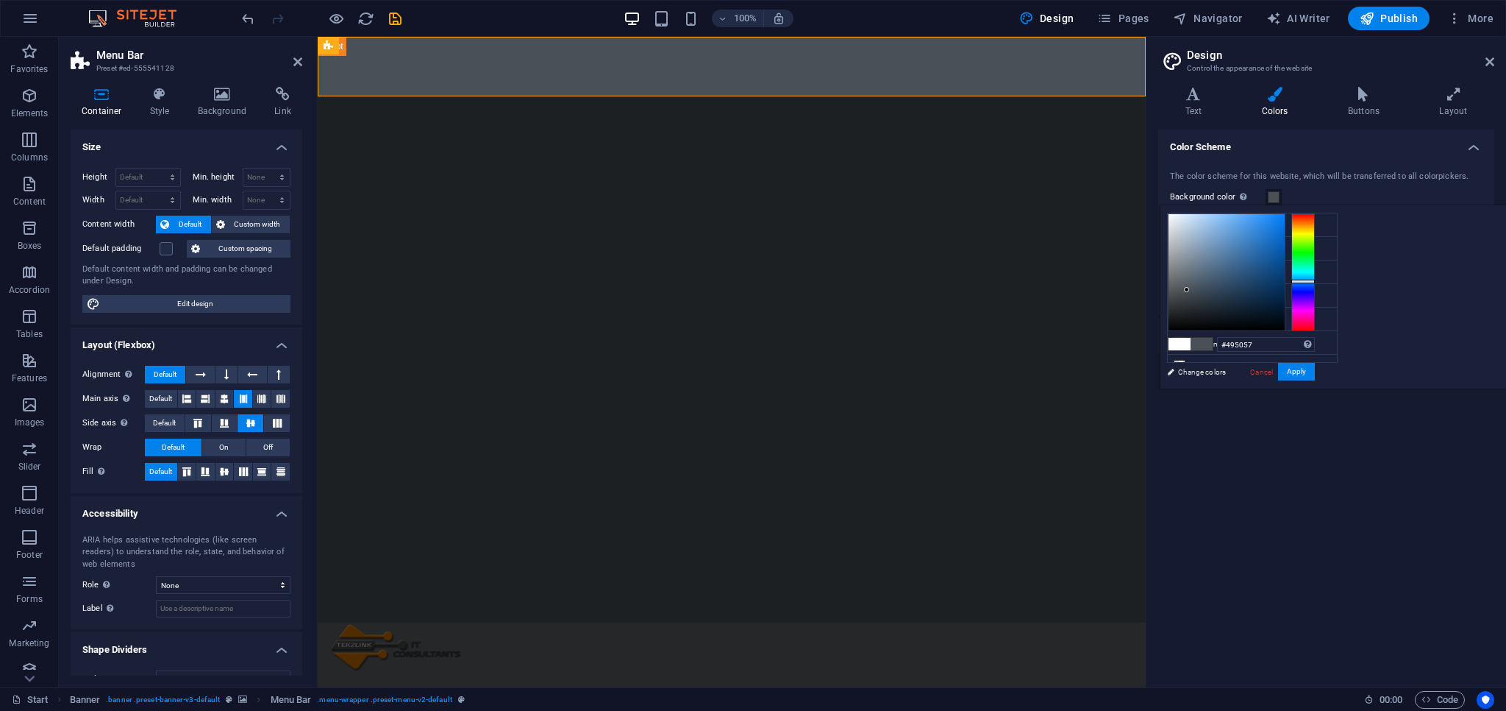
click at [1271, 199] on span at bounding box center [1274, 197] width 12 height 12
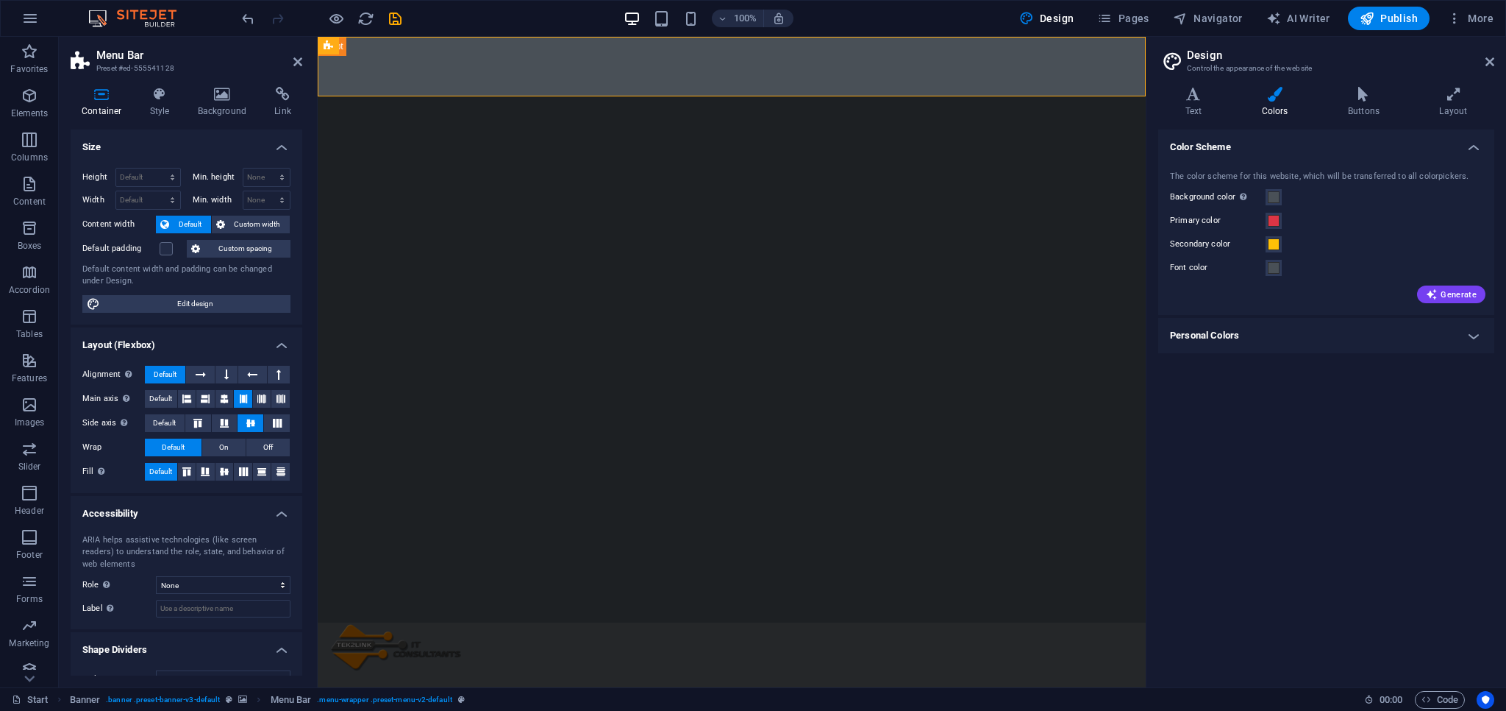
click at [1212, 224] on label "Primary color" at bounding box center [1218, 221] width 96 height 18
click at [1266, 224] on button "Primary color" at bounding box center [1274, 221] width 16 height 16
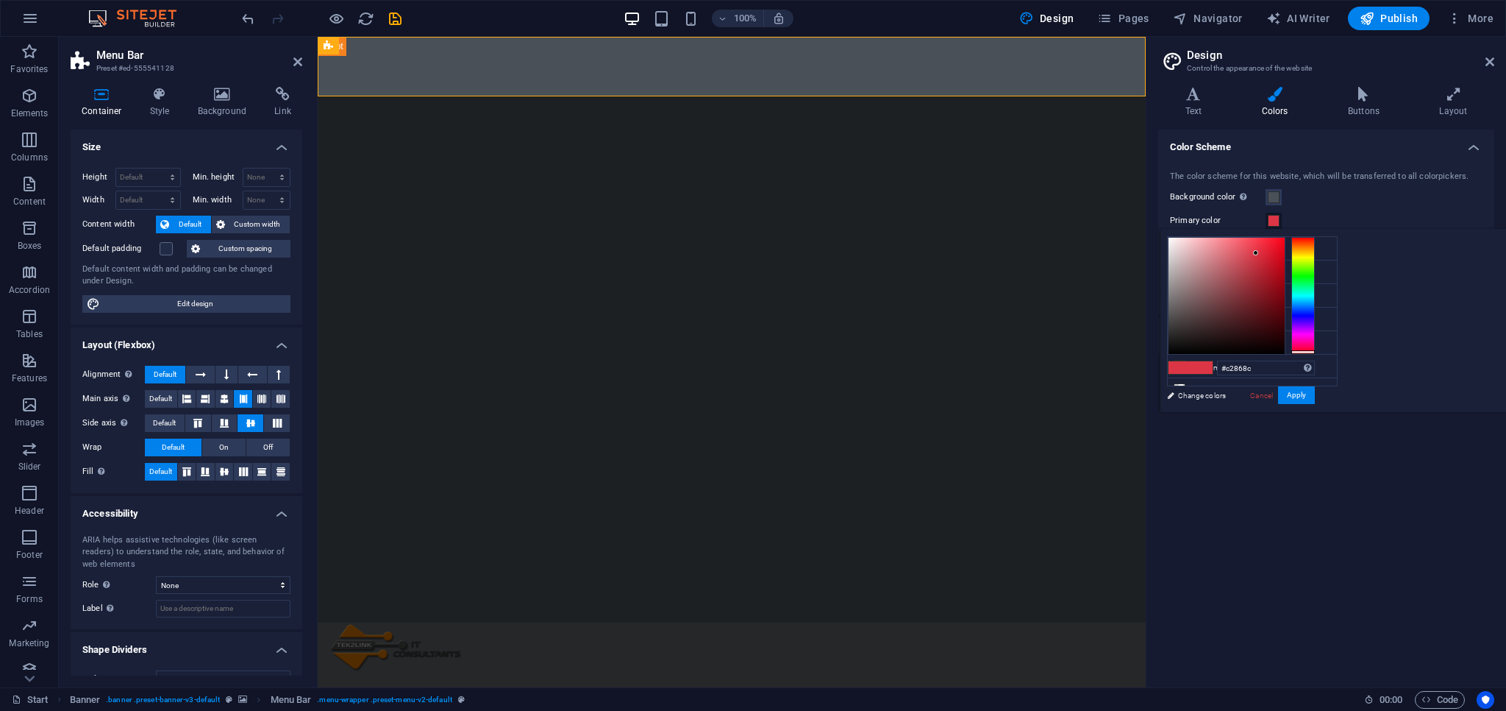
click at [1285, 264] on div at bounding box center [1227, 296] width 116 height 116
click at [1285, 310] on div at bounding box center [1227, 296] width 116 height 116
click at [1285, 302] on div at bounding box center [1227, 296] width 116 height 116
click at [1285, 269] on div at bounding box center [1227, 296] width 116 height 116
click at [1285, 266] on div at bounding box center [1227, 296] width 116 height 116
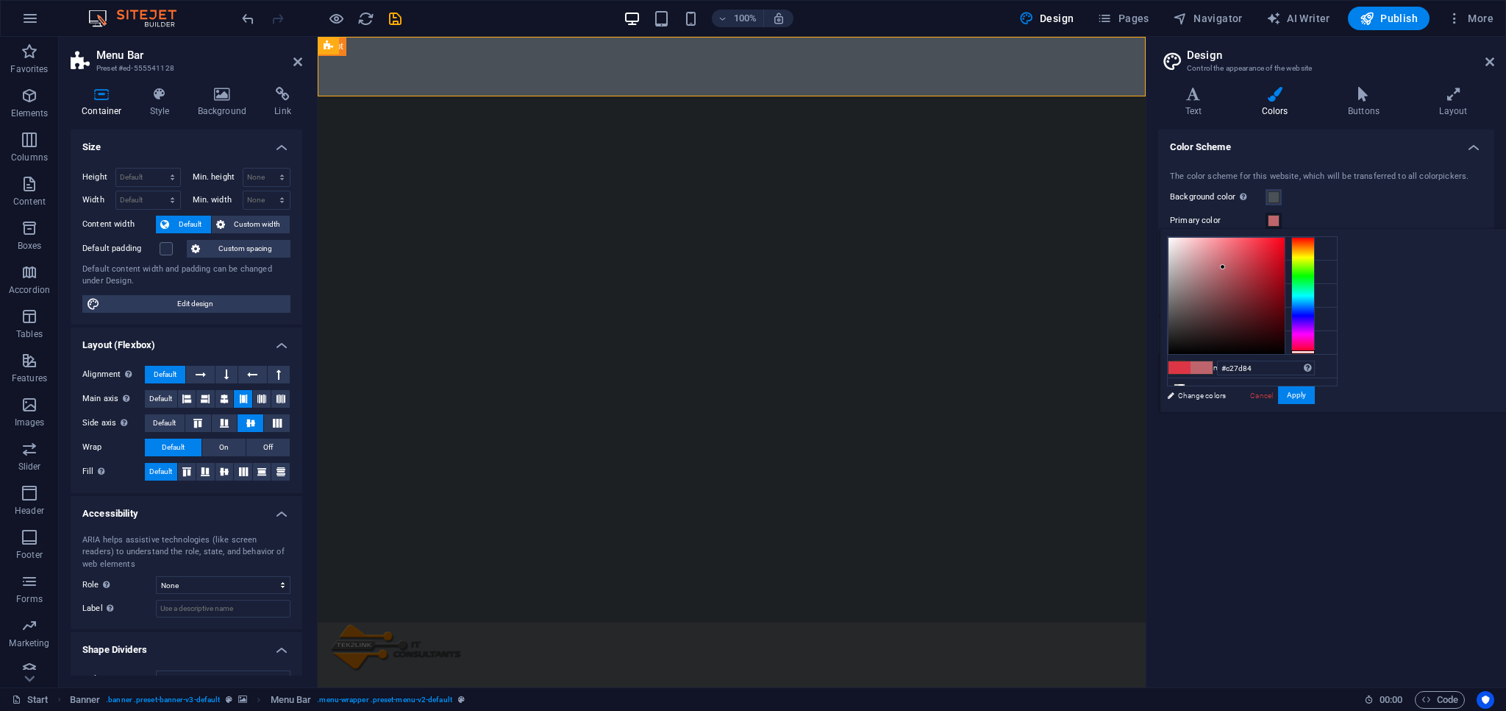
click at [1285, 264] on div at bounding box center [1227, 296] width 116 height 116
type input "#c27d84"
click at [1275, 396] on link "Cancel" at bounding box center [1262, 395] width 26 height 11
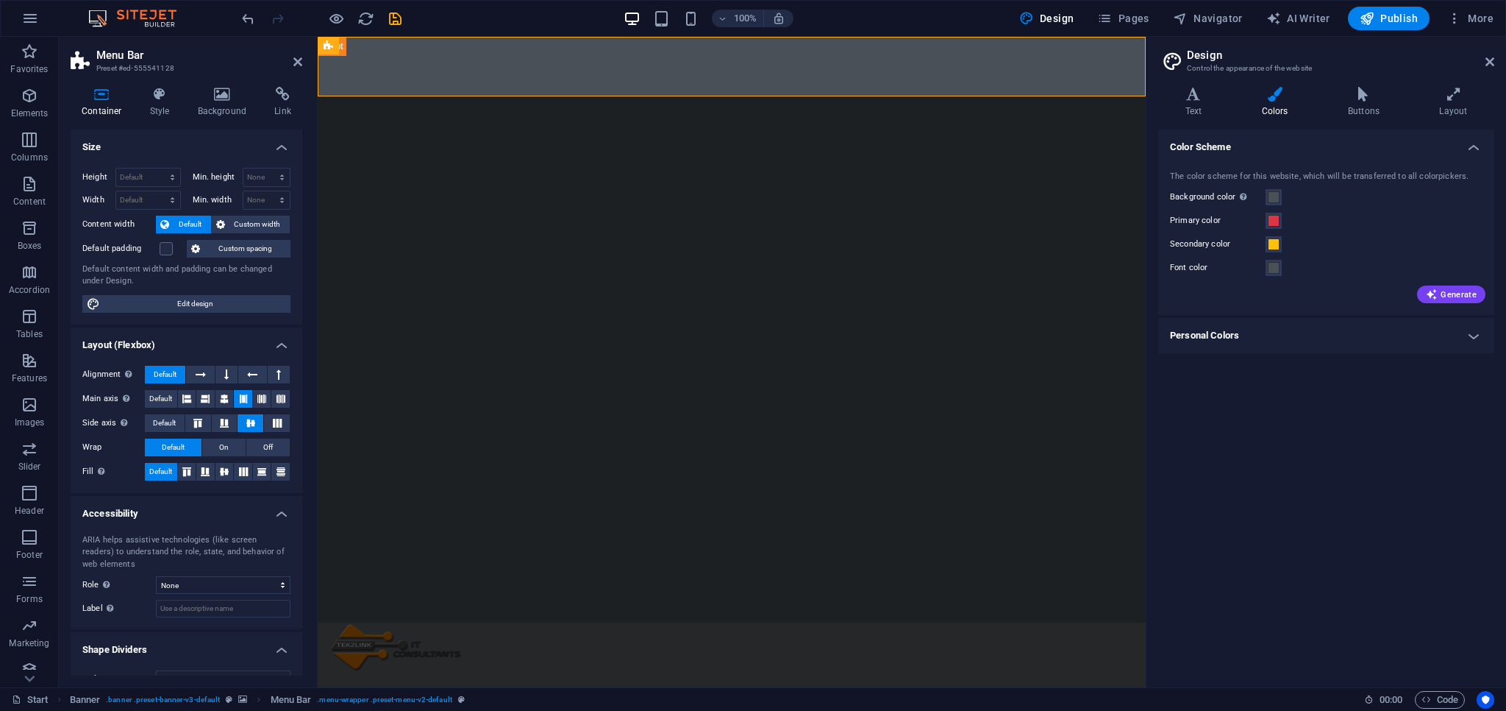
click at [1235, 246] on label "Secondary color" at bounding box center [1218, 244] width 96 height 18
click at [1266, 246] on button "Secondary color" at bounding box center [1274, 244] width 16 height 16
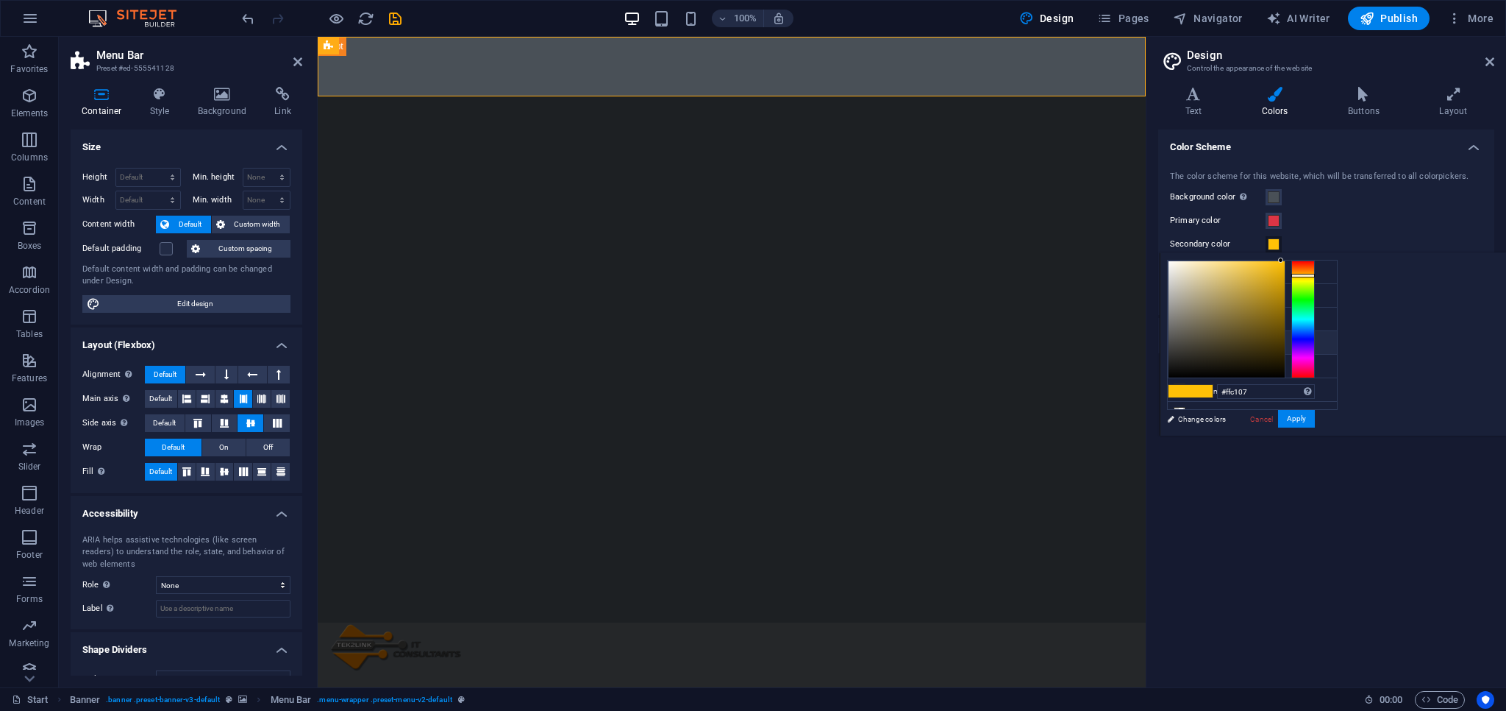
click at [1205, 346] on li "Font color #495057" at bounding box center [1252, 343] width 169 height 24
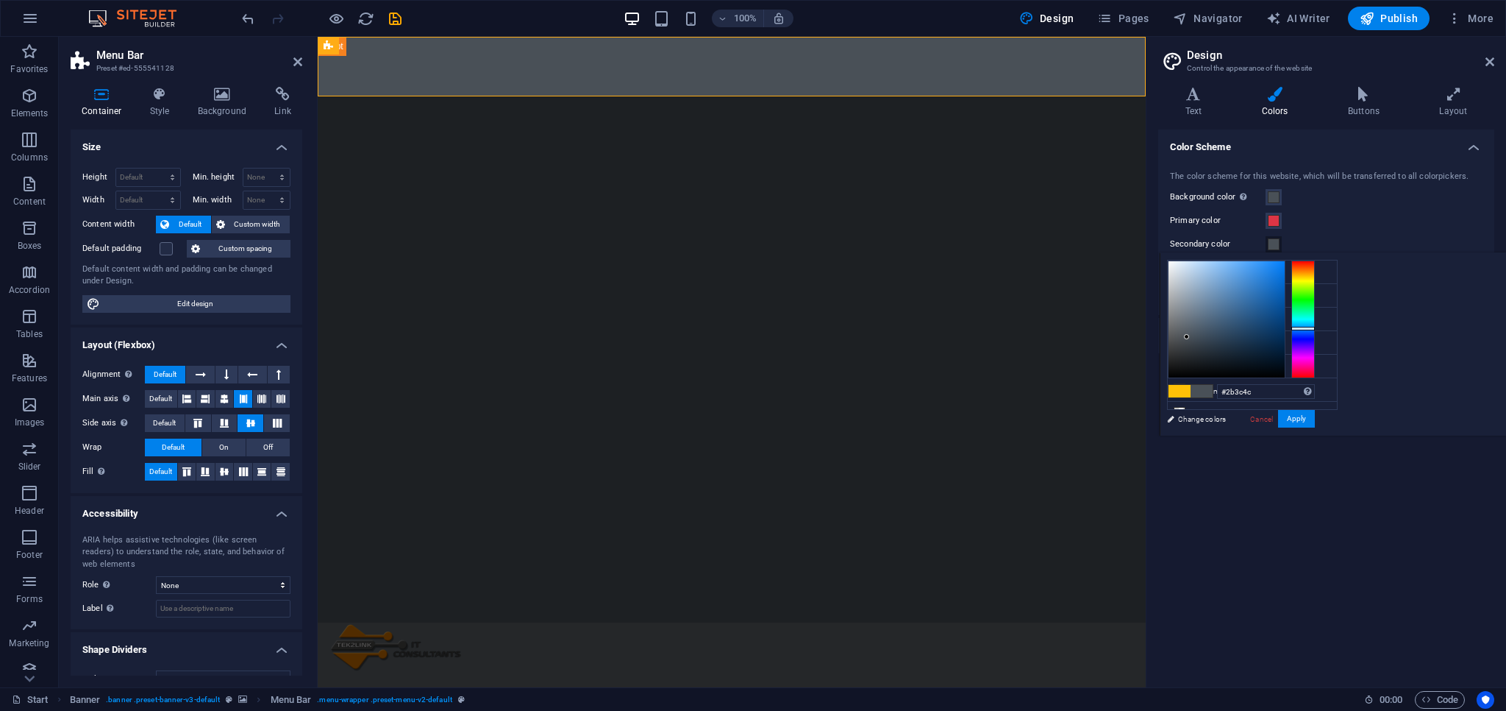
click at [1285, 341] on div at bounding box center [1227, 319] width 116 height 116
click at [1285, 313] on div at bounding box center [1227, 319] width 116 height 116
click at [1285, 299] on div at bounding box center [1227, 319] width 116 height 116
click at [1285, 313] on div at bounding box center [1227, 319] width 116 height 116
click at [1259, 313] on div at bounding box center [1255, 313] width 5 height 5
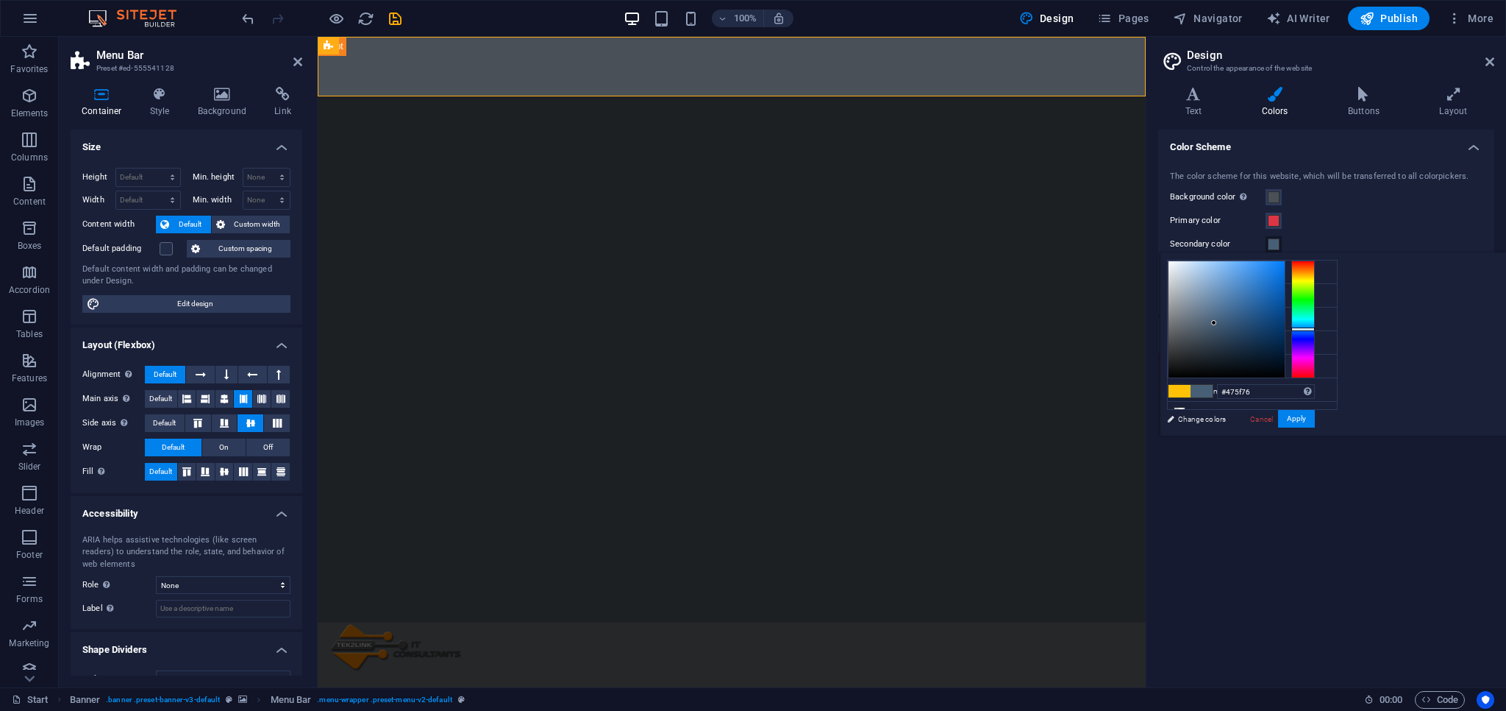
click at [1285, 322] on div at bounding box center [1227, 319] width 116 height 116
type input "#475f76"
click at [1220, 241] on label "Secondary color" at bounding box center [1218, 244] width 96 height 18
click at [1266, 241] on button "Secondary color" at bounding box center [1274, 244] width 16 height 16
click at [1275, 418] on link "Cancel" at bounding box center [1262, 418] width 26 height 11
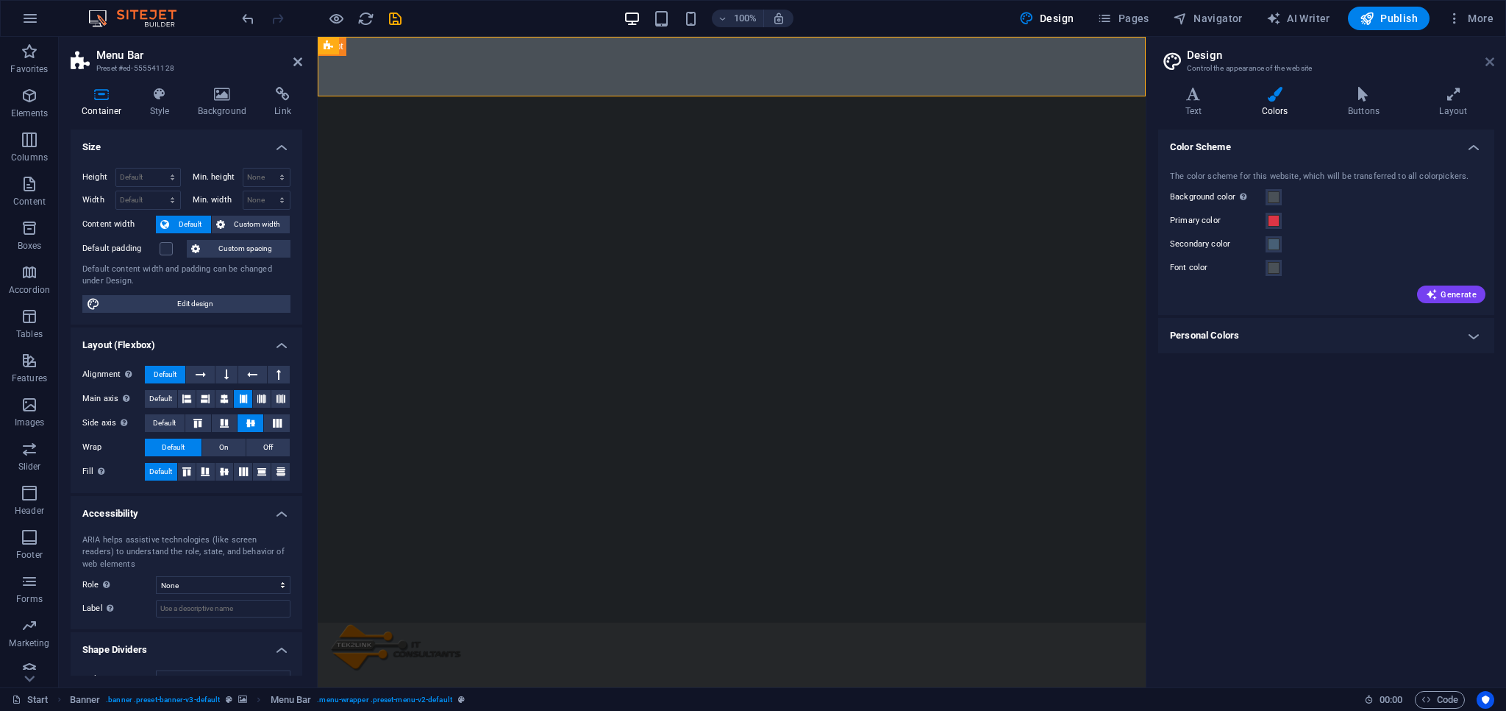
drag, startPoint x: 1491, startPoint y: 65, endPoint x: 1067, endPoint y: 138, distance: 430.8
click at [1491, 65] on icon at bounding box center [1490, 62] width 9 height 12
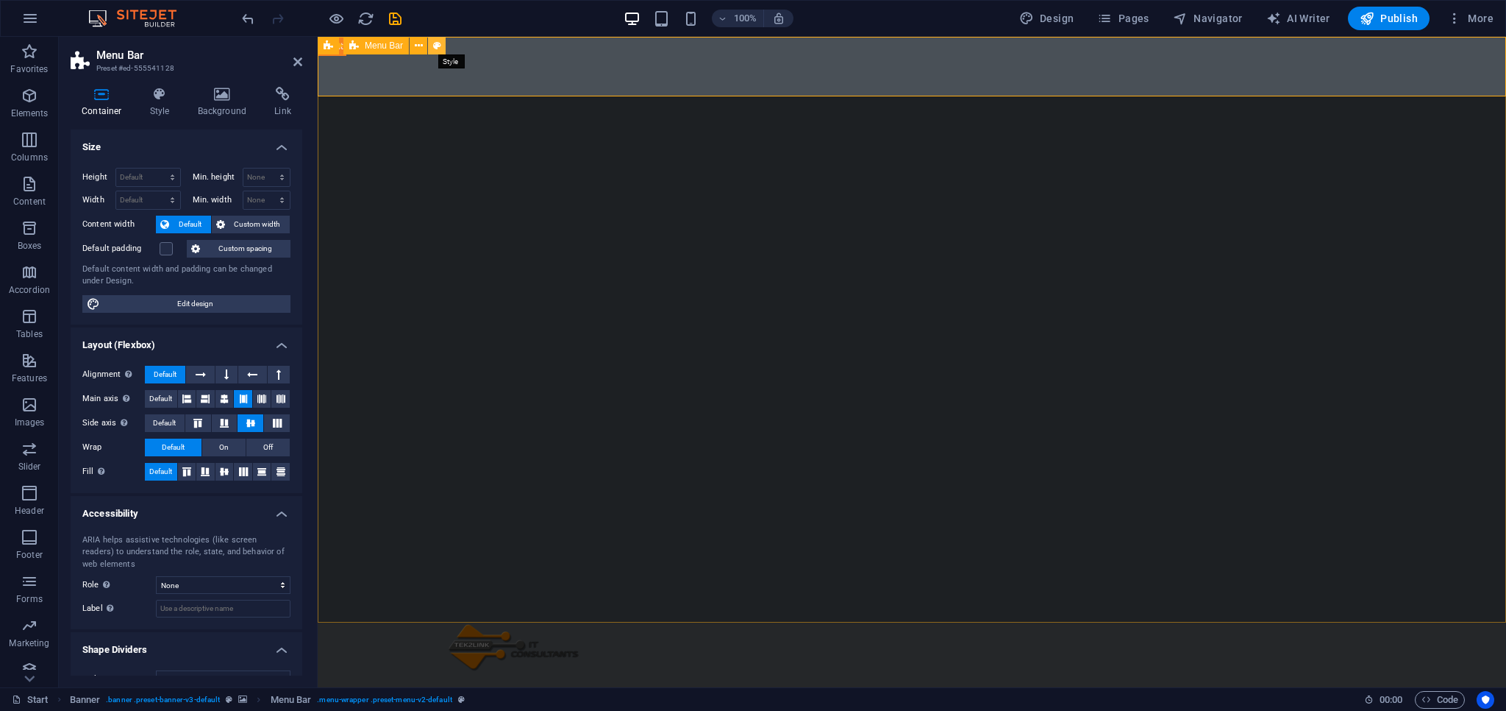
click at [435, 43] on icon at bounding box center [437, 45] width 8 height 15
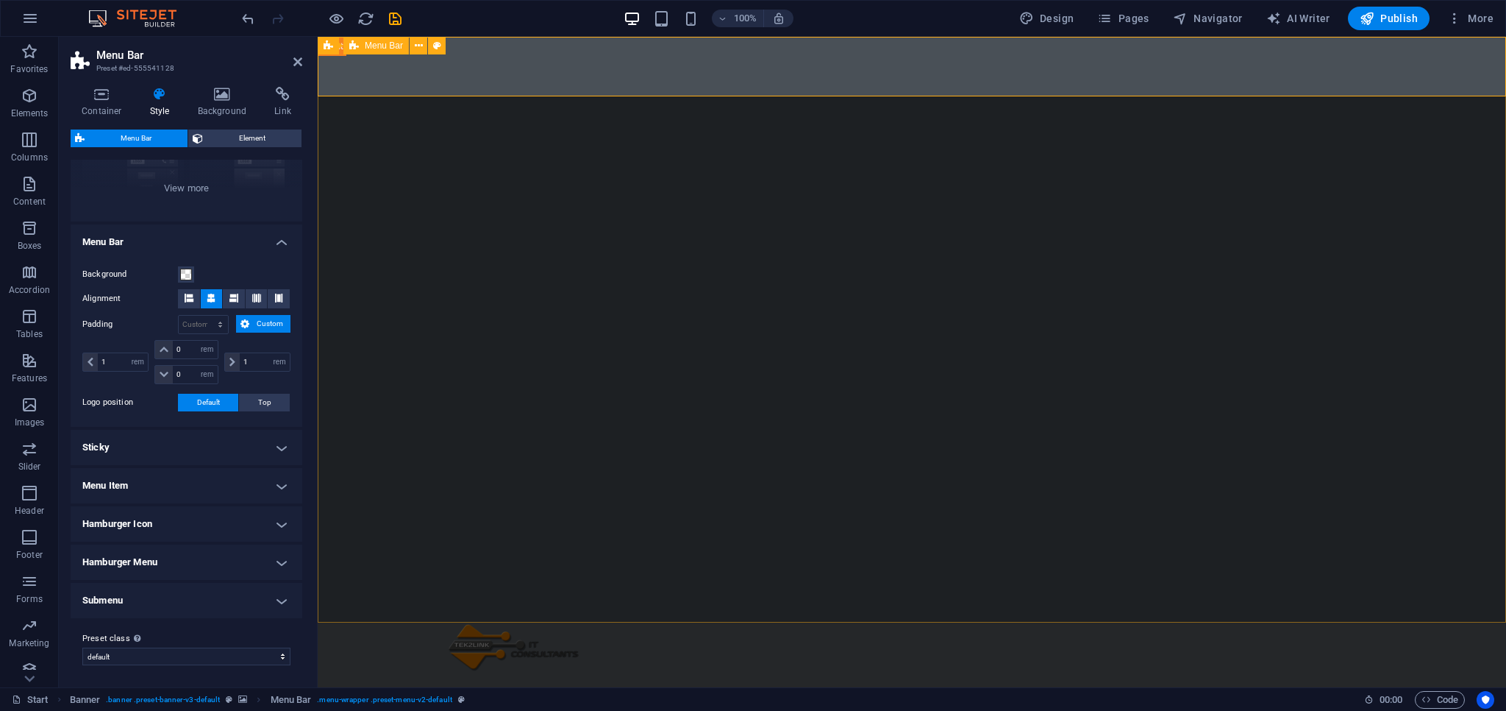
click at [396, 622] on div "Home About Showreel News Portfolio jobs Contact Us" at bounding box center [912, 691] width 1189 height 138
click at [414, 50] on button at bounding box center [419, 46] width 18 height 18
click at [1438, 622] on div "Home About Showreel News Portfolio jobs Contact Us" at bounding box center [912, 691] width 1189 height 138
click at [302, 63] on icon at bounding box center [297, 62] width 9 height 12
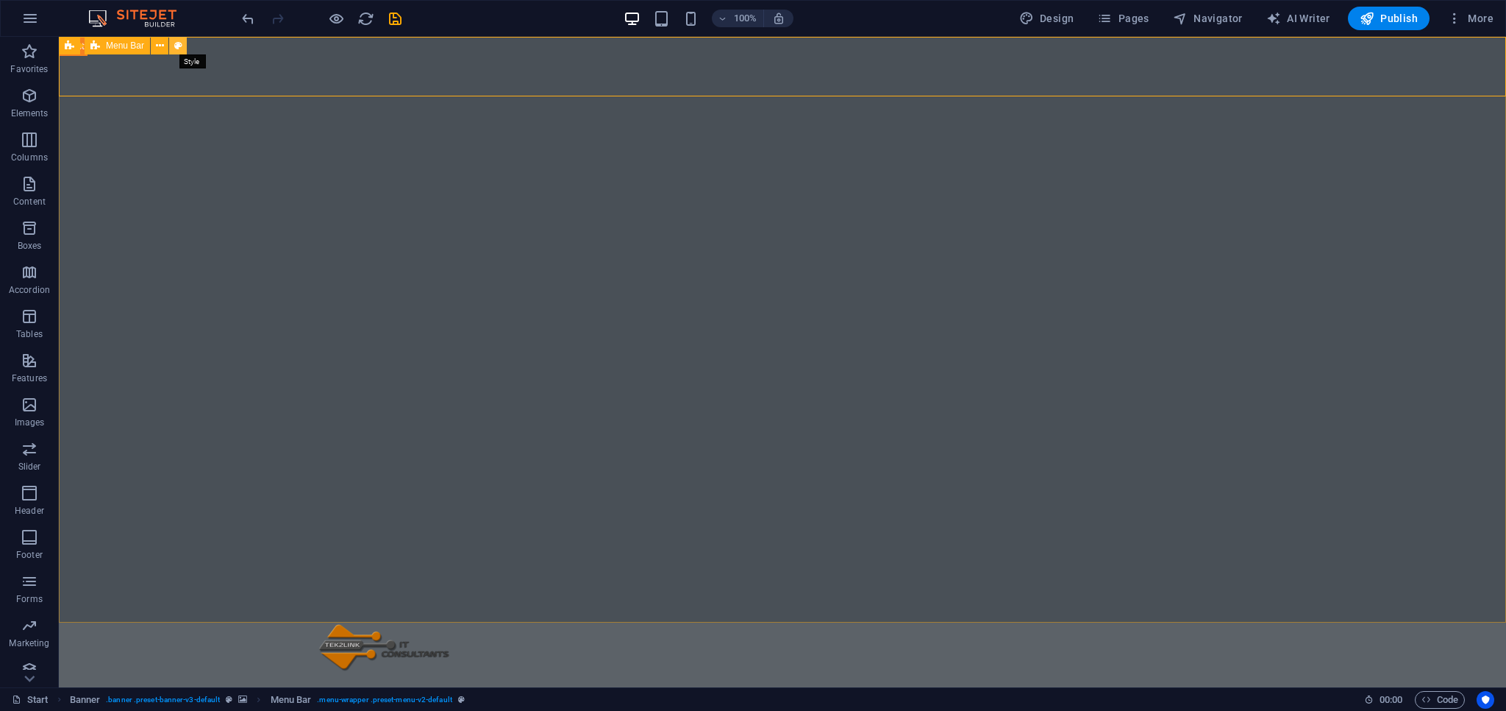
click at [181, 46] on icon at bounding box center [178, 45] width 8 height 15
select select "rem"
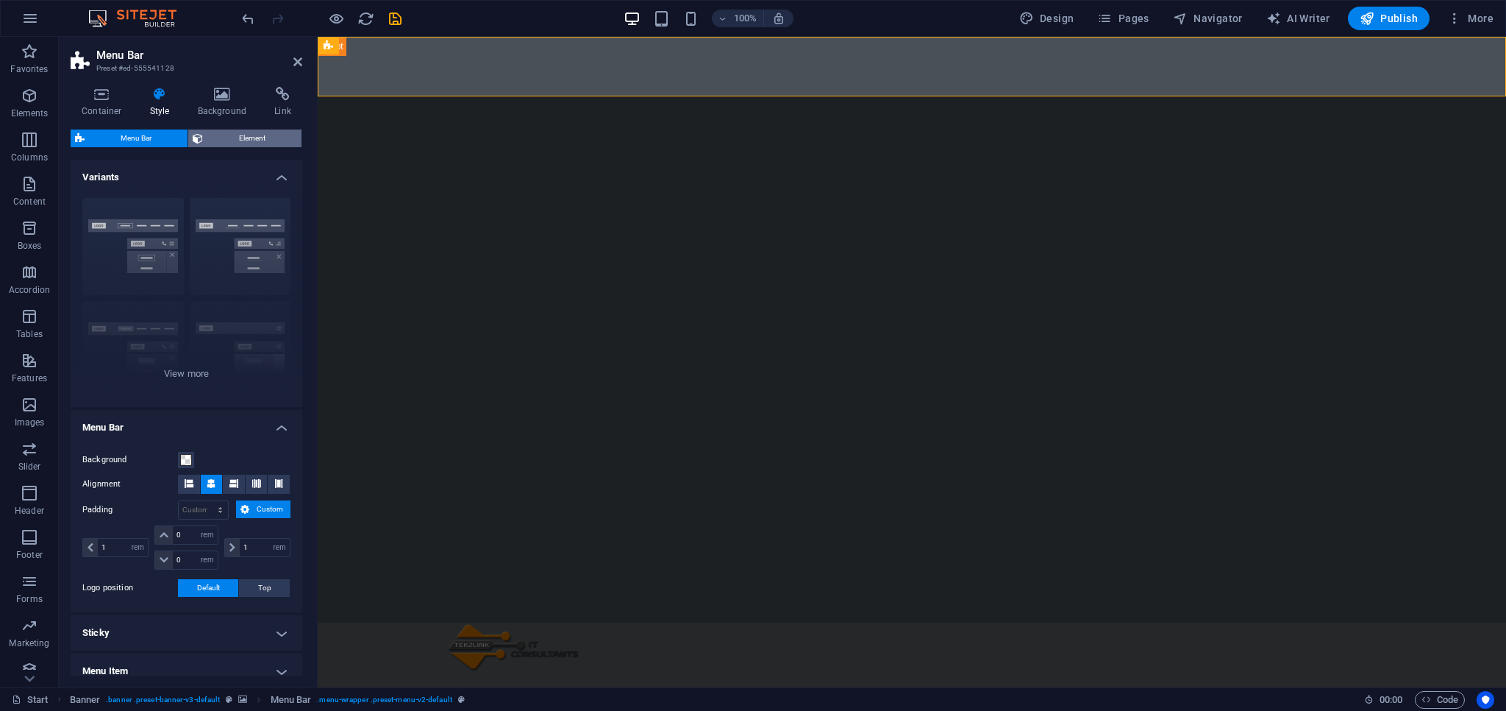
click at [257, 135] on span "Element" at bounding box center [252, 138] width 90 height 18
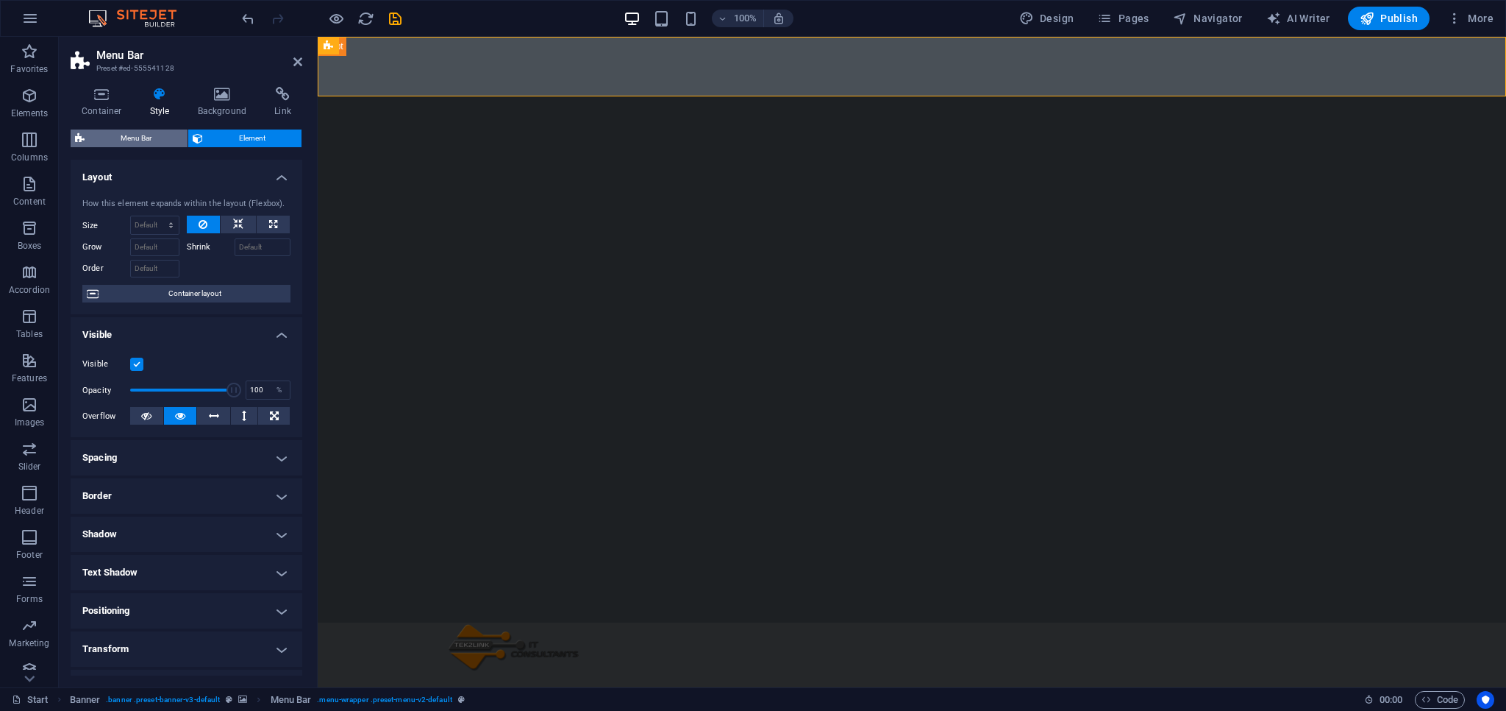
click at [127, 134] on span "Menu Bar" at bounding box center [136, 138] width 94 height 18
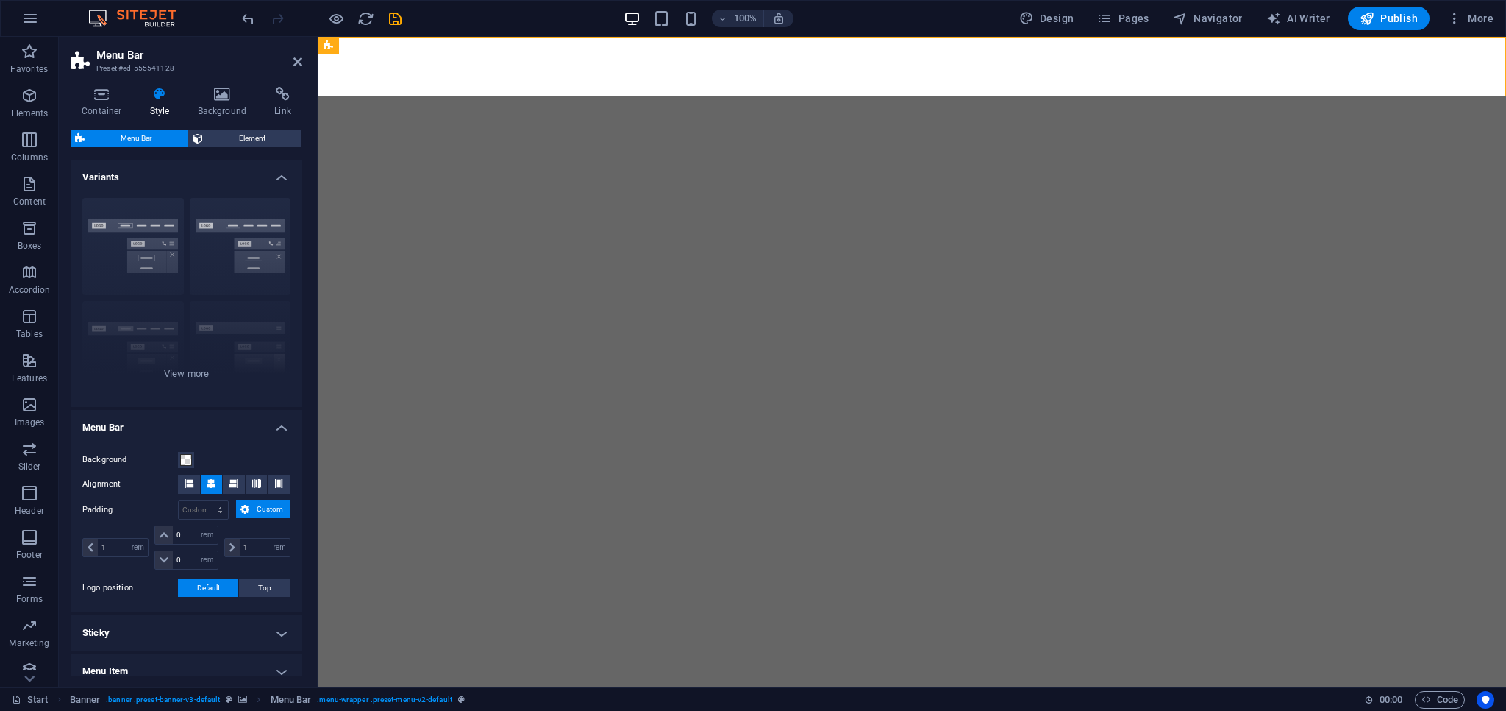
select select "rem"
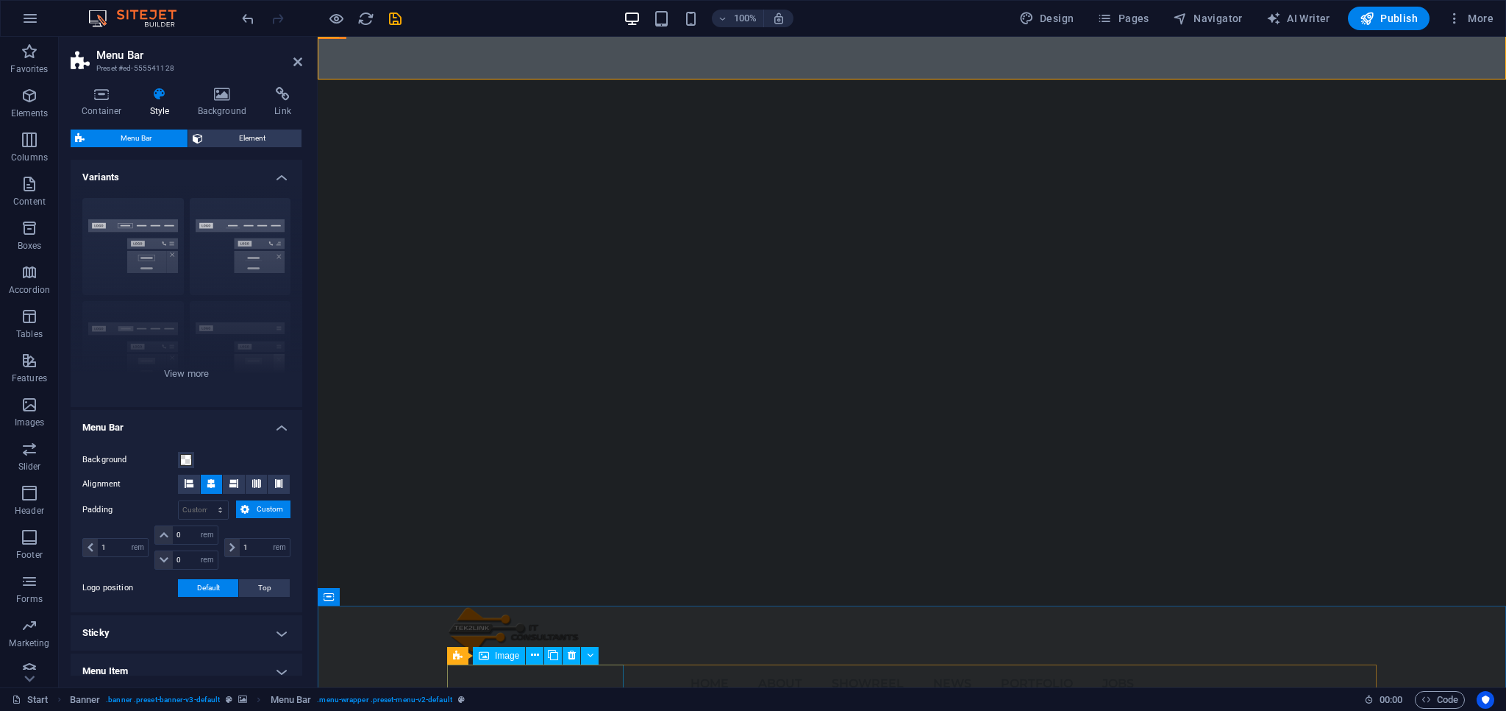
scroll to position [18, 0]
